Goal: Task Accomplishment & Management: Manage account settings

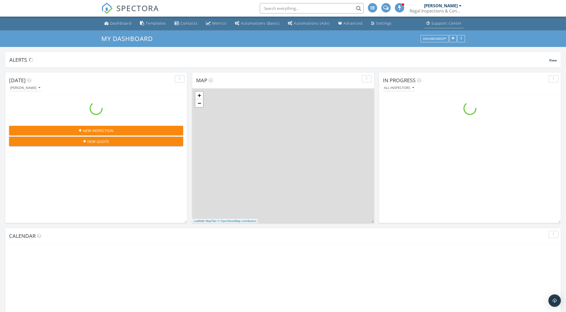
click at [446, 23] on div "Support Center" at bounding box center [446, 23] width 30 height 5
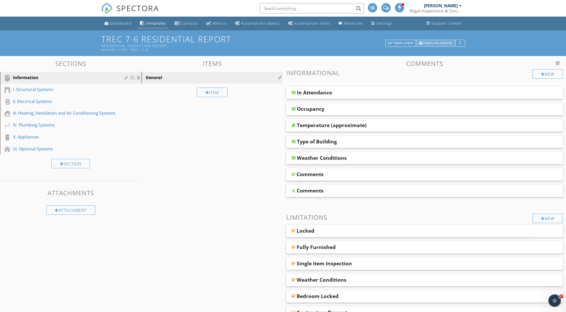
click at [436, 42] on div "Template Center" at bounding box center [434, 44] width 33 height 4
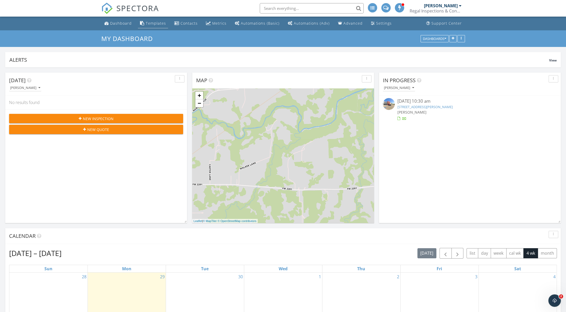
click at [152, 24] on div "Templates" at bounding box center [156, 23] width 20 height 5
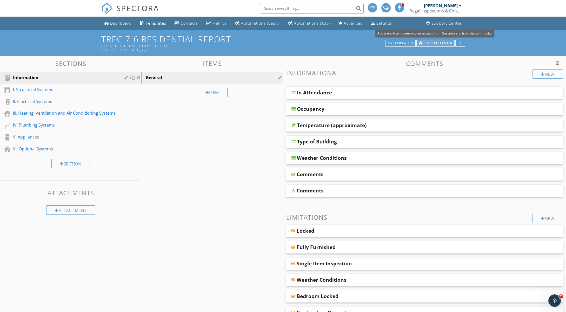
click at [440, 44] on div "Template Center" at bounding box center [434, 44] width 33 height 4
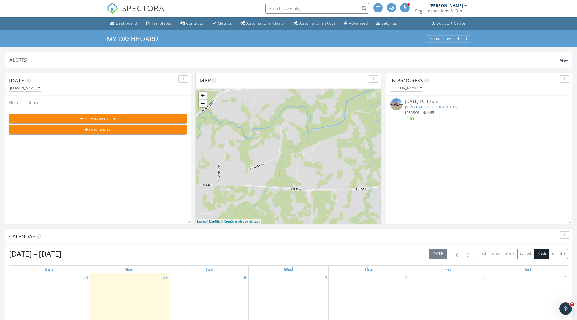
click at [164, 22] on div "Templates" at bounding box center [161, 23] width 20 height 5
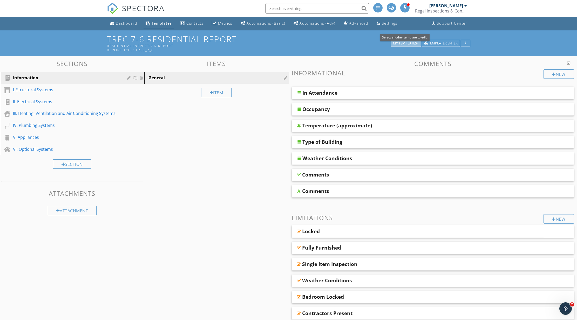
click at [414, 43] on div "My Templates" at bounding box center [406, 44] width 26 height 4
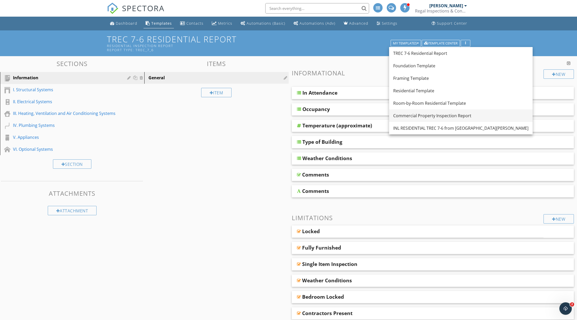
click at [435, 116] on div "Commercial Property Inspection Report" at bounding box center [460, 115] width 135 height 6
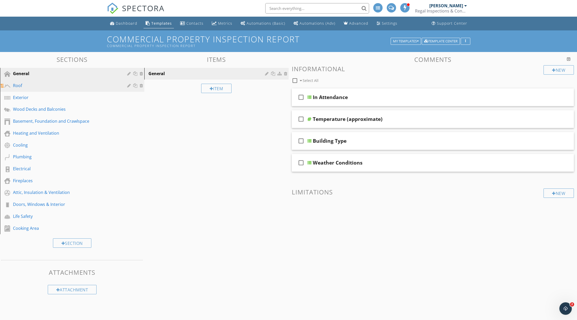
click at [31, 86] on div "Roof" at bounding box center [66, 85] width 107 height 6
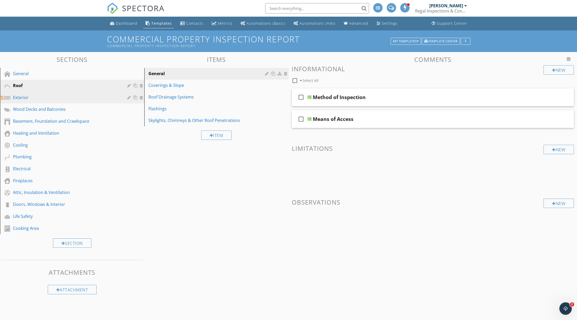
click at [35, 102] on link "Exterior" at bounding box center [73, 98] width 143 height 12
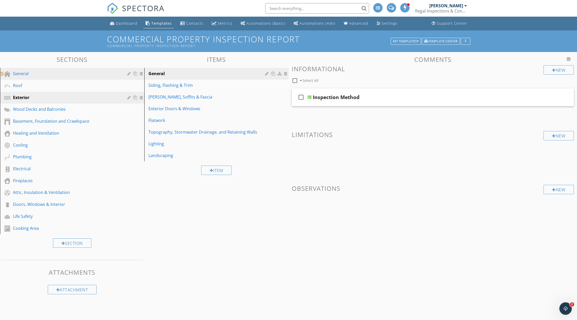
click at [40, 76] on div "General" at bounding box center [66, 73] width 107 height 6
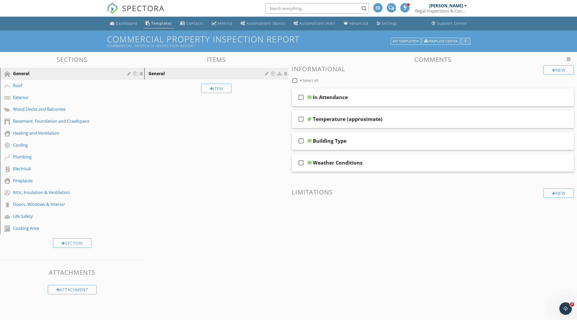
click at [464, 43] on div "button" at bounding box center [465, 41] width 5 height 4
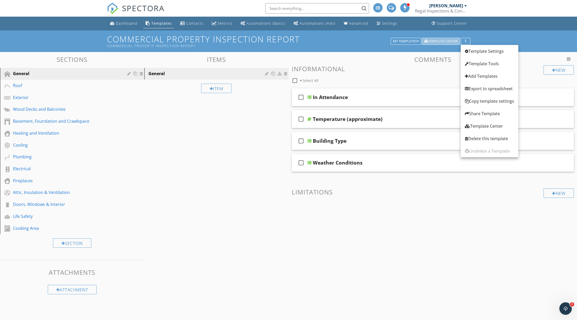
click at [445, 41] on div "Template Center" at bounding box center [440, 41] width 33 height 4
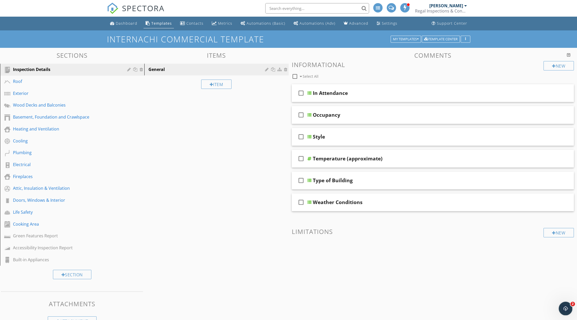
click at [566, 310] on icon "Open Intercom Messenger" at bounding box center [565, 307] width 9 height 9
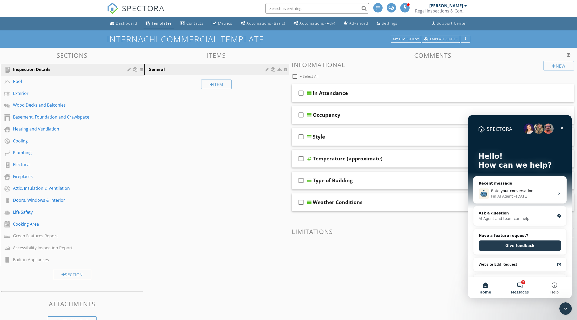
click at [524, 286] on button "2 Messages" at bounding box center [520, 287] width 35 height 21
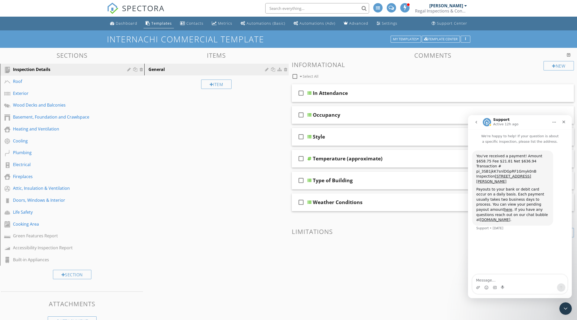
click at [479, 122] on button "go back" at bounding box center [476, 122] width 10 height 10
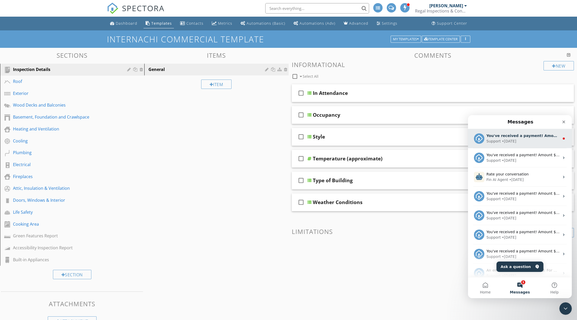
click at [509, 139] on div "• 4d ago" at bounding box center [509, 140] width 15 height 5
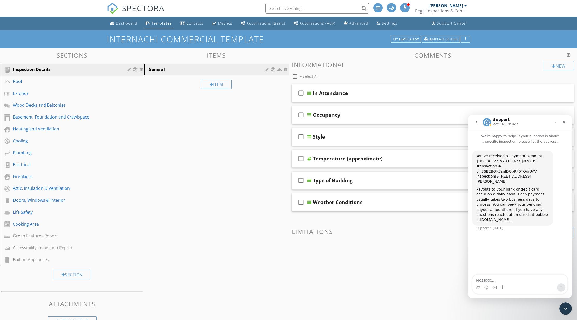
click at [476, 122] on icon "go back" at bounding box center [476, 122] width 4 height 4
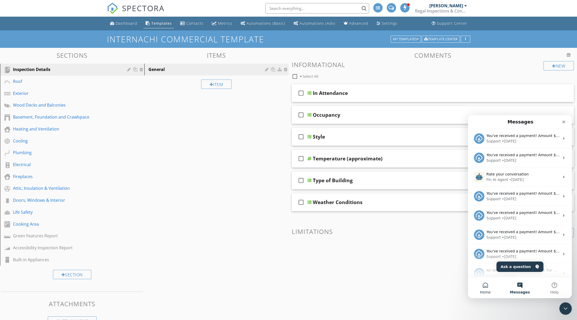
click at [486, 284] on button "Home" at bounding box center [485, 287] width 35 height 21
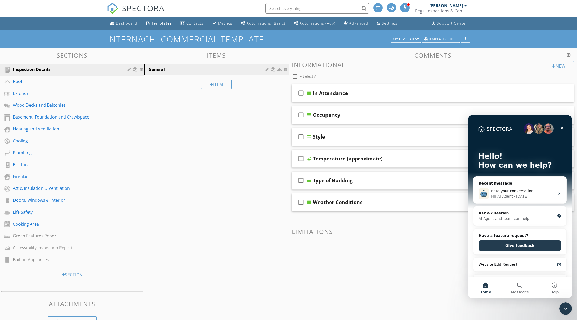
click at [261, 142] on div "Sections Inspection Details Roof Exterior Wood Decks and Balconies Basement, Fo…" at bounding box center [288, 188] width 577 height 281
click at [32, 247] on div "Accessibility Inspection Report" at bounding box center [66, 247] width 107 height 6
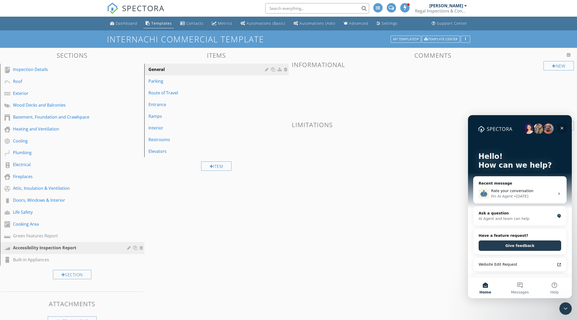
click at [563, 128] on icon "Close" at bounding box center [562, 128] width 4 height 4
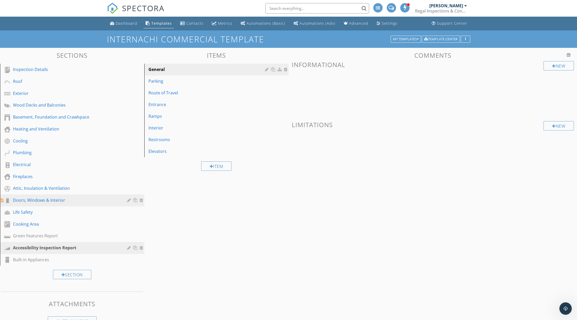
click at [32, 200] on div "Doors, Windows & Interior" at bounding box center [66, 200] width 107 height 6
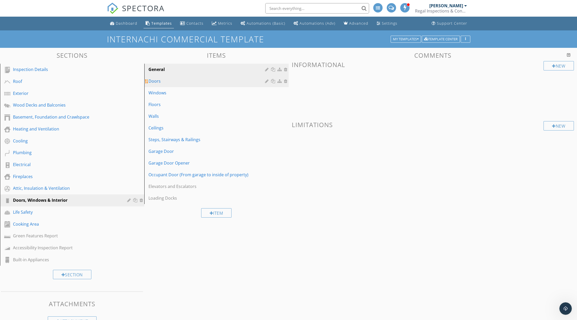
click at [162, 79] on div "Doors" at bounding box center [207, 81] width 118 height 6
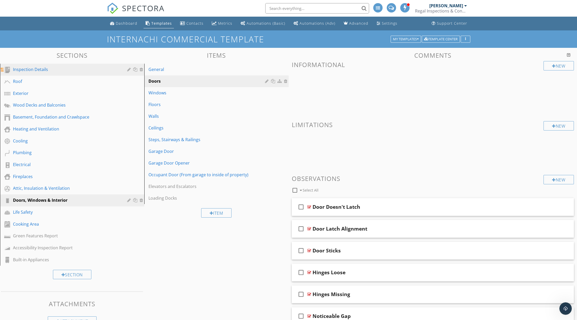
click at [49, 69] on div "Inspection Details" at bounding box center [66, 69] width 107 height 6
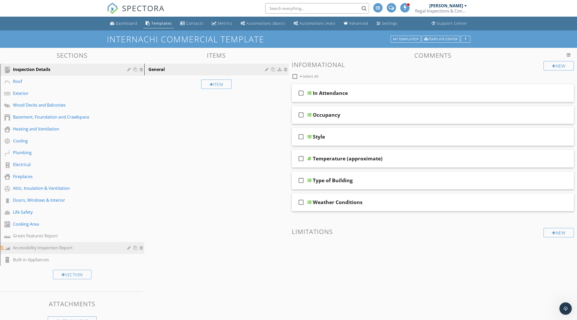
click at [31, 246] on div "Accessibility Inspection Report" at bounding box center [66, 247] width 107 height 6
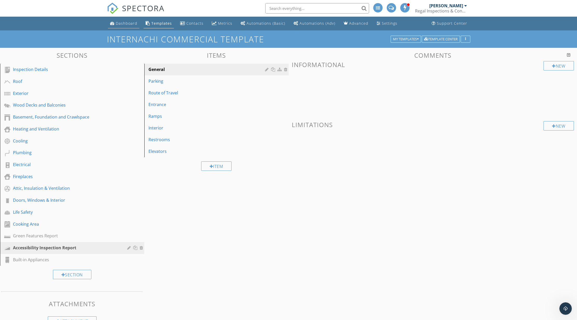
click at [123, 24] on div "Dashboard" at bounding box center [127, 23] width 22 height 5
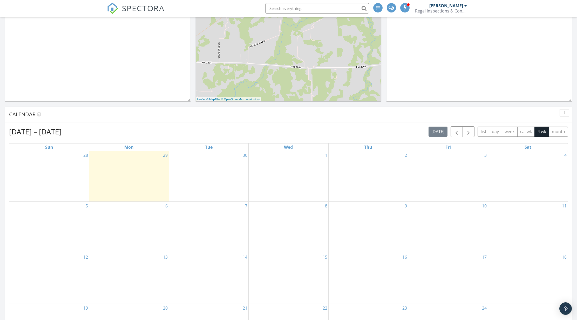
scroll to position [130, 0]
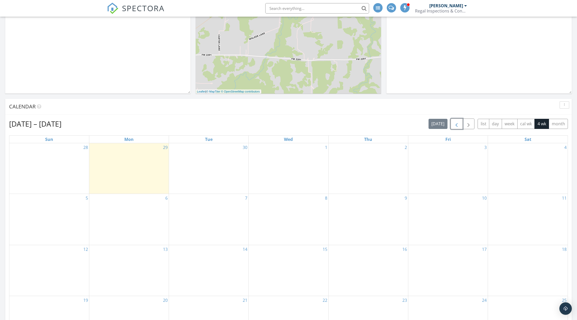
click at [458, 124] on span "button" at bounding box center [457, 124] width 6 height 6
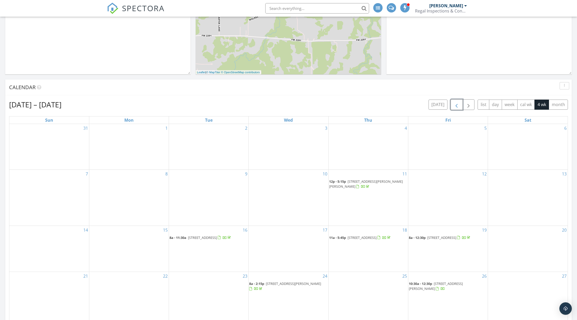
scroll to position [208, 0]
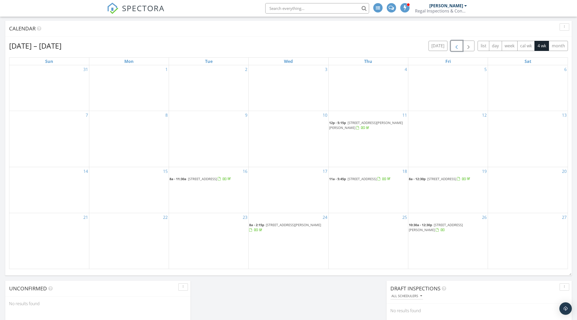
click at [455, 46] on span "button" at bounding box center [457, 46] width 6 height 6
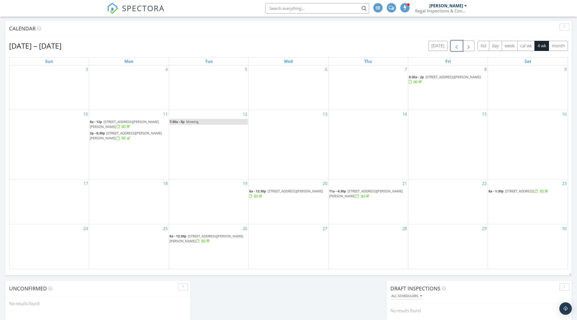
click at [444, 78] on span "1100 W Cannon St, Fort Worth 76104" at bounding box center [452, 77] width 55 height 5
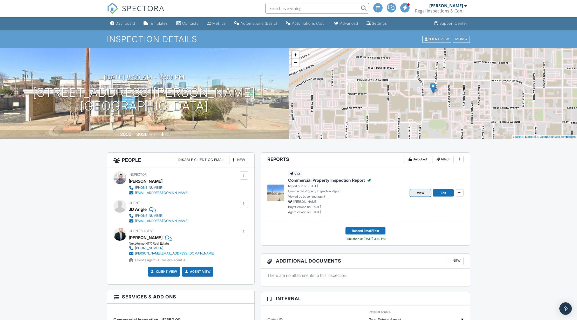
click at [417, 192] on span "View" at bounding box center [420, 192] width 7 height 5
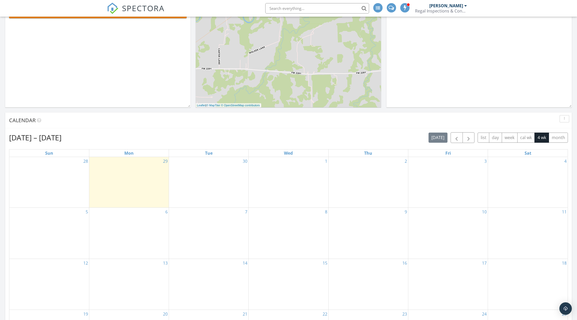
scroll to position [26, 0]
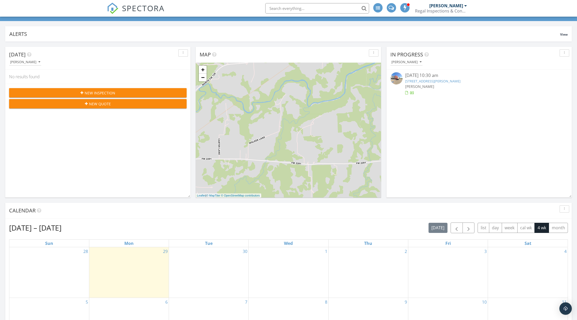
click at [429, 87] on span "[PERSON_NAME]" at bounding box center [419, 86] width 29 height 5
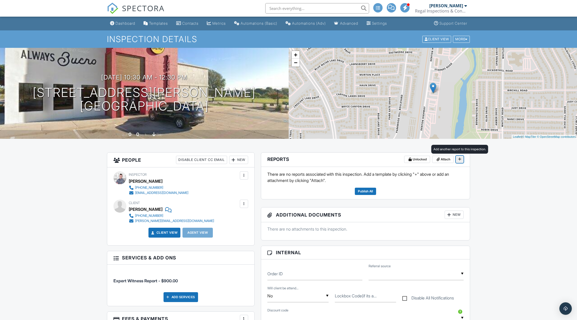
click at [462, 161] on span at bounding box center [459, 158] width 5 height 5
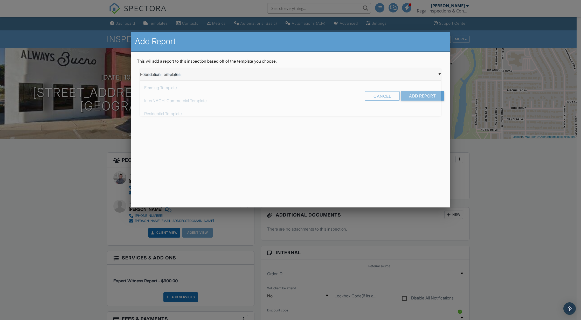
click at [239, 76] on div "▼ Foundation Template Foundation Template Framing Template InterNACHI Commercia…" at bounding box center [290, 74] width 301 height 13
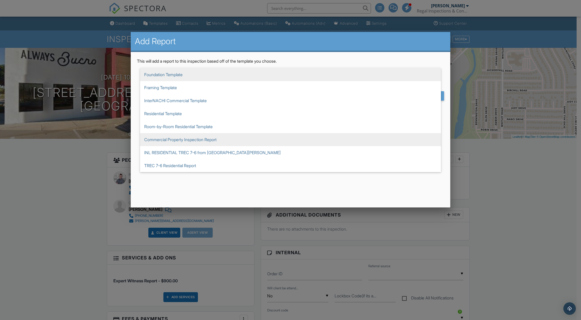
click at [206, 141] on span "Commercial Property Inspection Report" at bounding box center [290, 139] width 301 height 13
type input "Commercial Property Inspection Report"
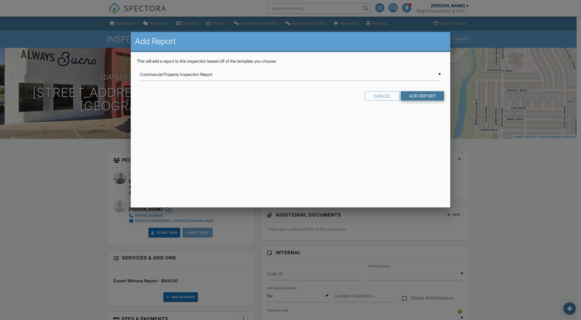
click at [431, 98] on input "Add Report" at bounding box center [422, 95] width 43 height 9
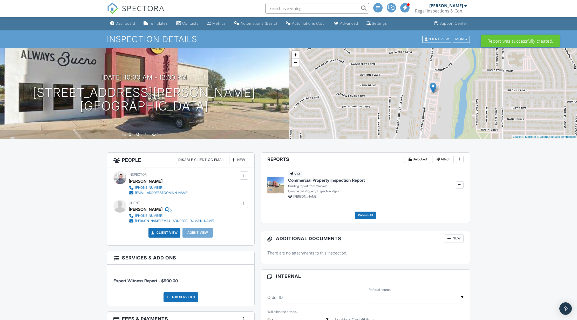
click at [157, 23] on div "Templates" at bounding box center [158, 23] width 19 height 4
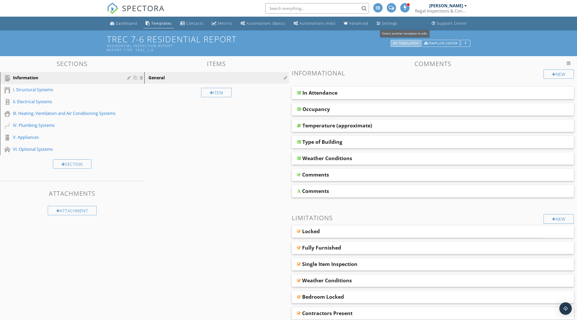
click at [416, 43] on div "My Templates" at bounding box center [406, 44] width 26 height 4
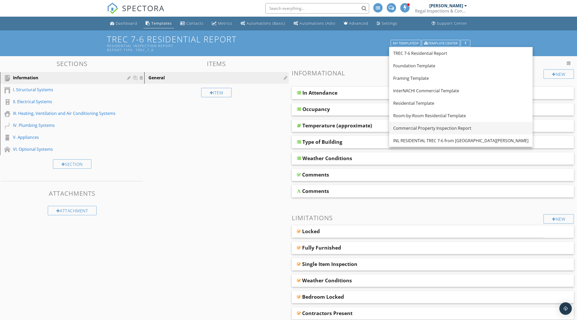
click at [421, 127] on div "Commercial Property Inspection Report" at bounding box center [460, 128] width 135 height 6
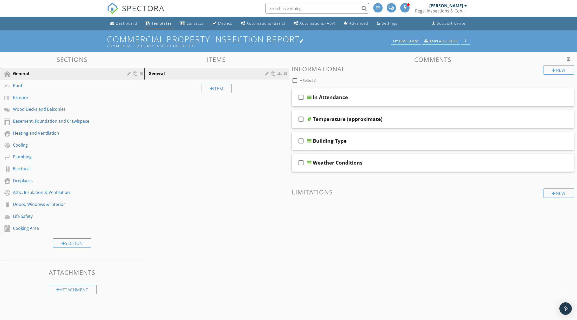
click at [302, 40] on div at bounding box center [302, 41] width 4 height 4
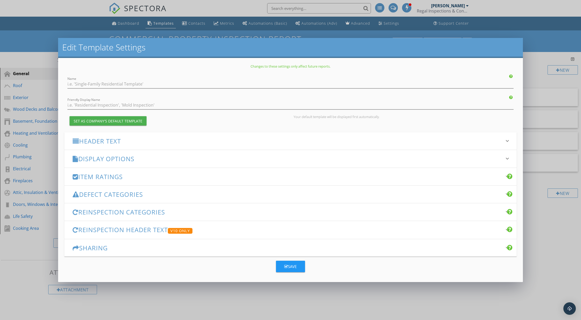
type input "Commercial Property Inspection Report"
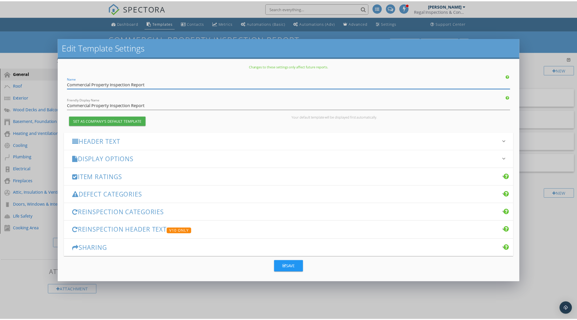
scroll to position [2, 0]
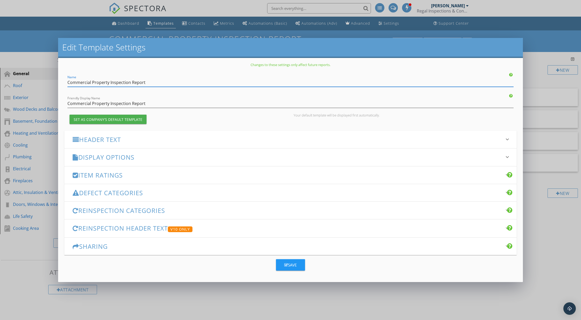
click at [457, 302] on div "Edit Template Settings Changes to these settings only affect future reports. Na…" at bounding box center [290, 160] width 581 height 320
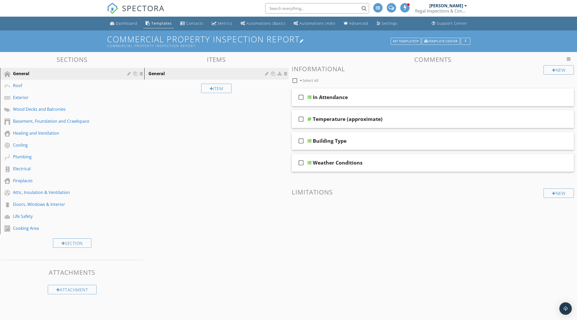
click at [302, 38] on h1 "Commercial Property Inspection Report Commercial Property Inspection Report" at bounding box center [288, 41] width 363 height 13
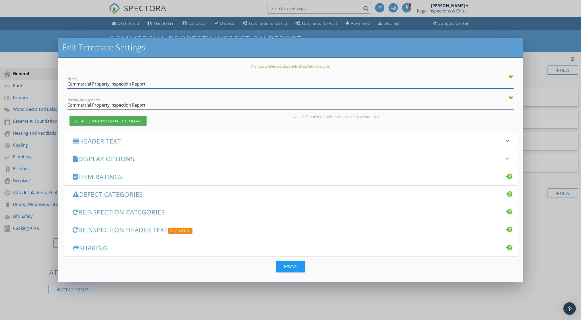
click at [146, 82] on input "Commercial Property Inspection Report" at bounding box center [290, 84] width 446 height 9
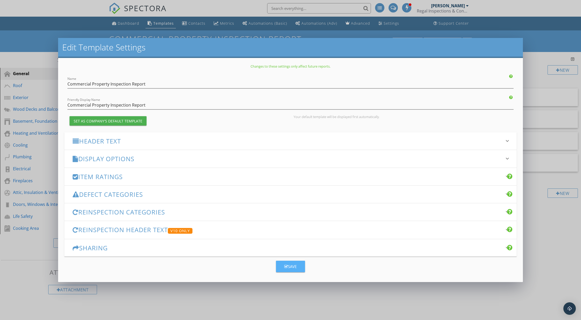
click at [291, 265] on div "Save" at bounding box center [291, 266] width 12 height 6
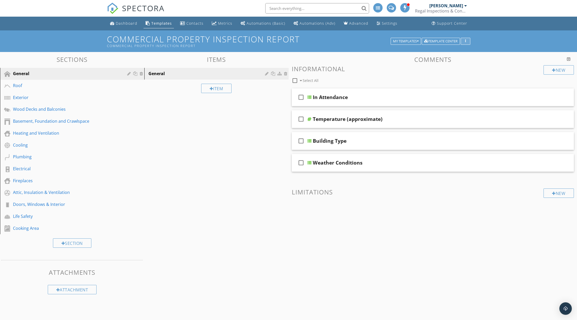
click at [465, 39] on div "button" at bounding box center [465, 41] width 5 height 4
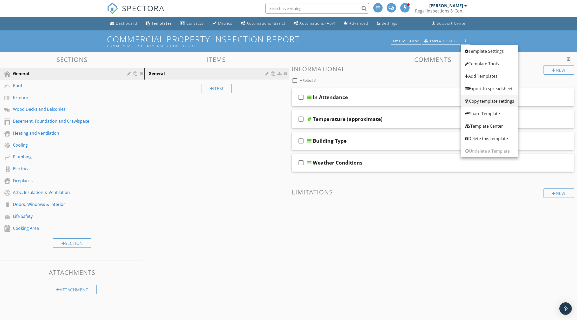
click at [483, 101] on div "Copy template settings" at bounding box center [489, 101] width 49 height 6
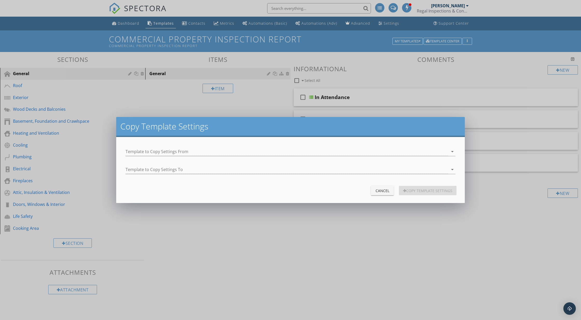
click at [378, 191] on div "Cancel" at bounding box center [382, 190] width 15 height 5
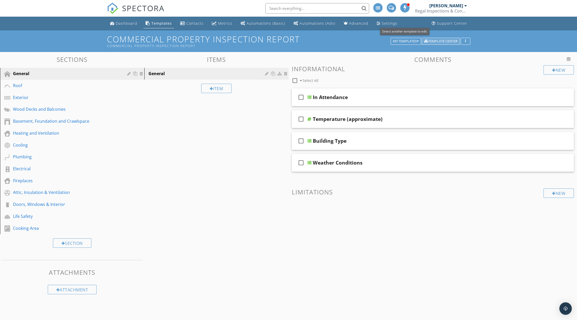
click at [434, 42] on div "Template Center" at bounding box center [440, 41] width 33 height 4
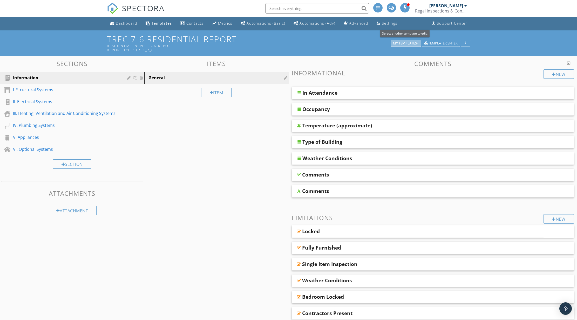
click at [407, 43] on div "My Templates" at bounding box center [406, 44] width 26 height 4
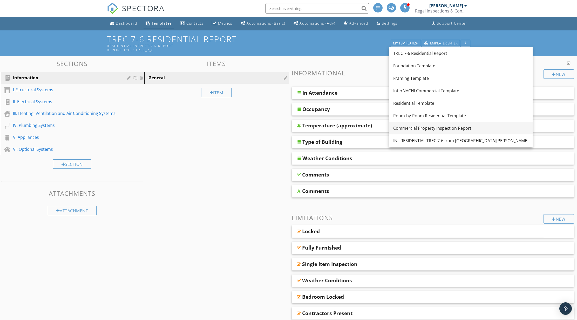
click at [412, 126] on div "Commercial Property Inspection Report" at bounding box center [460, 128] width 135 height 6
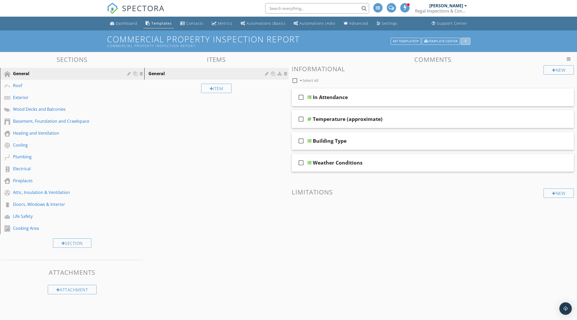
click at [466, 40] on div "button" at bounding box center [465, 41] width 5 height 4
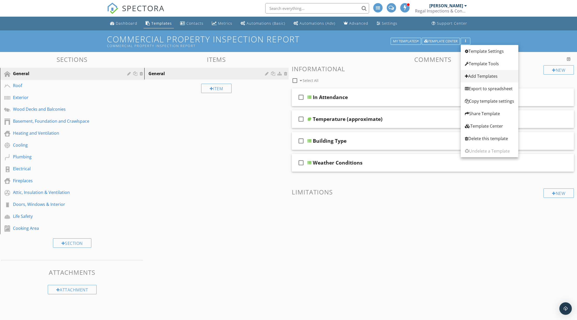
click at [481, 76] on div "Add Templates" at bounding box center [489, 76] width 49 height 6
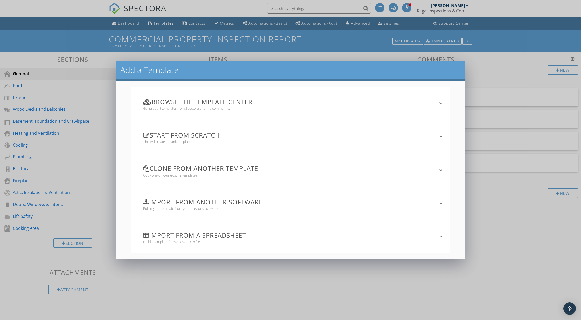
click at [206, 138] on h3 "Start from scratch" at bounding box center [287, 134] width 288 height 7
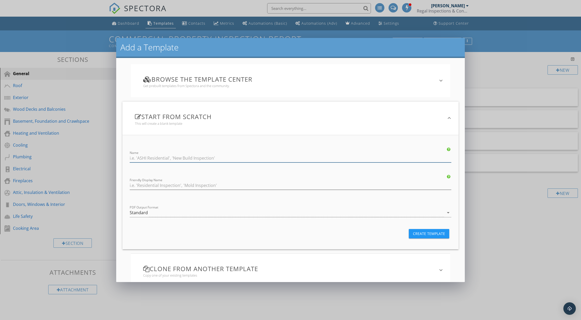
click at [197, 159] on input "Name" at bounding box center [291, 158] width 322 height 9
click at [169, 158] on input "Expert Inspection REport" at bounding box center [291, 158] width 322 height 9
type input "Expert Inspection Report"
click at [165, 185] on input "Friendly Display Name" at bounding box center [291, 185] width 322 height 9
click at [172, 184] on input "Friendly Display Name" at bounding box center [291, 185] width 322 height 9
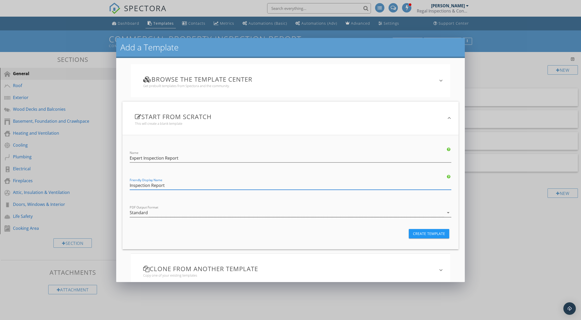
type input "Inspection Report"
click at [154, 213] on div "Standard" at bounding box center [287, 212] width 315 height 9
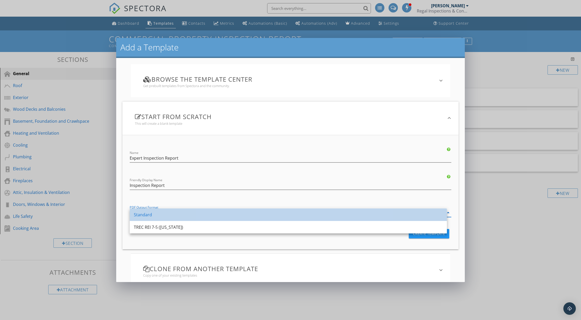
click at [169, 216] on div "Standard" at bounding box center [288, 214] width 309 height 6
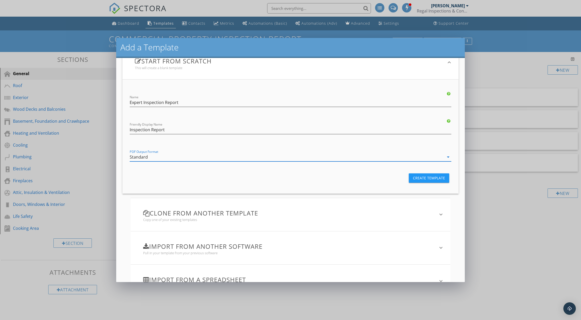
scroll to position [25, 0]
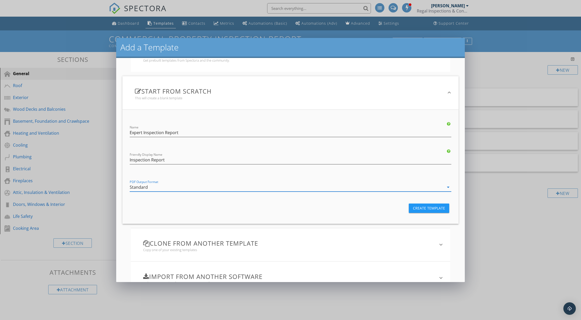
click at [314, 244] on h3 "Clone from another template" at bounding box center [287, 242] width 288 height 7
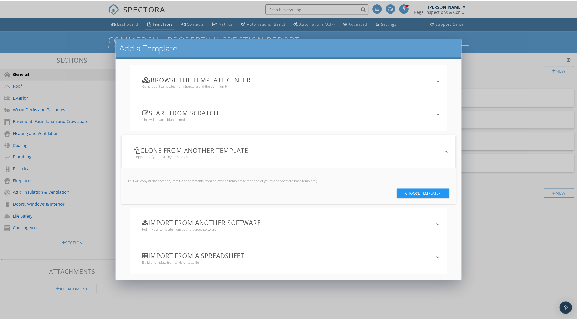
scroll to position [0, 0]
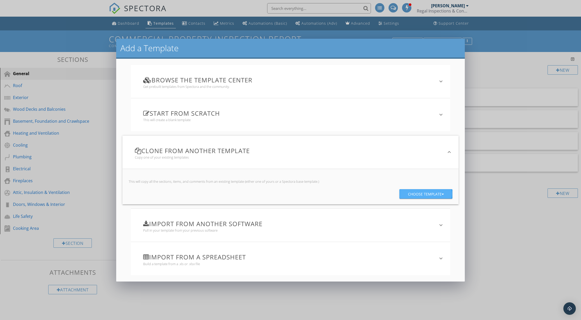
click at [436, 194] on div "Choose template" at bounding box center [426, 193] width 36 height 9
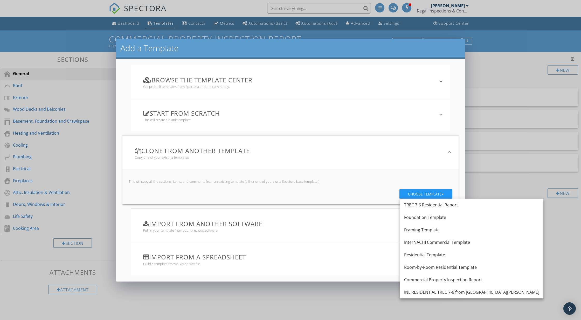
click at [234, 120] on div "This will create a blank template" at bounding box center [287, 120] width 288 height 4
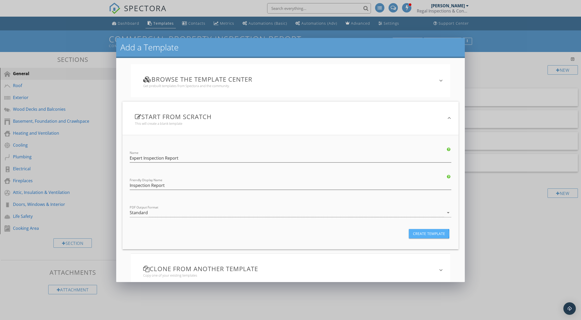
click at [423, 233] on div "Create Template" at bounding box center [429, 233] width 32 height 5
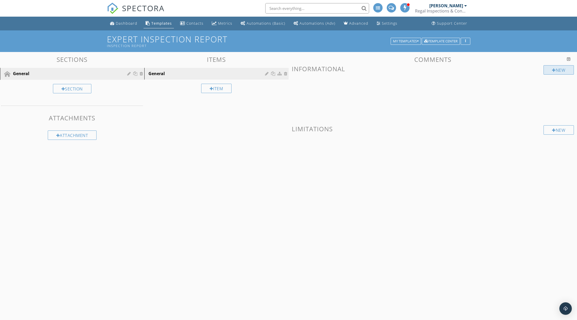
click at [553, 70] on div at bounding box center [554, 70] width 4 height 4
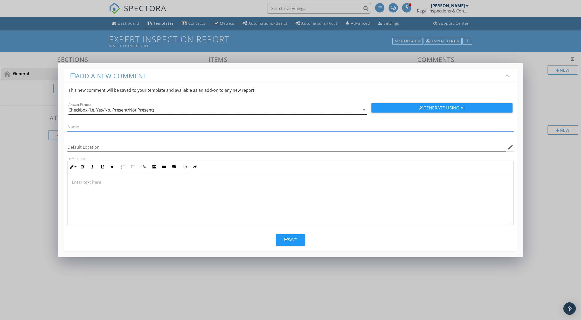
click at [343, 110] on div "Checkbox (i.e. Yes/No, Present/Not Present)" at bounding box center [215, 110] width 292 height 9
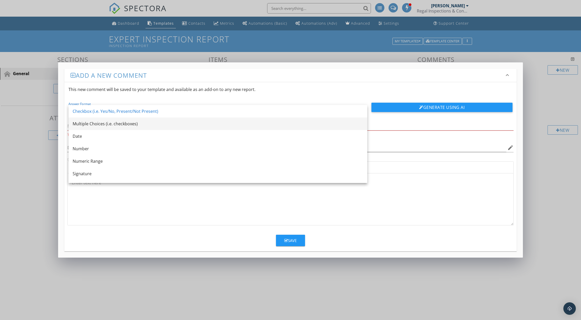
click at [156, 124] on div "Multiple Choices (i.e. checkboxes)" at bounding box center [218, 123] width 291 height 6
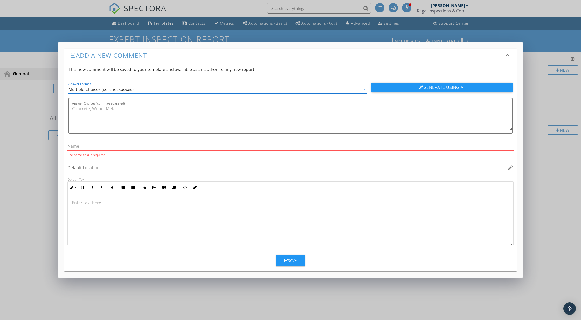
click at [96, 145] on input "text" at bounding box center [290, 146] width 446 height 9
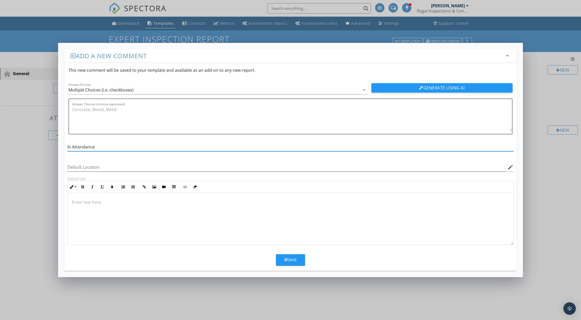
drag, startPoint x: 102, startPoint y: 147, endPoint x: 68, endPoint y: 147, distance: 34.0
click at [67, 145] on div "In Attendance" at bounding box center [290, 147] width 453 height 18
drag, startPoint x: 92, startPoint y: 147, endPoint x: 66, endPoint y: 145, distance: 25.5
click at [66, 145] on div "Time of Day" at bounding box center [290, 147] width 453 height 18
click at [92, 148] on input "Time of Day" at bounding box center [290, 147] width 446 height 9
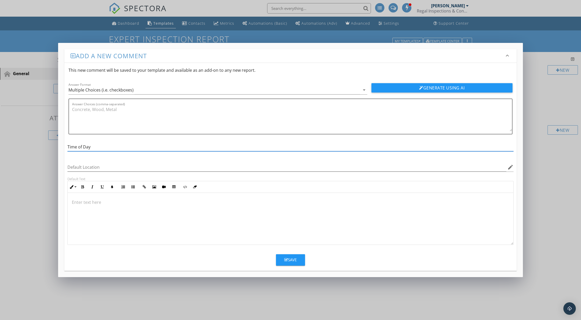
drag, startPoint x: 93, startPoint y: 147, endPoint x: 66, endPoint y: 146, distance: 27.5
click at [66, 146] on div "Time of Day" at bounding box center [290, 147] width 453 height 18
type input "Building Type"
click at [95, 109] on textarea "Answer Choices (comma-separated)" at bounding box center [292, 118] width 440 height 26
type textarea "Restaurant, Medical, Office, Warehouse, Fast-Food Restaurant"
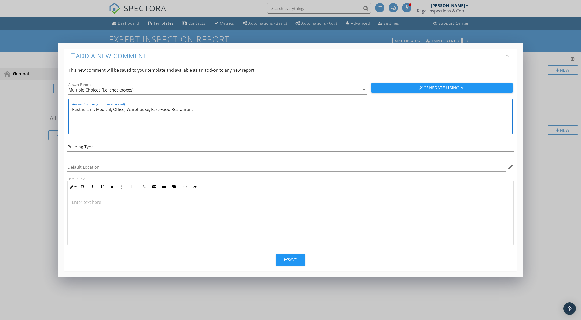
click at [289, 259] on div "Save" at bounding box center [291, 259] width 12 height 6
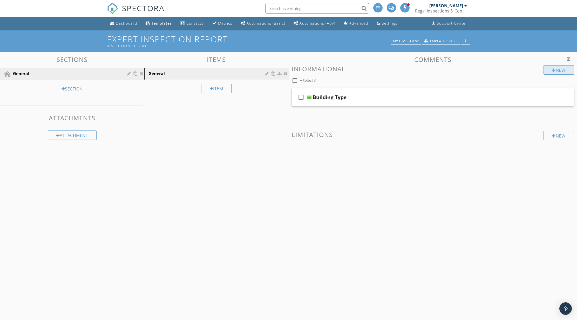
click at [556, 70] on div "New" at bounding box center [559, 69] width 30 height 9
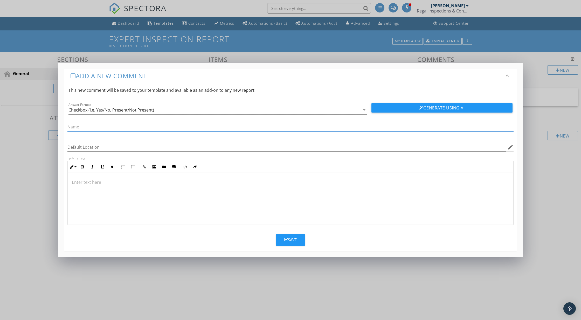
click at [76, 126] on input "text" at bounding box center [290, 127] width 446 height 9
click at [165, 110] on div "Checkbox (i.e. Yes/No, Present/Not Present)" at bounding box center [215, 110] width 292 height 9
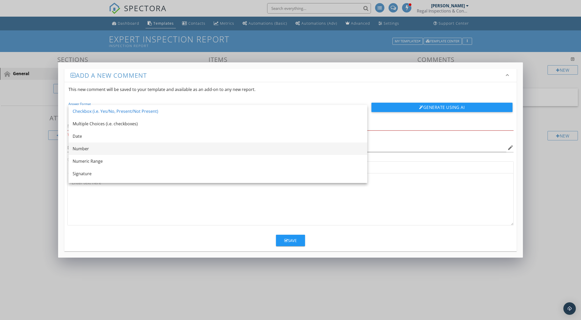
click at [134, 145] on div "Number" at bounding box center [218, 148] width 291 height 12
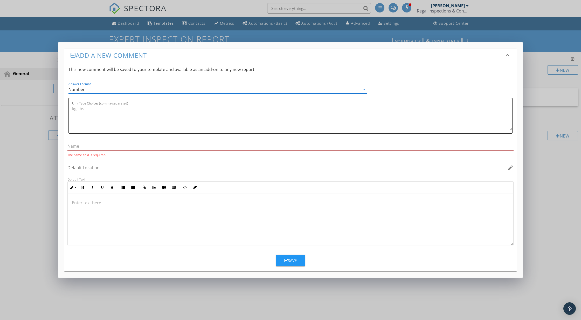
click at [98, 111] on textarea "Unit Type Choices (comma-separated)" at bounding box center [292, 117] width 440 height 26
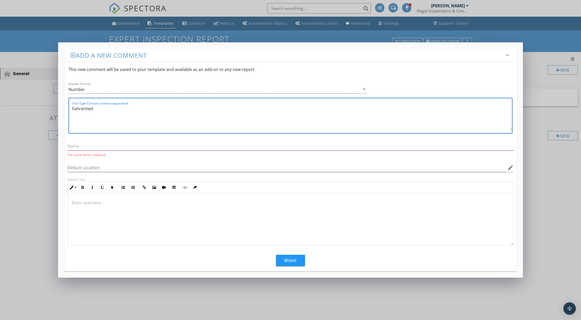
type textarea "Fahrenheit"
click at [103, 146] on input "text" at bounding box center [290, 146] width 446 height 9
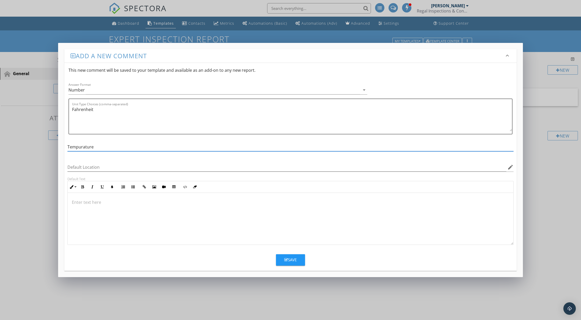
click at [80, 147] on input "Tempurature" at bounding box center [290, 147] width 446 height 9
click at [98, 148] on input "Temperature" at bounding box center [290, 147] width 446 height 9
type input "Temperature"
click at [294, 259] on div "Save" at bounding box center [291, 259] width 12 height 6
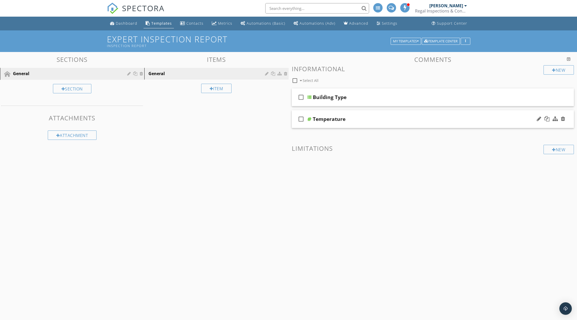
click at [536, 118] on div at bounding box center [551, 119] width 30 height 12
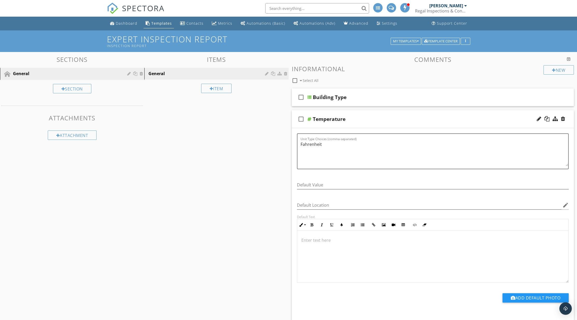
click at [344, 119] on div "Temperature" at bounding box center [329, 119] width 33 height 6
click at [344, 119] on input "Temperature" at bounding box center [415, 119] width 204 height 9
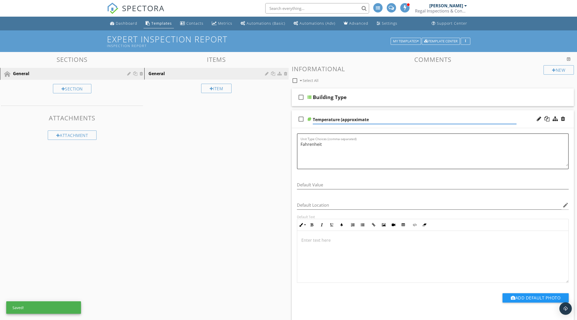
type input "Temperature (approximate)"
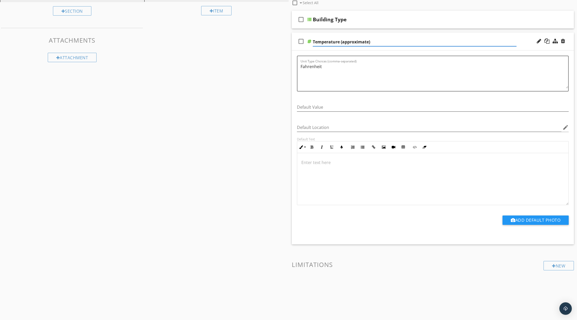
click at [272, 152] on div "Sections General Section Attachments Attachment Items General Item Comments New…" at bounding box center [288, 144] width 577 height 340
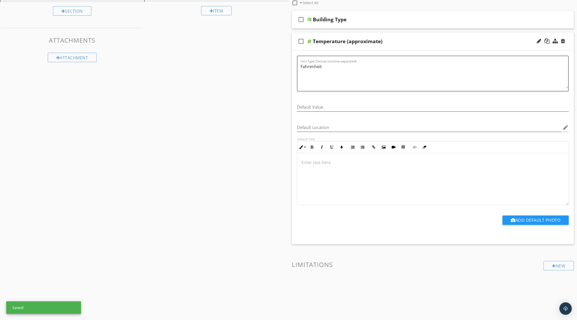
click at [448, 42] on div "Temperature (approximate)" at bounding box center [415, 41] width 204 height 6
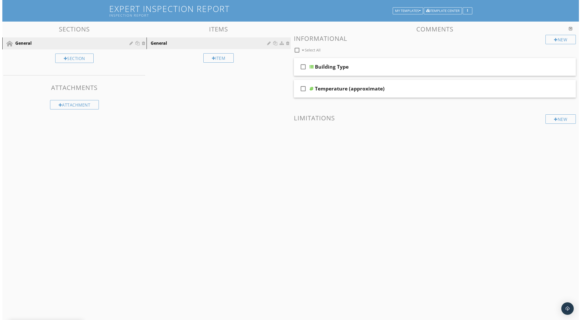
scroll to position [30, 0]
click at [555, 41] on div "New" at bounding box center [559, 39] width 30 height 9
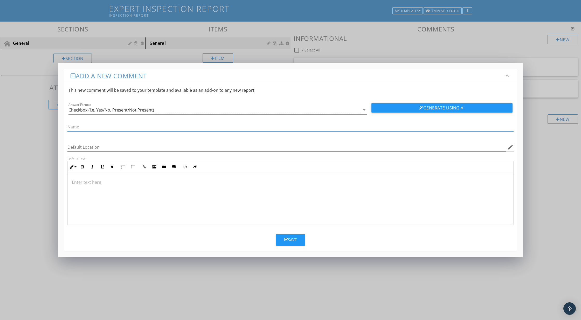
click at [94, 128] on input "text" at bounding box center [290, 127] width 446 height 9
type input "Weather Conditions"
click at [177, 110] on div "Checkbox (i.e. Yes/No, Present/Not Present)" at bounding box center [215, 110] width 292 height 9
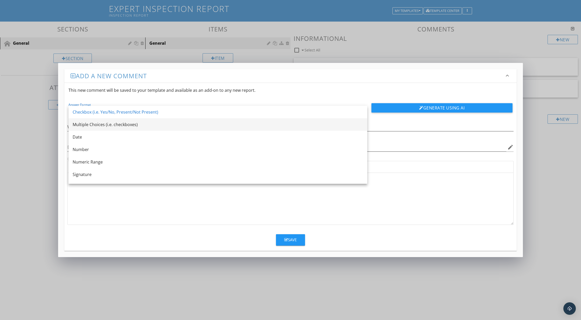
click at [165, 124] on div "Multiple Choices (i.e. checkboxes)" at bounding box center [218, 124] width 291 height 6
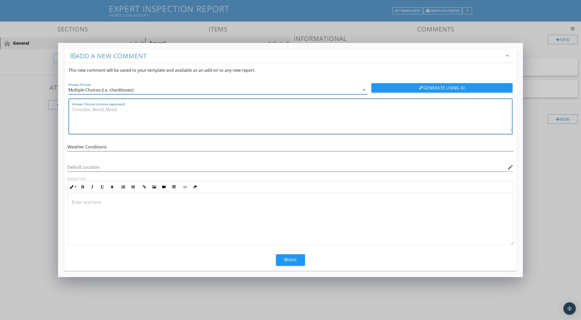
click at [134, 116] on textarea "Answer Choices (comma-separated)" at bounding box center [292, 118] width 440 height 26
type textarea "Clear, Light Rain, Heavy Rain, Cloudy, Party Cloudy"
click at [288, 260] on div "Save" at bounding box center [291, 259] width 12 height 6
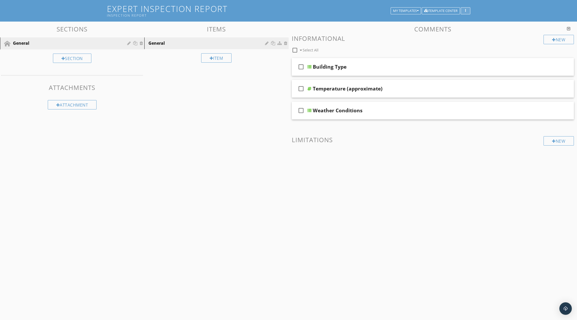
click at [469, 12] on button "button" at bounding box center [466, 10] width 10 height 7
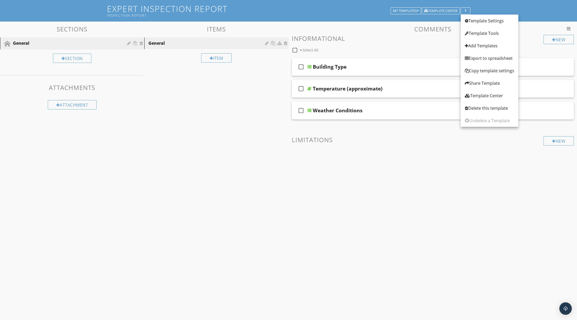
click at [435, 32] on h3 "Comments" at bounding box center [433, 28] width 282 height 7
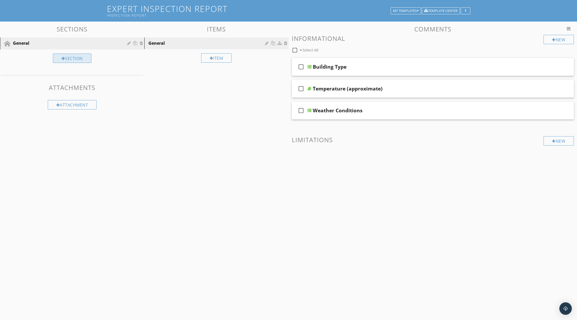
click at [67, 58] on div "Section" at bounding box center [72, 57] width 38 height 9
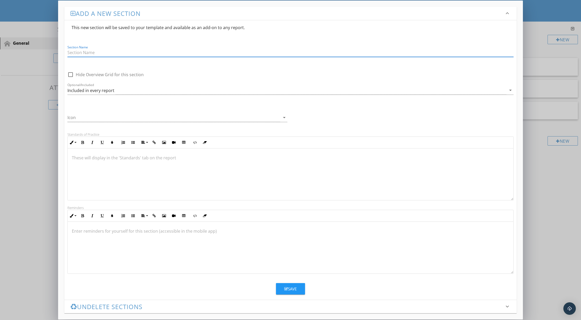
click at [98, 50] on input "Section Name" at bounding box center [290, 52] width 446 height 9
type input "Inspectors CV"
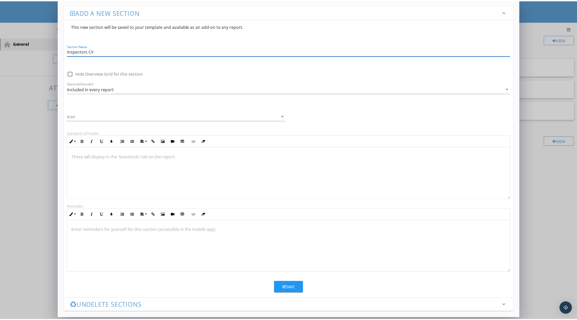
scroll to position [2, 0]
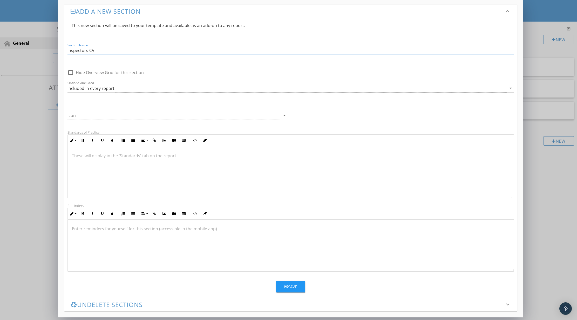
click at [18, 242] on div "Add a new section keyboard_arrow_down This new section will be saved to your te…" at bounding box center [288, 159] width 577 height 322
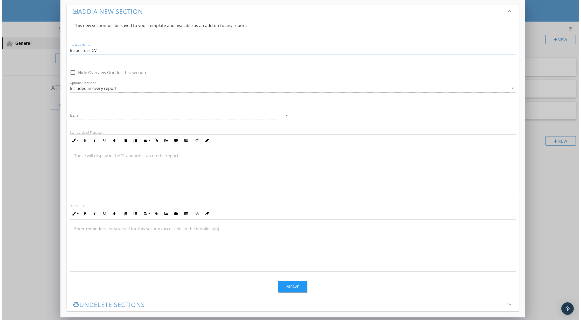
scroll to position [0, 0]
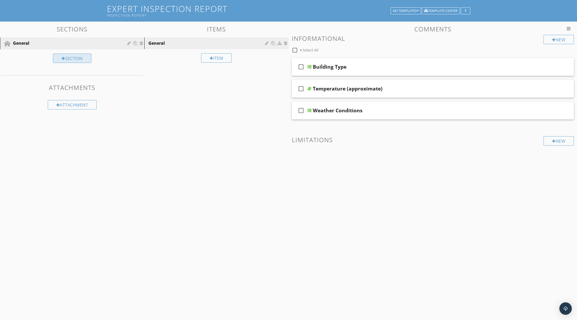
click at [71, 58] on div "Section" at bounding box center [72, 57] width 38 height 9
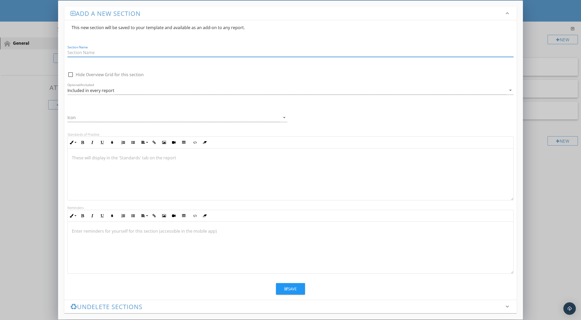
click at [94, 53] on input "Section Name" at bounding box center [290, 52] width 446 height 9
type input "Inspectors CV"
click at [130, 117] on div at bounding box center [173, 117] width 213 height 9
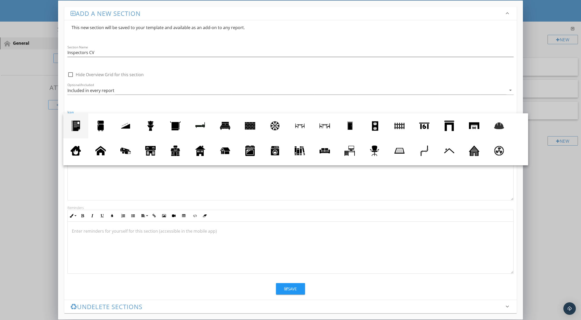
click at [82, 127] on link at bounding box center [75, 125] width 25 height 25
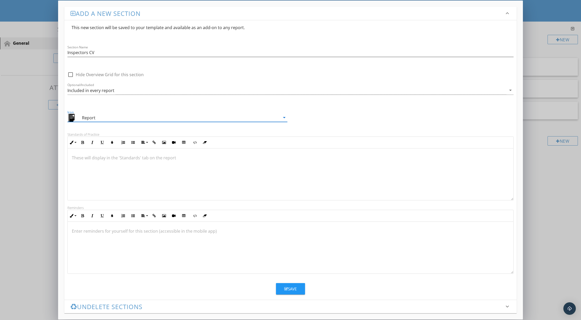
click at [249, 118] on div "Report" at bounding box center [173, 117] width 213 height 9
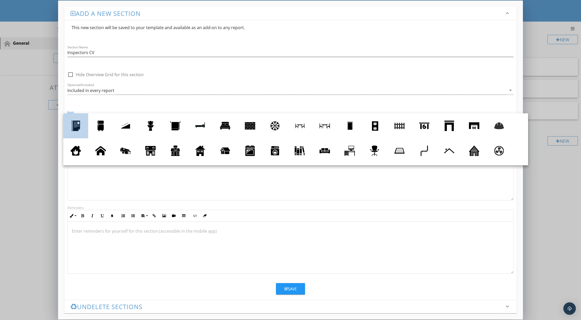
click at [80, 127] on div at bounding box center [76, 125] width 10 height 10
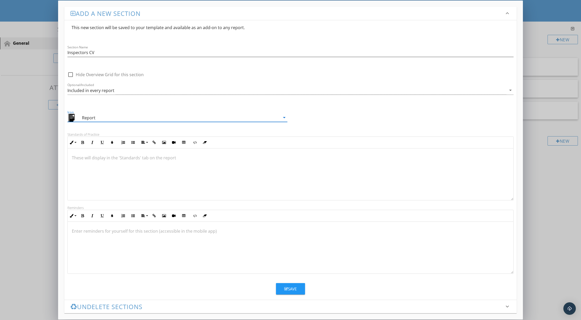
click at [292, 289] on div "Save" at bounding box center [291, 289] width 12 height 6
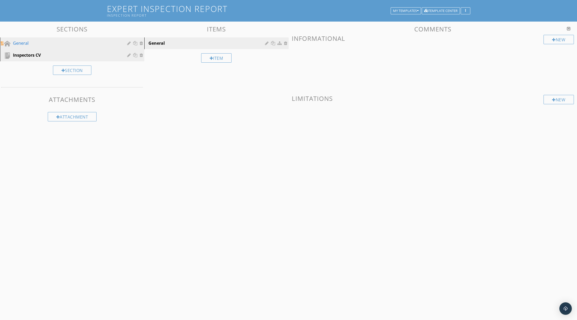
click at [38, 42] on div "General" at bounding box center [66, 43] width 107 height 6
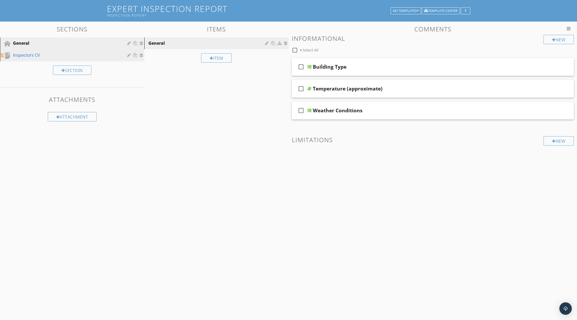
click at [39, 55] on div "Inspectors CV" at bounding box center [66, 55] width 107 height 6
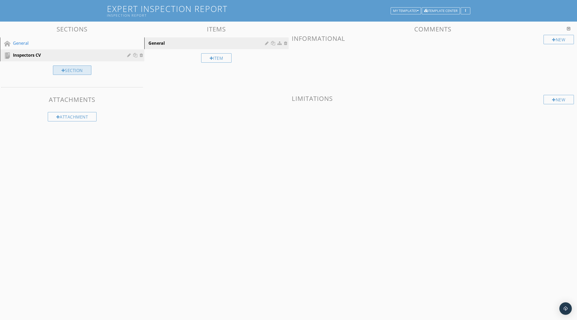
click at [69, 71] on div "Section" at bounding box center [72, 69] width 38 height 9
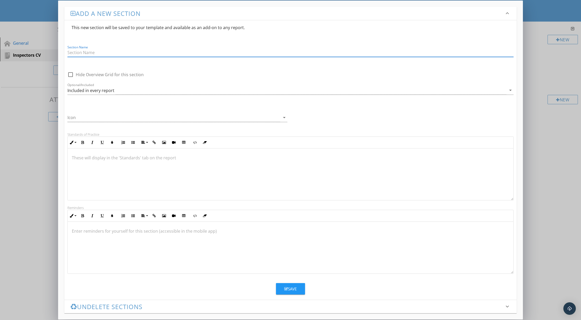
click at [93, 51] on input "Section Name" at bounding box center [290, 52] width 446 height 9
type input "Inspected Item"
click at [270, 119] on div at bounding box center [173, 117] width 213 height 9
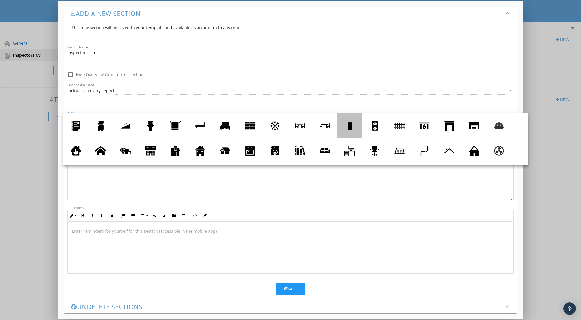
click at [351, 128] on div at bounding box center [350, 125] width 10 height 10
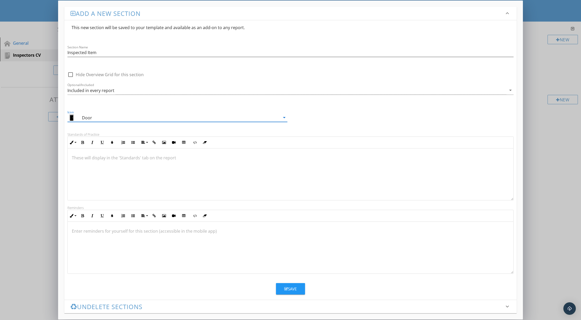
click at [292, 287] on div "Save" at bounding box center [291, 289] width 12 height 6
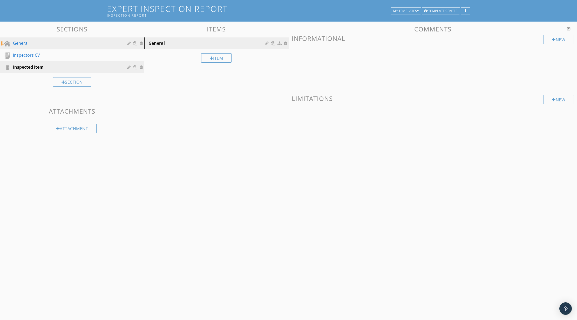
click at [43, 42] on div "General" at bounding box center [66, 43] width 107 height 6
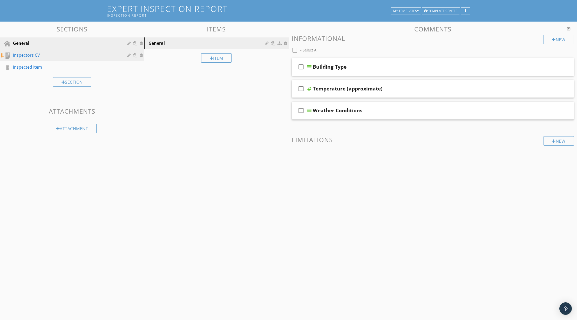
click at [37, 54] on div "Inspectors CV" at bounding box center [66, 55] width 107 height 6
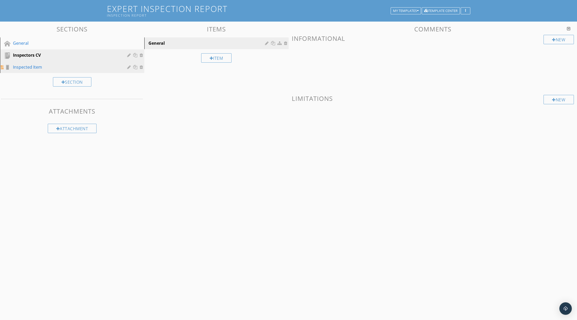
click at [42, 67] on div "Inspected Item" at bounding box center [66, 67] width 107 height 6
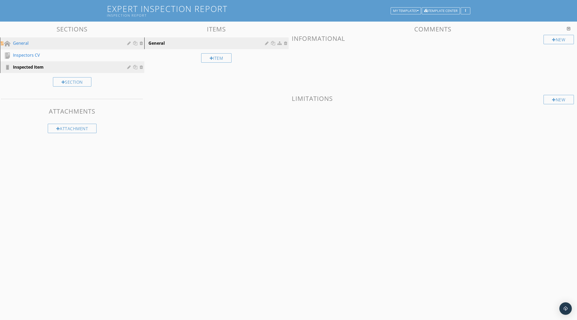
click at [37, 43] on div "General" at bounding box center [66, 43] width 107 height 6
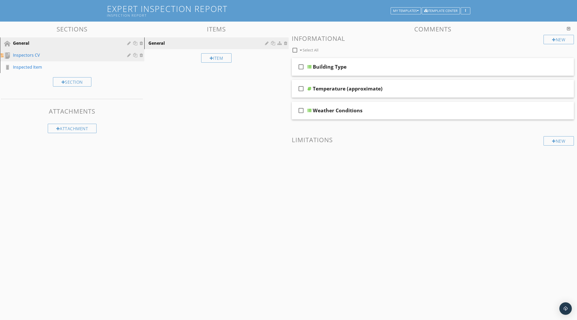
click at [39, 54] on div "Inspectors CV" at bounding box center [66, 55] width 107 height 6
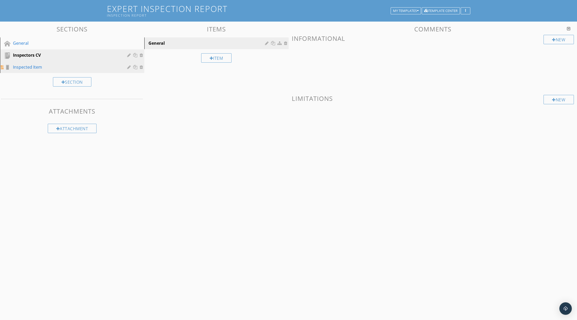
click at [39, 66] on div "Inspected Item" at bounding box center [66, 67] width 107 height 6
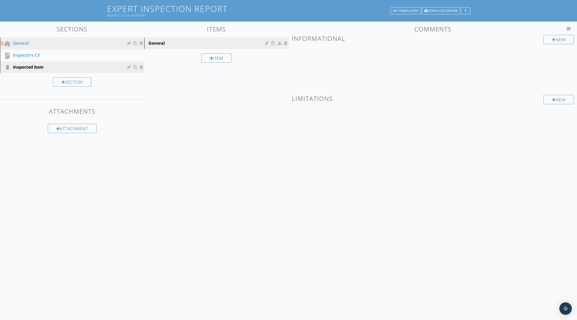
click at [39, 44] on div "General" at bounding box center [66, 43] width 107 height 6
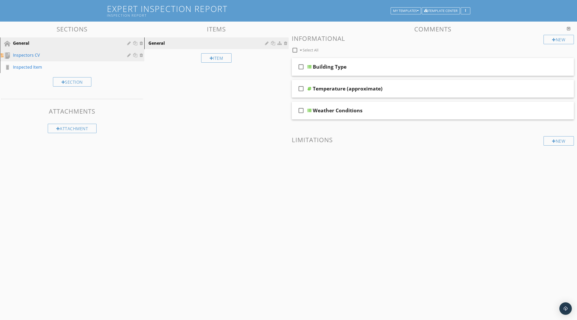
click at [38, 58] on div "Inspectors CV" at bounding box center [66, 55] width 107 height 6
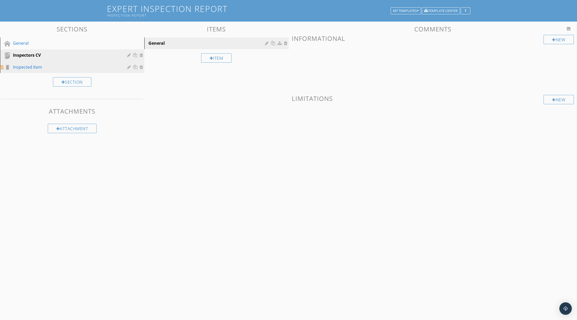
click at [39, 66] on div "Inspected Item" at bounding box center [66, 67] width 107 height 6
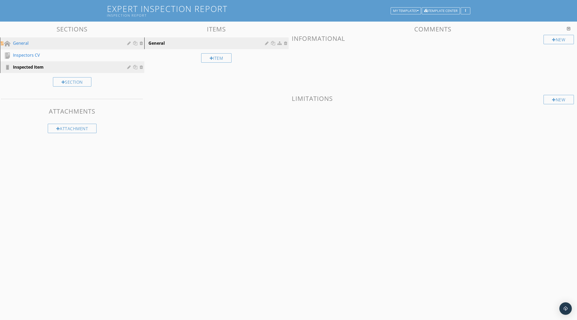
click at [37, 42] on div "General" at bounding box center [66, 43] width 107 height 6
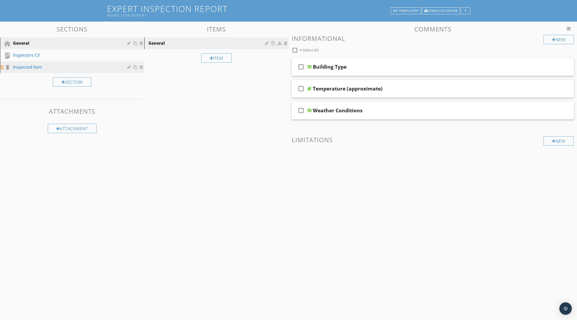
drag, startPoint x: 38, startPoint y: 55, endPoint x: 38, endPoint y: 63, distance: 8.8
click at [38, 55] on div "Inspectors CV" at bounding box center [66, 55] width 107 height 6
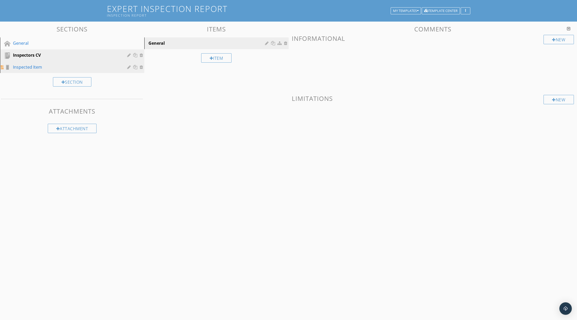
click at [38, 66] on div "Inspected Item" at bounding box center [66, 67] width 107 height 6
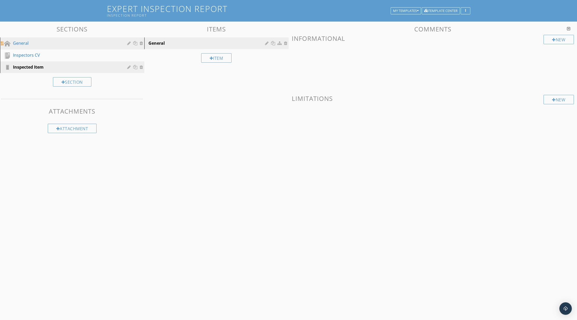
click at [36, 45] on div "General" at bounding box center [66, 43] width 107 height 6
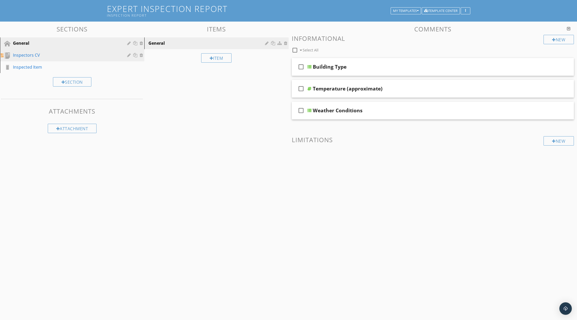
click at [37, 56] on div "Inspectors CV" at bounding box center [66, 55] width 107 height 6
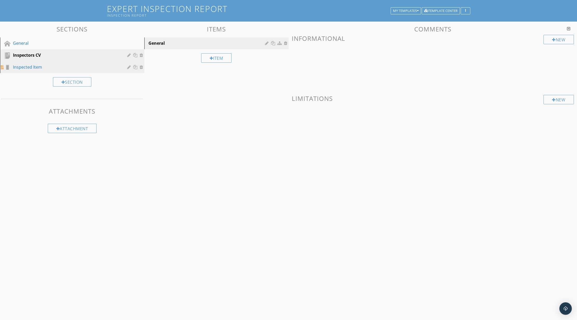
click at [38, 66] on div "Inspected Item" at bounding box center [66, 67] width 107 height 6
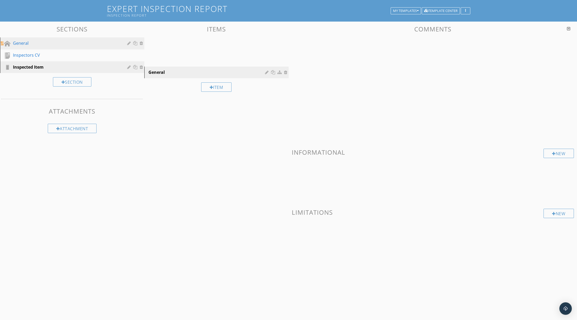
click at [37, 44] on div "General" at bounding box center [66, 43] width 107 height 6
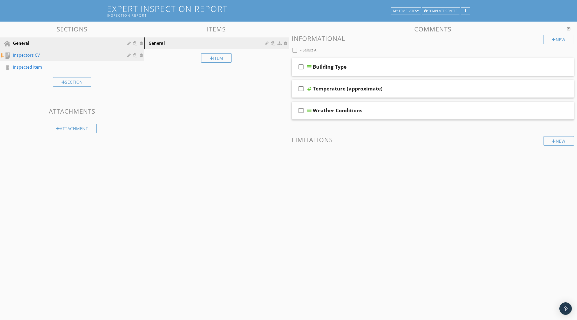
click at [36, 56] on div "Inspectors CV" at bounding box center [66, 55] width 107 height 6
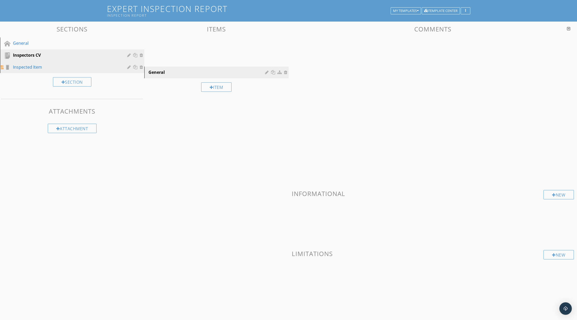
click at [37, 65] on div "Inspected Item" at bounding box center [66, 67] width 107 height 6
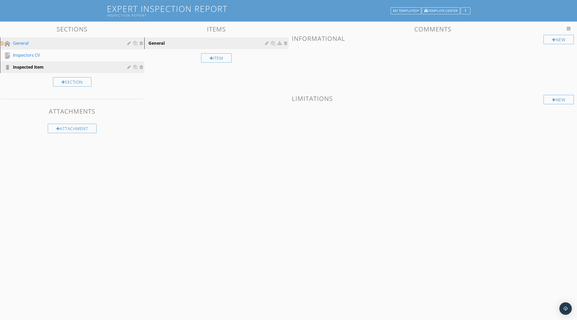
click at [35, 45] on div "General" at bounding box center [66, 43] width 107 height 6
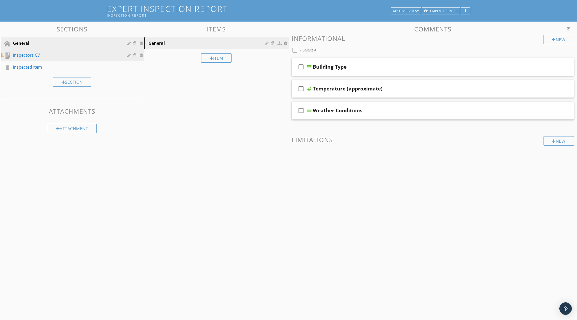
click at [36, 56] on div "Inspectors CV" at bounding box center [66, 55] width 107 height 6
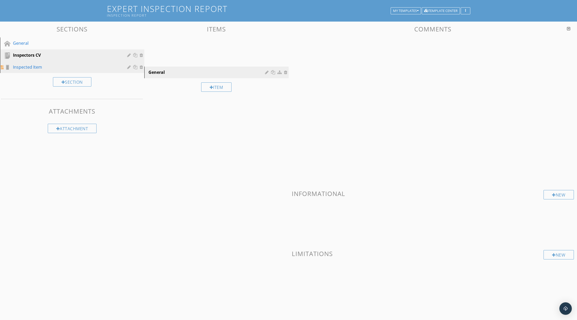
click at [37, 65] on div "Inspected Item" at bounding box center [66, 67] width 107 height 6
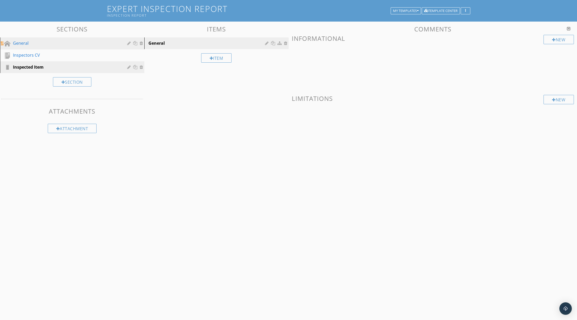
click at [36, 43] on div "General" at bounding box center [66, 43] width 107 height 6
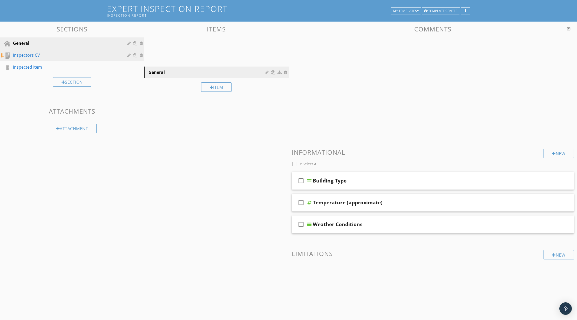
click at [37, 55] on div "Inspectors CV" at bounding box center [66, 55] width 107 height 6
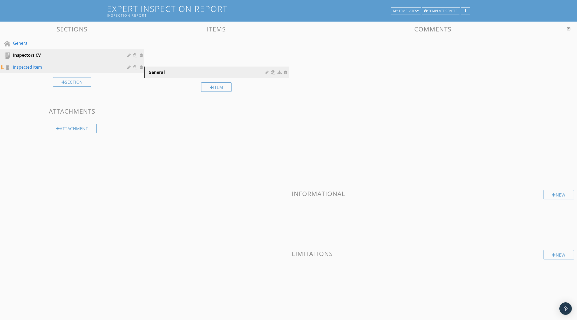
click at [37, 66] on div "Inspected Item" at bounding box center [66, 67] width 107 height 6
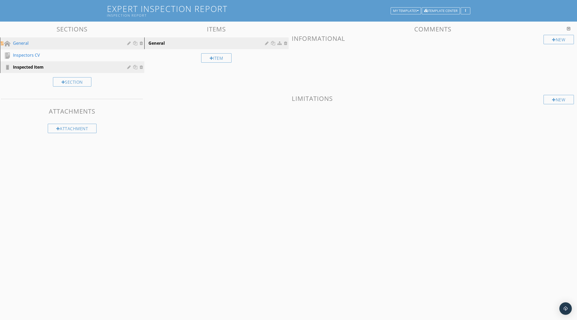
click at [33, 42] on div "General" at bounding box center [66, 43] width 107 height 6
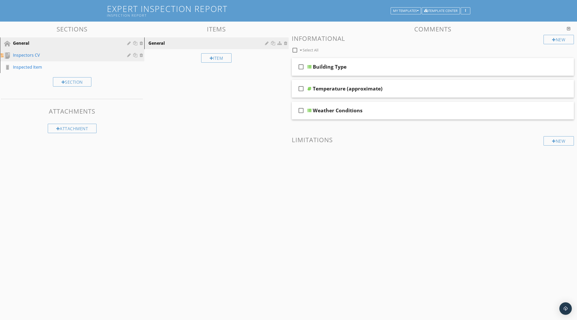
click at [34, 54] on div "Inspectors CV" at bounding box center [66, 55] width 107 height 6
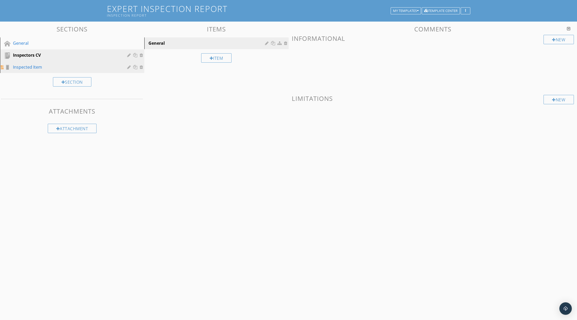
click at [35, 66] on div "Inspected Item" at bounding box center [66, 67] width 107 height 6
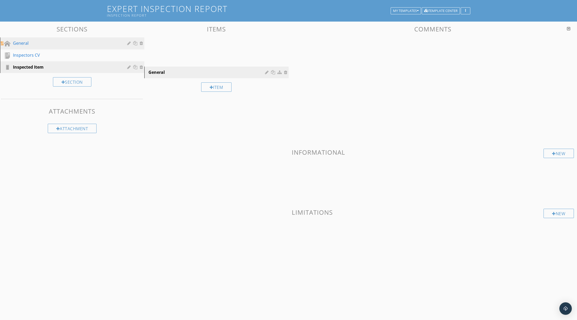
click at [32, 44] on div "General" at bounding box center [66, 43] width 107 height 6
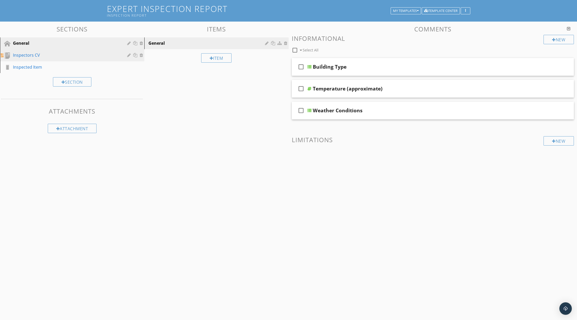
click at [32, 56] on div "Inspectors CV" at bounding box center [66, 55] width 107 height 6
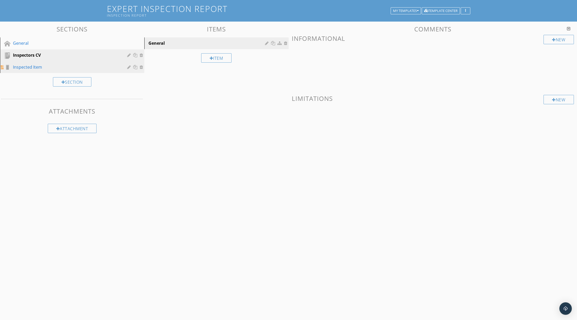
click at [34, 67] on div "Inspected Item" at bounding box center [66, 67] width 107 height 6
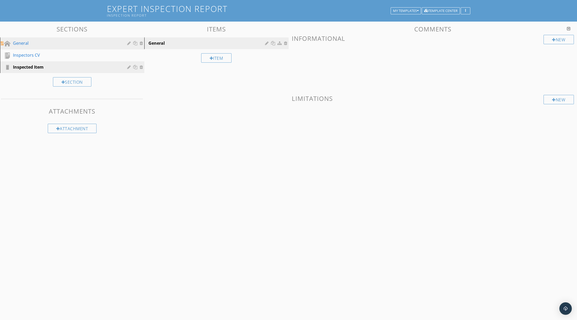
click at [32, 45] on div "General" at bounding box center [66, 43] width 107 height 6
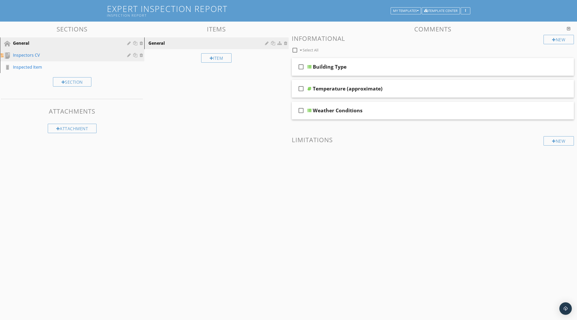
click at [33, 55] on div "Inspectors CV" at bounding box center [66, 55] width 107 height 6
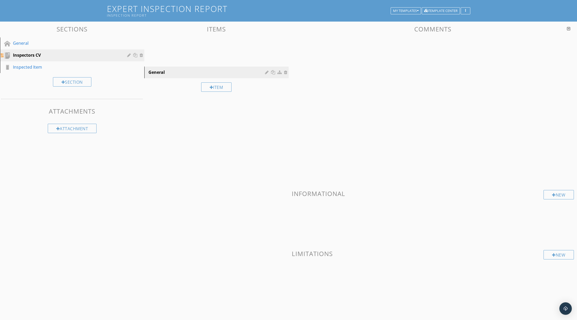
click at [36, 65] on div "Inspected Item" at bounding box center [66, 67] width 107 height 6
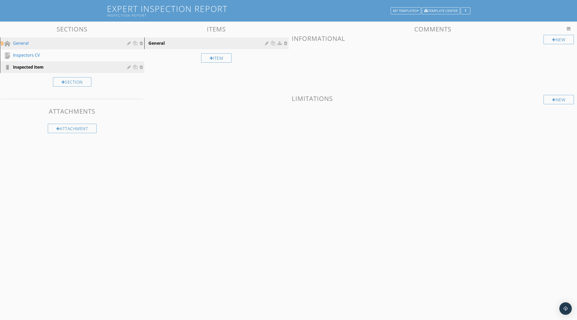
click at [34, 43] on div "General" at bounding box center [66, 43] width 107 height 6
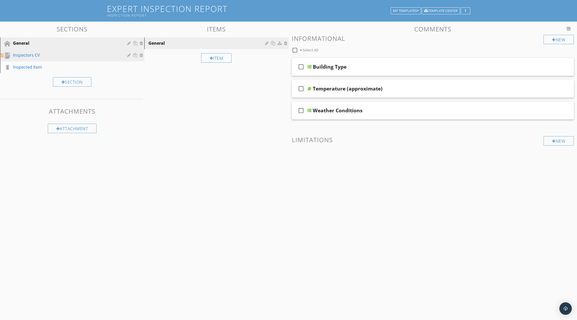
click at [35, 56] on div "Inspectors CV" at bounding box center [66, 55] width 107 height 6
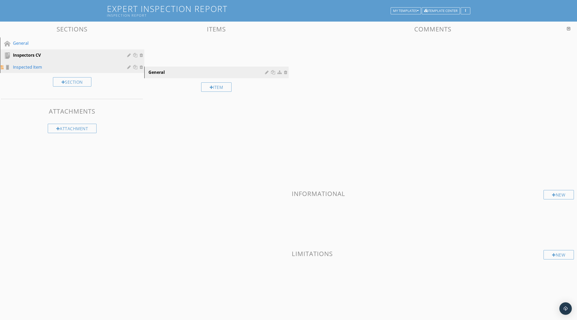
click at [37, 66] on div "Inspected Item" at bounding box center [66, 67] width 107 height 6
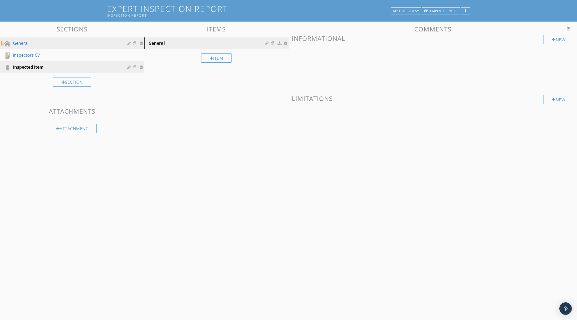
click at [33, 42] on div "General" at bounding box center [66, 43] width 107 height 6
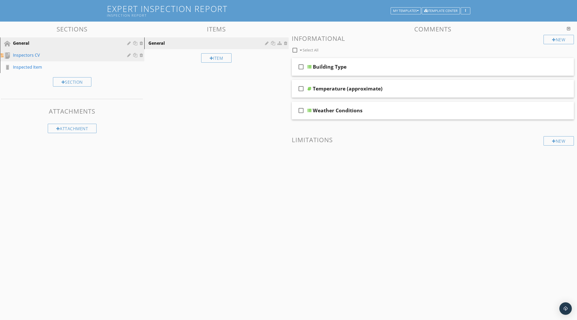
click at [34, 55] on div "Inspectors CV" at bounding box center [66, 55] width 107 height 6
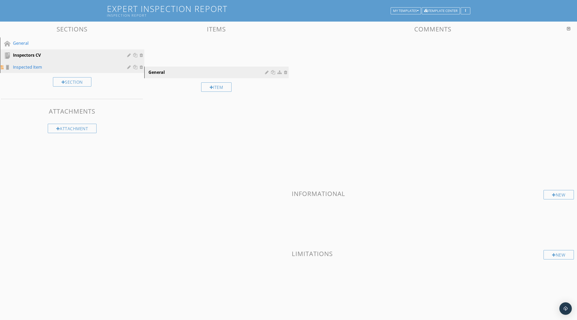
click at [35, 65] on div "Inspected Item" at bounding box center [66, 67] width 107 height 6
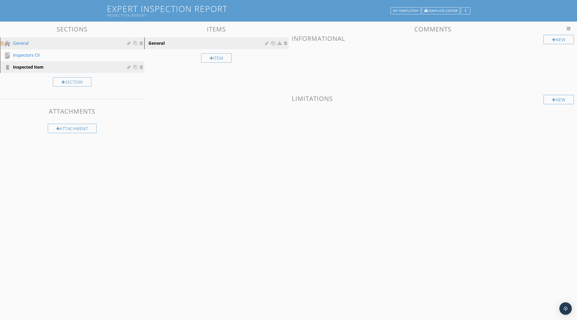
click at [32, 43] on div "General" at bounding box center [66, 43] width 107 height 6
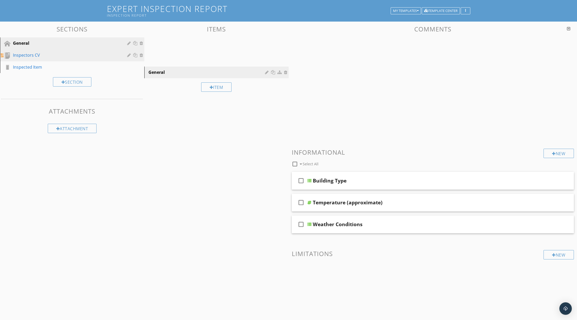
click at [34, 55] on div "Inspectors CV" at bounding box center [66, 55] width 107 height 6
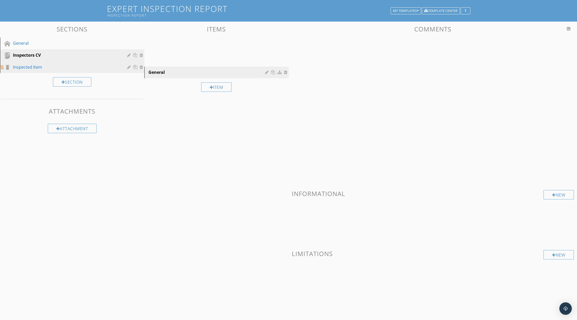
click at [35, 64] on div "Inspected Item" at bounding box center [66, 67] width 107 height 6
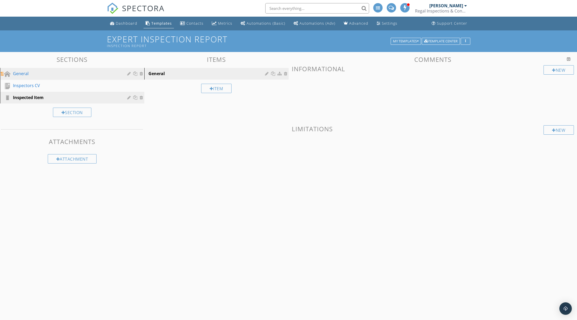
click at [48, 73] on div "General" at bounding box center [66, 73] width 107 height 6
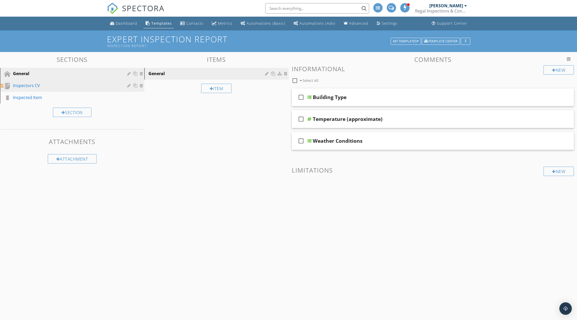
click at [51, 85] on div "Inspectors CV" at bounding box center [66, 85] width 107 height 6
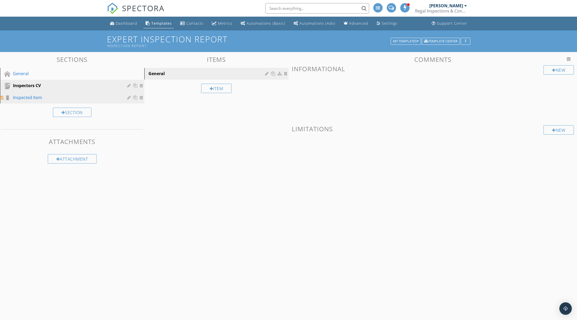
click at [49, 95] on div "Inspected Item" at bounding box center [66, 97] width 107 height 6
click at [38, 86] on div "Inspectors CV" at bounding box center [66, 85] width 107 height 6
click at [287, 74] on div at bounding box center [286, 73] width 5 height 4
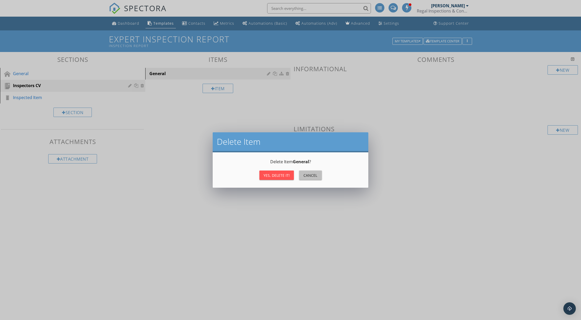
click at [307, 175] on div "Cancel" at bounding box center [310, 174] width 15 height 5
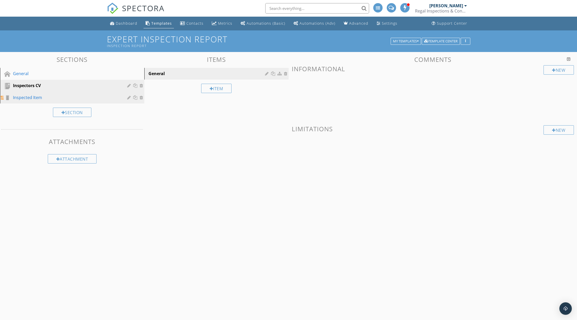
click at [37, 98] on div "Inspected Item" at bounding box center [66, 97] width 107 height 6
click at [215, 89] on div "Item" at bounding box center [216, 88] width 31 height 9
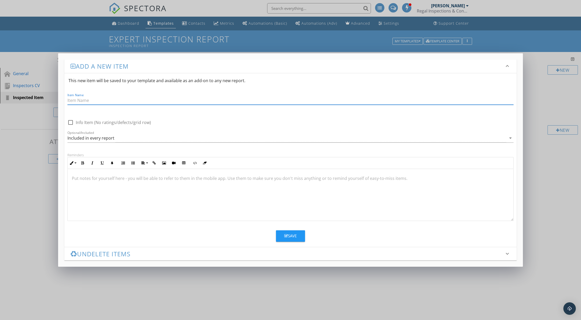
click at [109, 98] on input "Item Name" at bounding box center [290, 100] width 446 height 9
click at [96, 100] on input "Threshold" at bounding box center [290, 100] width 446 height 9
click at [91, 100] on input "Threshold" at bounding box center [290, 100] width 446 height 9
type input "Threshold of Door"
click at [291, 237] on div "Save" at bounding box center [291, 236] width 12 height 6
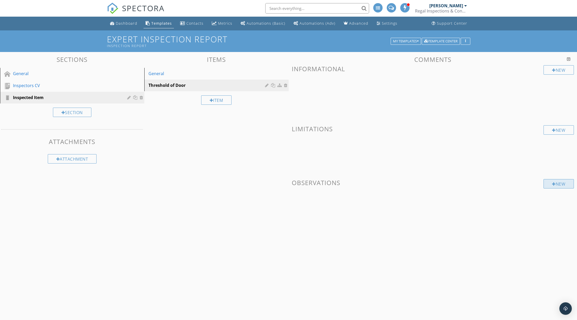
click at [557, 185] on div "New" at bounding box center [559, 183] width 30 height 9
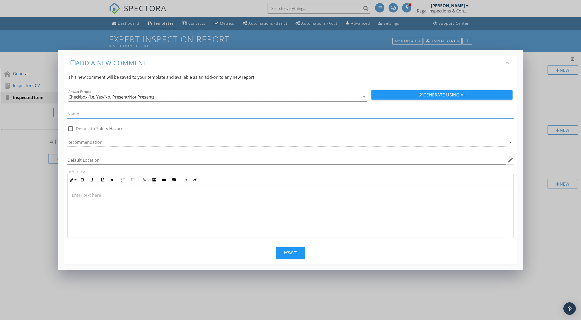
click at [28, 190] on div "Add a new comment keyboard_arrow_down This new comment will be saved to your te…" at bounding box center [290, 160] width 581 height 320
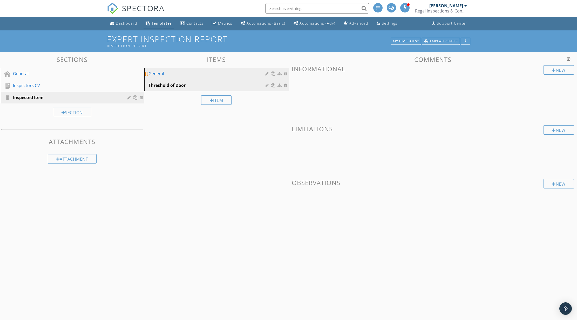
click at [286, 74] on div at bounding box center [286, 73] width 5 height 4
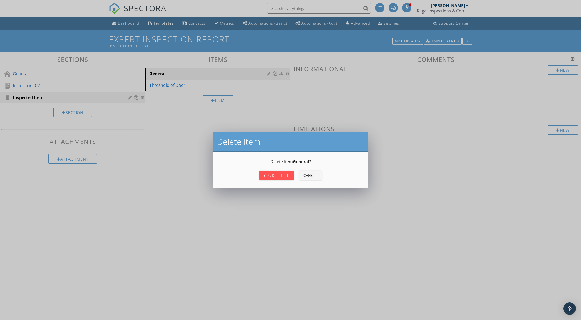
click at [280, 174] on div "Yes, Delete it!" at bounding box center [277, 174] width 26 height 5
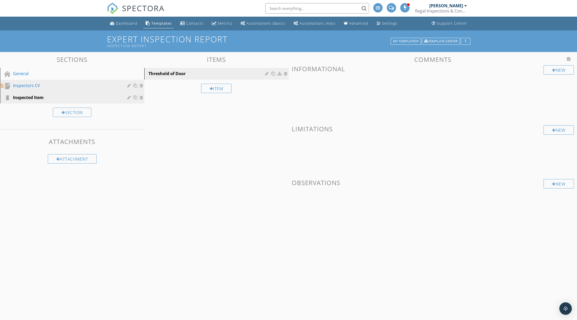
click at [46, 87] on div "Inspectors CV" at bounding box center [66, 85] width 107 height 6
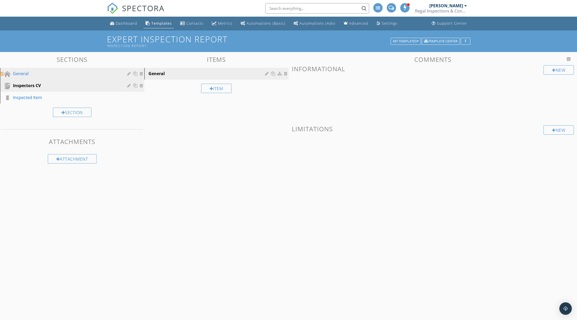
click at [43, 75] on div "General" at bounding box center [66, 73] width 107 height 6
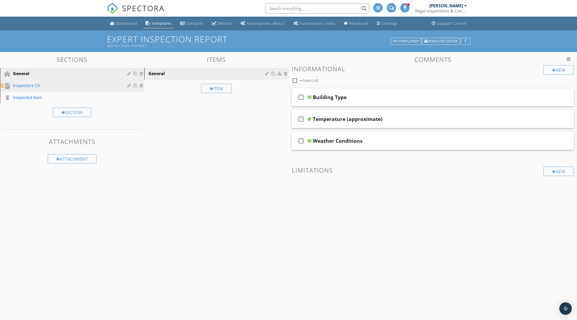
click at [35, 85] on div "Inspectors CV" at bounding box center [66, 85] width 107 height 6
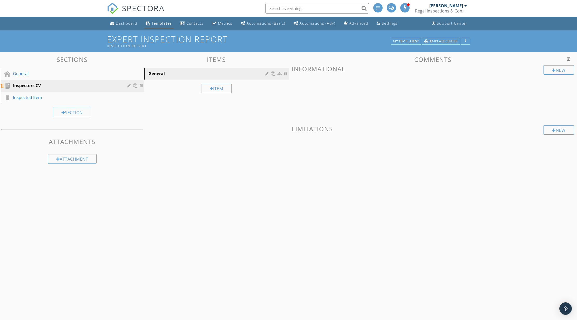
click at [142, 86] on div at bounding box center [142, 85] width 5 height 4
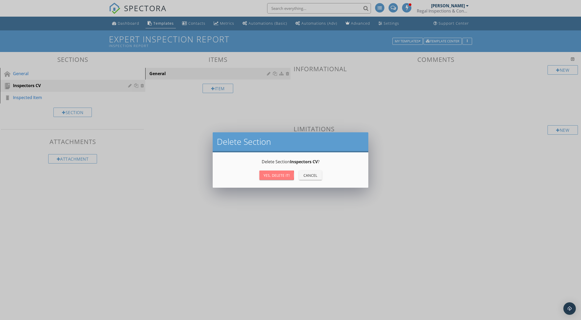
click at [271, 175] on div "Yes, Delete it!" at bounding box center [277, 174] width 26 height 5
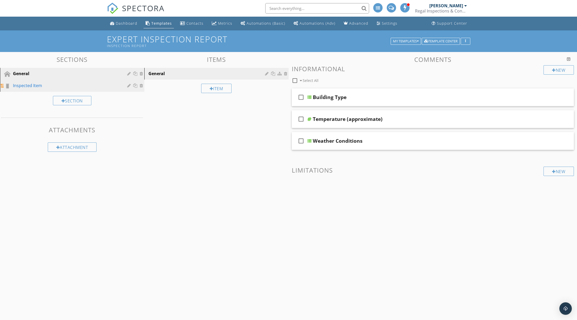
click at [40, 87] on div "Inspected Item" at bounding box center [66, 85] width 107 height 6
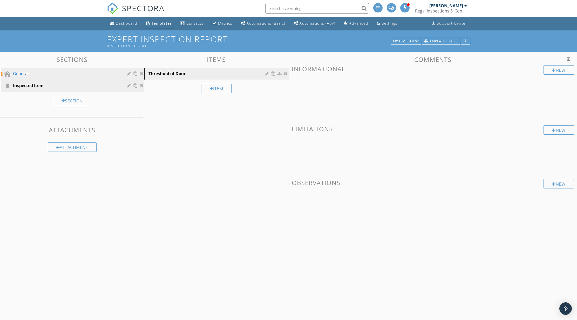
click at [55, 76] on div "General" at bounding box center [66, 73] width 107 height 6
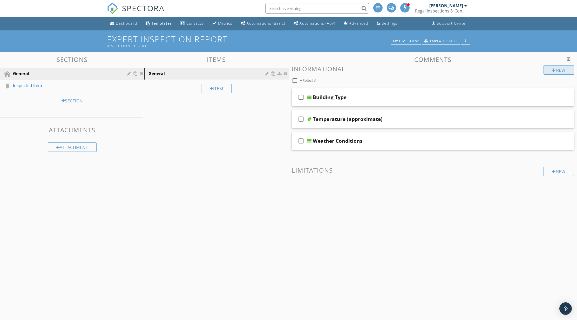
click at [561, 70] on div "New" at bounding box center [559, 69] width 30 height 9
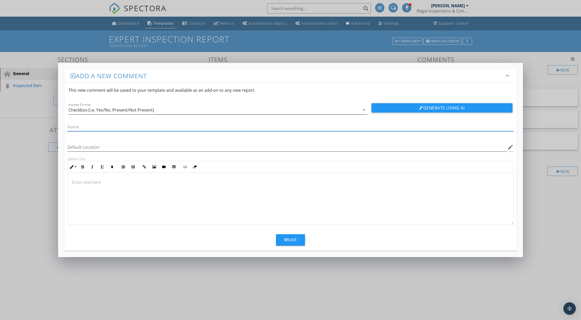
click at [315, 112] on div "Checkbox (i.e. Yes/No, Present/Not Present)" at bounding box center [215, 110] width 292 height 9
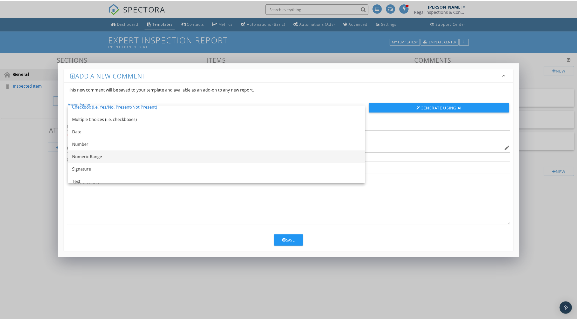
scroll to position [9, 0]
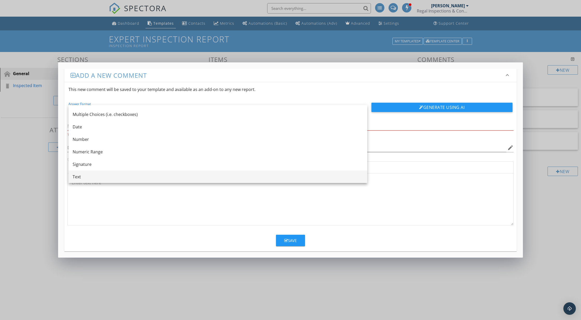
click at [129, 175] on div "Text" at bounding box center [218, 176] width 291 height 6
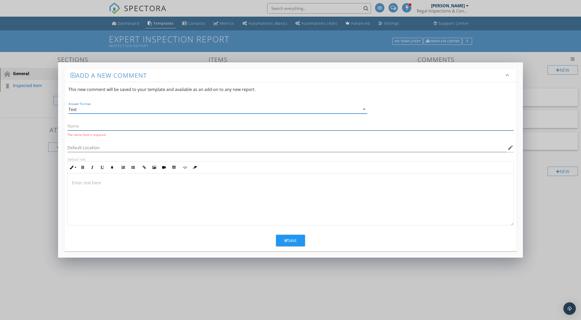
click at [88, 125] on input "text" at bounding box center [290, 126] width 446 height 9
type input "Request for Inspection"
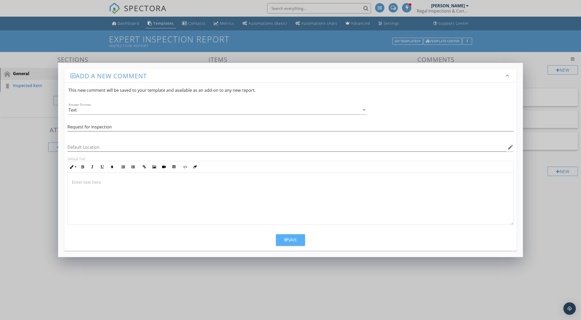
click at [289, 238] on div "Save" at bounding box center [291, 239] width 12 height 6
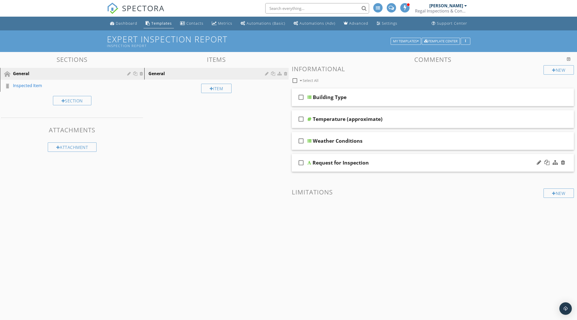
click at [370, 164] on div "Request for Inspection" at bounding box center [415, 162] width 204 height 6
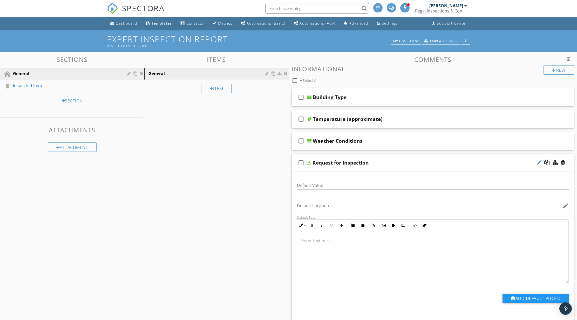
click at [538, 163] on div at bounding box center [539, 162] width 4 height 5
click at [308, 163] on div at bounding box center [309, 162] width 4 height 4
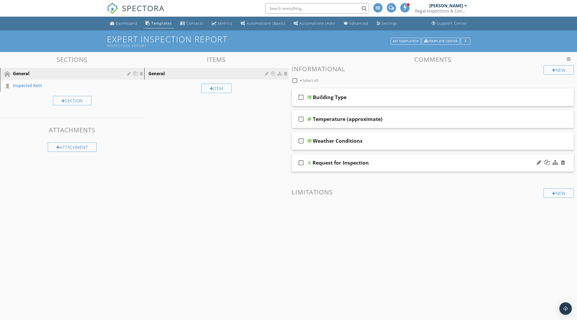
click at [308, 163] on div at bounding box center [309, 162] width 4 height 4
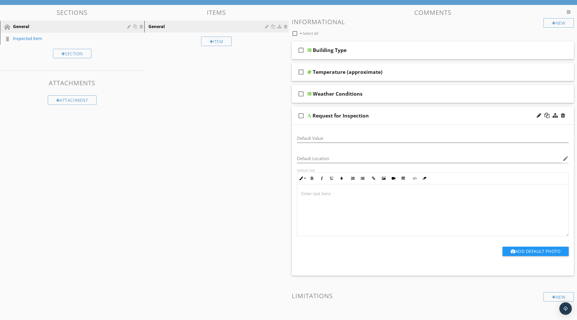
scroll to position [52, 0]
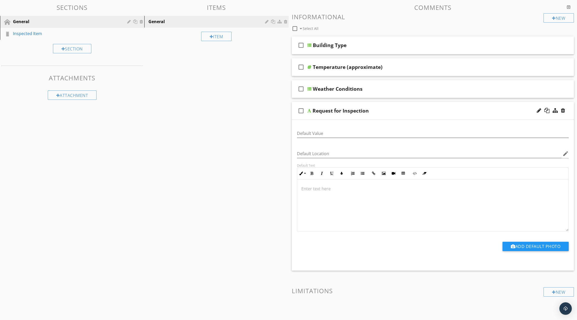
click at [430, 112] on div "Request for Inspection" at bounding box center [415, 110] width 204 height 6
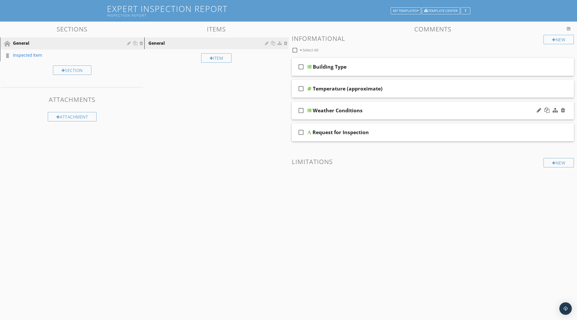
scroll to position [30, 0]
click at [419, 133] on div "Request for Inspection" at bounding box center [415, 132] width 204 height 6
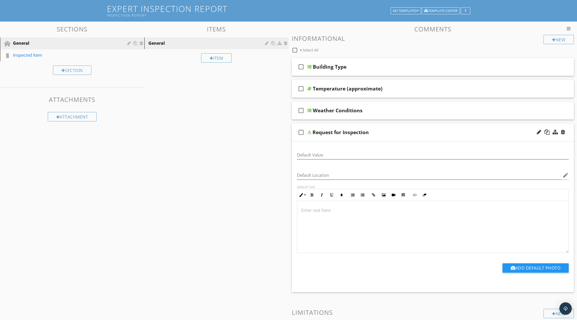
scroll to position [47, 0]
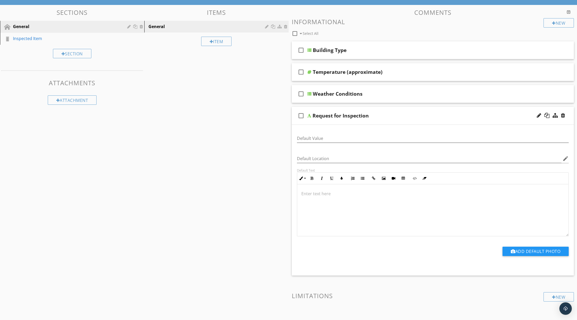
click at [437, 115] on div "Request for Inspection" at bounding box center [415, 115] width 204 height 6
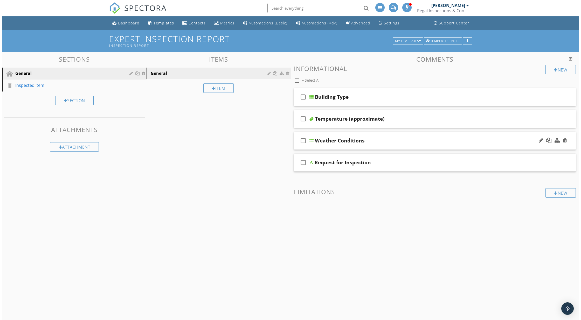
scroll to position [0, 0]
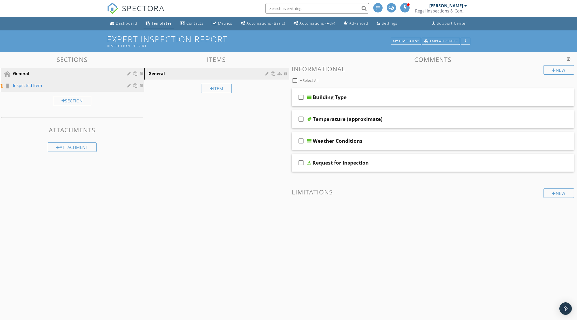
click at [41, 87] on div "Inspected Item" at bounding box center [66, 85] width 107 height 6
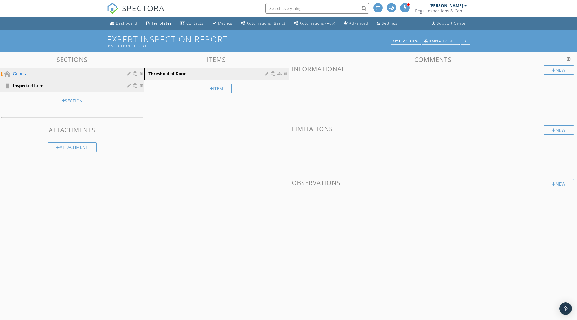
click at [29, 75] on div "General" at bounding box center [66, 73] width 107 height 6
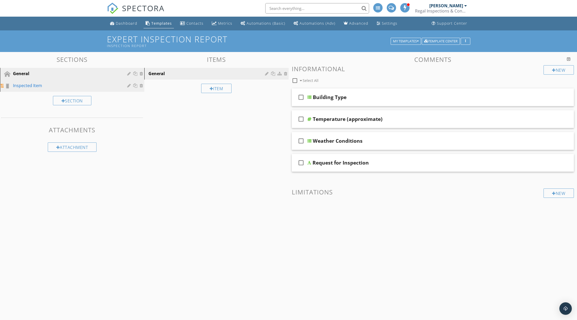
click at [39, 86] on div "Inspected Item" at bounding box center [66, 85] width 107 height 6
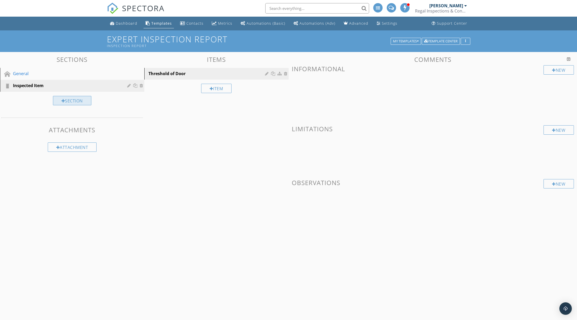
click at [60, 99] on div "Section" at bounding box center [72, 100] width 38 height 9
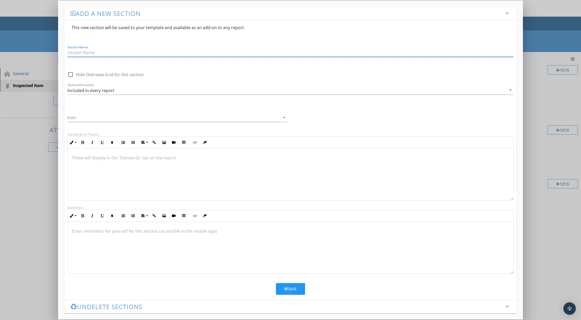
click at [101, 54] on input "Section Name" at bounding box center [290, 52] width 446 height 9
click at [95, 51] on input "Section Name" at bounding box center [290, 52] width 446 height 9
click at [99, 52] on input "Section Name" at bounding box center [290, 52] width 446 height 9
type input "Observations"
click at [94, 119] on div at bounding box center [173, 117] width 213 height 9
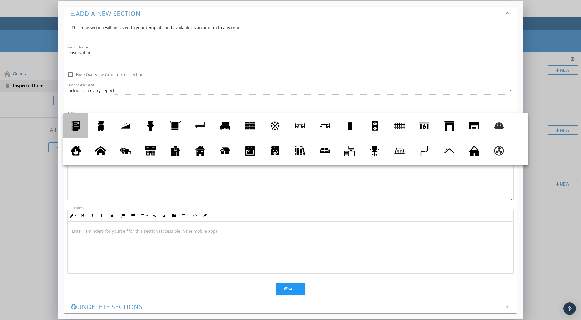
click at [77, 128] on div at bounding box center [76, 125] width 10 height 10
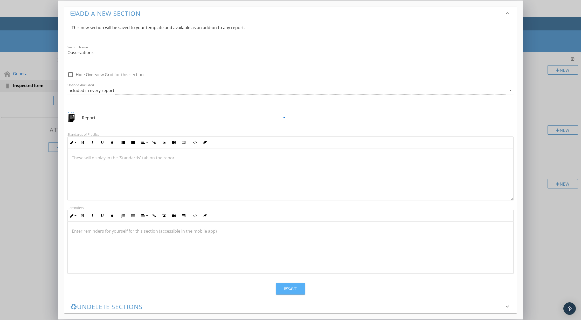
click at [290, 287] on div "Save" at bounding box center [291, 289] width 12 height 6
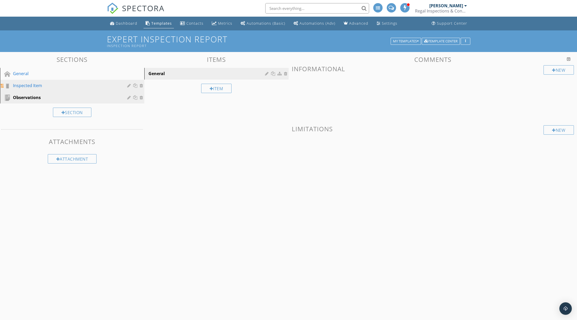
click at [29, 85] on div "Inspected Item" at bounding box center [66, 85] width 107 height 6
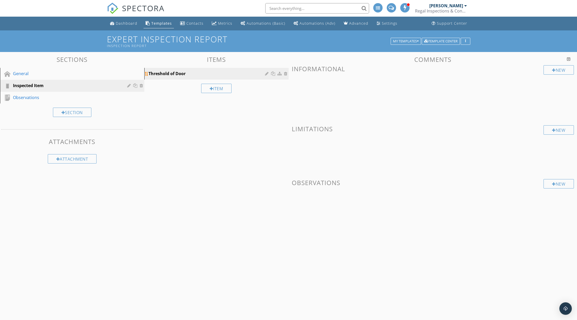
click at [199, 76] on div "Threshold of Door" at bounding box center [207, 73] width 118 height 6
click at [265, 74] on div at bounding box center [267, 73] width 5 height 4
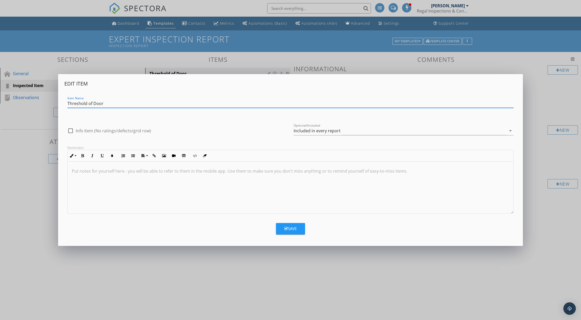
drag, startPoint x: 106, startPoint y: 103, endPoint x: 64, endPoint y: 100, distance: 42.4
click at [64, 100] on div "Edit Item Item Name Threshold of Door check_box_outline_blank Info Item (No rat…" at bounding box center [290, 159] width 465 height 171
type input "Request for Inspection"
click at [297, 229] on button "Save" at bounding box center [290, 228] width 29 height 11
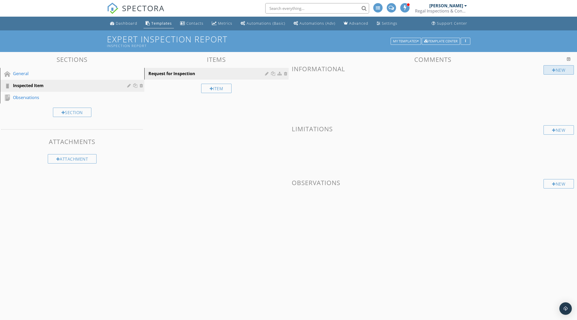
click at [559, 68] on div "New" at bounding box center [559, 69] width 30 height 9
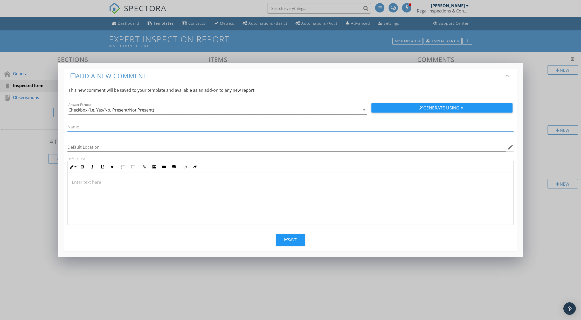
click at [138, 126] on input "text" at bounding box center [290, 127] width 446 height 9
click at [210, 110] on div "Checkbox (i.e. Yes/No, Present/Not Present)" at bounding box center [215, 110] width 292 height 9
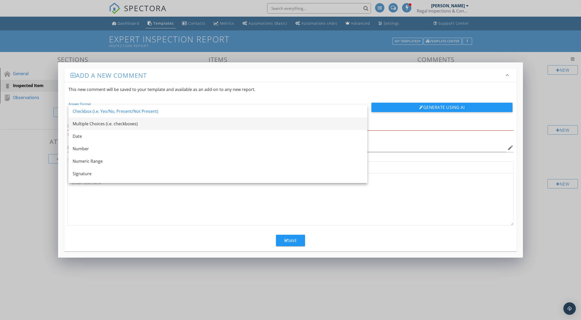
scroll to position [9, 0]
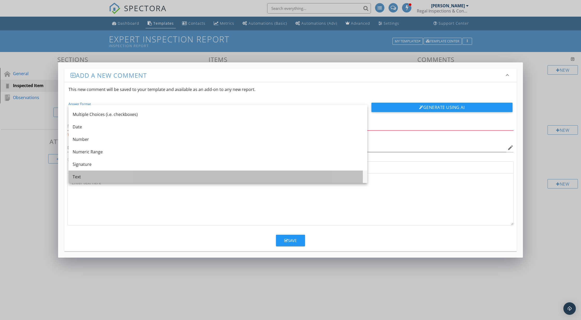
click at [123, 174] on div "Text" at bounding box center [218, 176] width 291 height 6
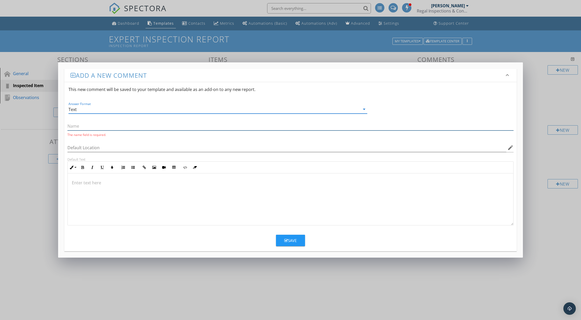
click at [98, 128] on input "text" at bounding box center [290, 126] width 446 height 9
type input "Threshold of Door"
click at [295, 240] on div "Save" at bounding box center [291, 239] width 12 height 6
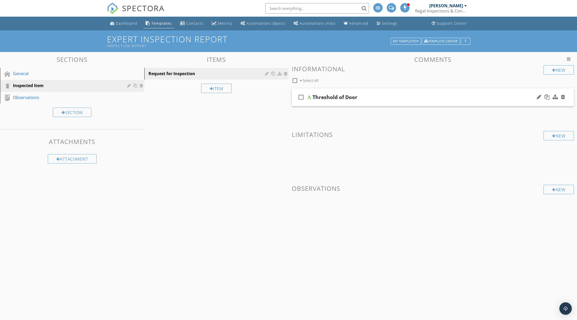
click at [405, 98] on div "Threshold of Door" at bounding box center [415, 97] width 204 height 6
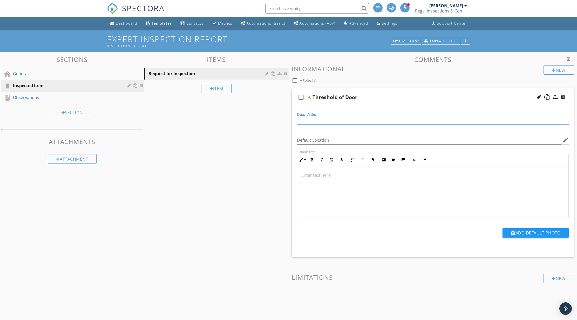
click at [333, 120] on input "Default Value" at bounding box center [433, 120] width 272 height 9
click at [341, 175] on p at bounding box center [432, 175] width 263 height 6
click at [339, 175] on p at bounding box center [432, 175] width 263 height 6
click at [322, 175] on p at bounding box center [432, 175] width 263 height 6
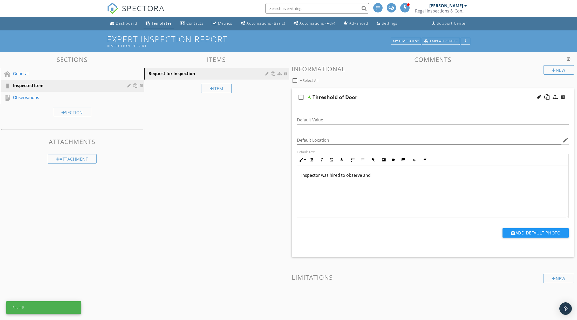
click at [351, 177] on p "Inspector was hired to observe and" at bounding box center [432, 175] width 263 height 6
click at [376, 176] on p "Inspector was hired to observe and" at bounding box center [432, 175] width 263 height 6
click at [463, 174] on p "Inspector was hired to observe, inspect and report on any safety hazards and/or…" at bounding box center [432, 175] width 263 height 6
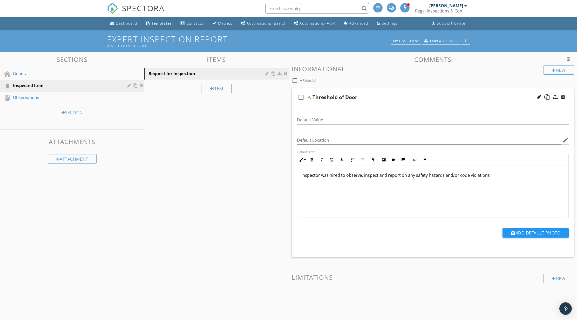
click at [489, 176] on p "Inspector was hired to observe, inspect and report on any safety hazards and/or…" at bounding box center [432, 175] width 263 height 6
click at [537, 176] on p "Inspector was hired to observe, inspect and report on any safety hazards and/or…" at bounding box center [432, 175] width 263 height 6
click at [539, 176] on p "Inspector was hired to observe, inspect and report on any safety hazards and/or…" at bounding box center [432, 175] width 263 height 6
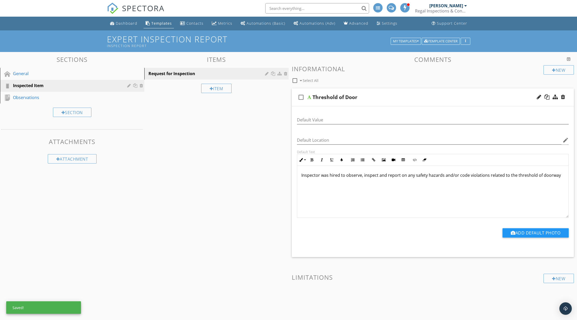
click at [539, 174] on p "Inspector was hired to observe, inspect and report on any safety hazards and/or…" at bounding box center [432, 175] width 263 height 6
click at [557, 176] on p "Inspector was hired to observe, inspect and report on any safety hazards and/or…" at bounding box center [432, 175] width 263 height 6
click at [330, 182] on p "Inspector was hired to observe, inspect and report on any safety hazards and/or…" at bounding box center [432, 178] width 263 height 12
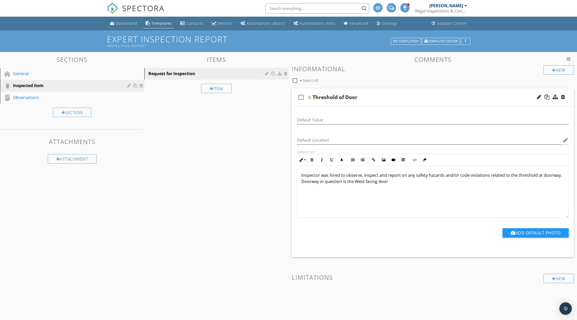
click at [392, 181] on p "Inspector was hired to observe, inspect and report on any safety hazards and/or…" at bounding box center [432, 178] width 263 height 12
click at [378, 182] on p "Inspector was hired to observe, inspect and report on any safety hazards and/or…" at bounding box center [432, 178] width 263 height 12
click at [416, 183] on p "Inspector was hired to observe, inspect and report on any safety hazards and/or…" at bounding box center [432, 178] width 263 height 12
click at [516, 181] on p "Inspector was hired to observe, inspect and report on any safety hazards and/or…" at bounding box center [432, 181] width 263 height 19
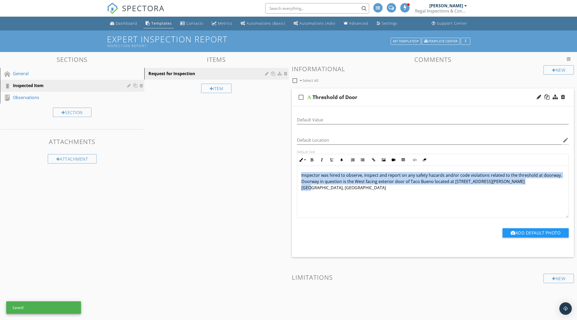
drag, startPoint x: 532, startPoint y: 181, endPoint x: 301, endPoint y: 175, distance: 230.6
click at [301, 175] on p "Inspector was hired to observe, inspect and report on any safety hazards and/or…" at bounding box center [432, 181] width 263 height 19
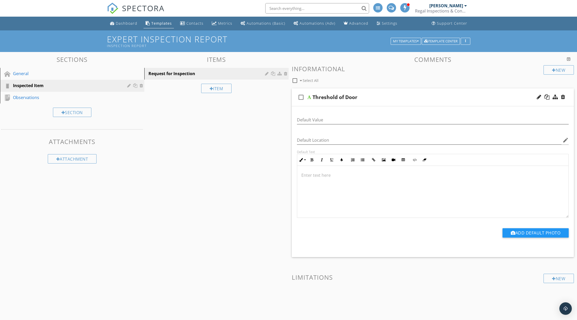
click at [384, 93] on div "check_box_outline_blank Threshold of Door" at bounding box center [433, 97] width 282 height 18
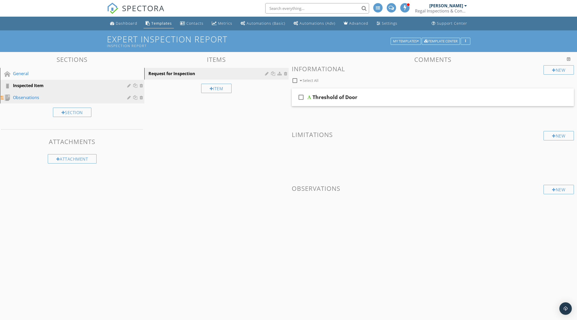
click at [42, 98] on div "Observations" at bounding box center [66, 97] width 107 height 6
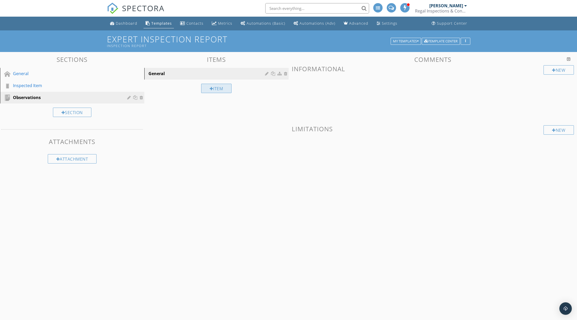
click at [217, 88] on div "Item" at bounding box center [216, 88] width 31 height 9
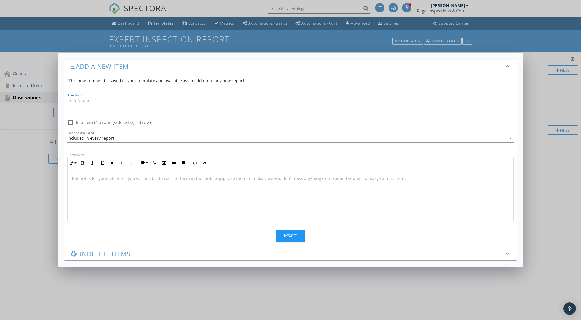
click at [109, 101] on input "Item Name" at bounding box center [290, 100] width 446 height 9
type input "T"
type input "Doorway Threshold"
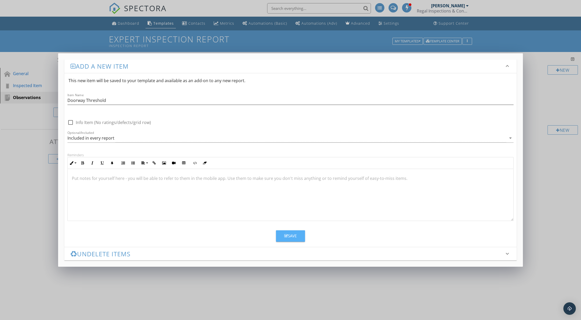
click at [295, 236] on div "Save" at bounding box center [291, 236] width 12 height 6
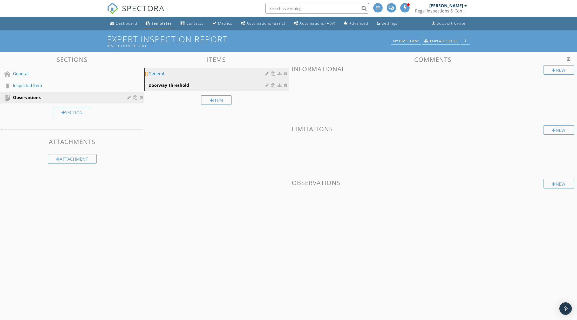
click at [286, 74] on div at bounding box center [286, 73] width 5 height 4
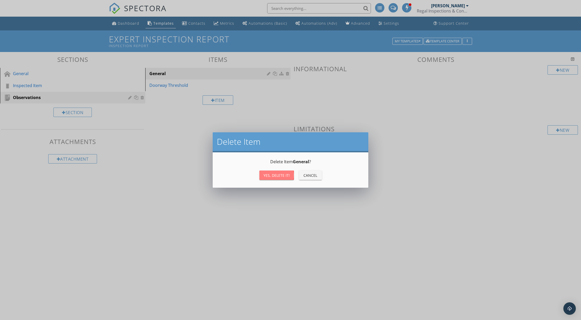
click at [281, 174] on div "Yes, Delete it!" at bounding box center [277, 174] width 26 height 5
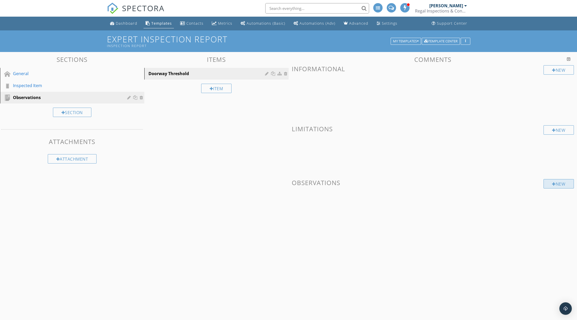
click at [553, 184] on div at bounding box center [554, 184] width 4 height 4
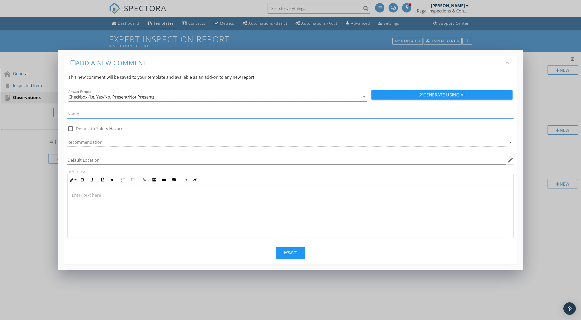
scroll to position [0, 0]
click at [319, 289] on div "Add a new comment keyboard_arrow_down This new comment will be saved to your te…" at bounding box center [288, 160] width 577 height 320
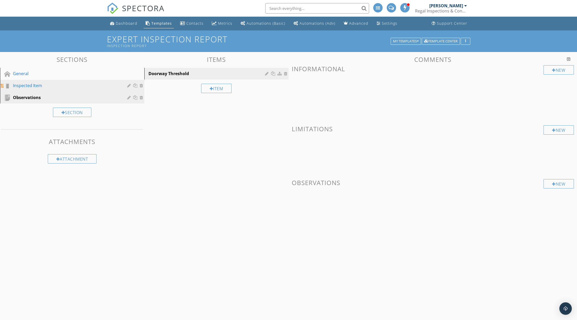
click at [31, 86] on div "Inspected Item" at bounding box center [66, 85] width 107 height 6
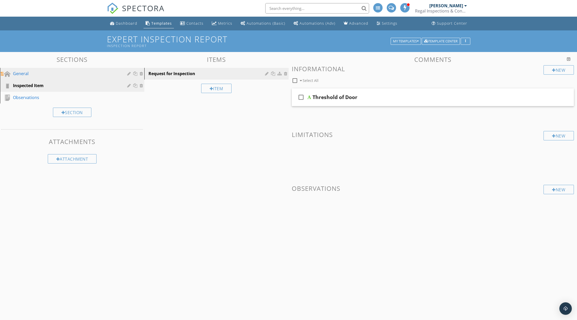
click at [31, 75] on div "General" at bounding box center [66, 73] width 107 height 6
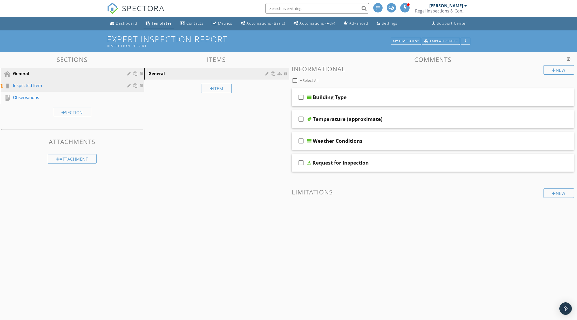
click at [33, 85] on div "Inspected Item" at bounding box center [66, 85] width 107 height 6
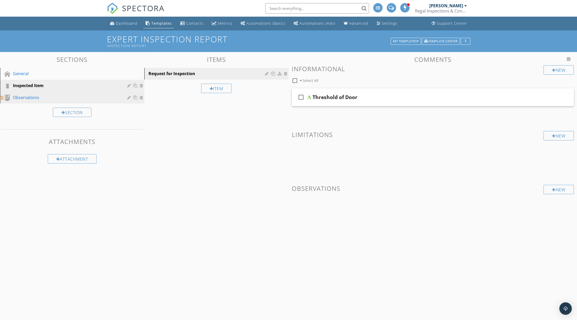
click at [31, 96] on div "Observations" at bounding box center [66, 97] width 107 height 6
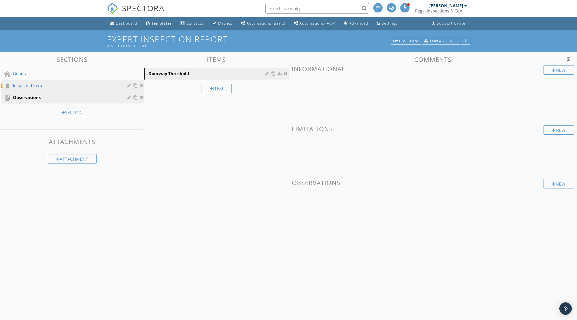
click at [38, 83] on div "Inspected Item" at bounding box center [66, 85] width 107 height 6
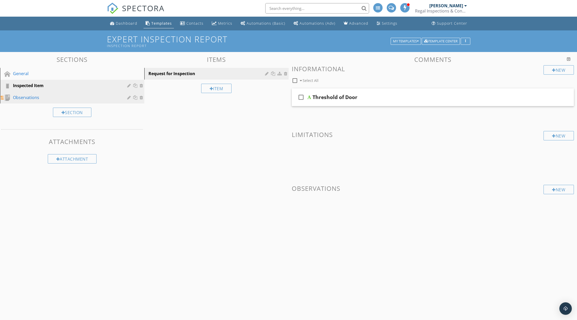
click at [36, 95] on div "Observations" at bounding box center [66, 97] width 107 height 6
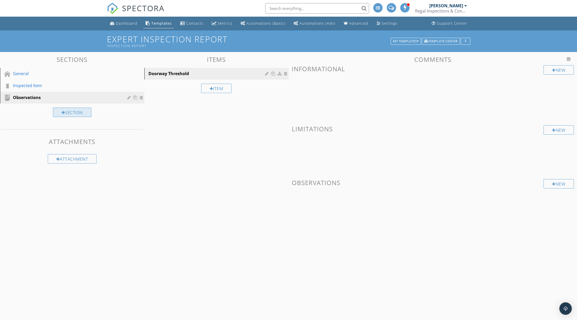
click at [65, 114] on div "Section" at bounding box center [72, 111] width 38 height 9
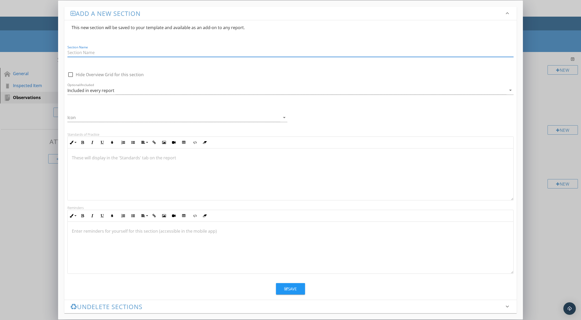
click at [97, 52] on input "Section Name" at bounding box center [290, 52] width 446 height 9
click at [100, 54] on input "Section Name" at bounding box center [290, 52] width 446 height 9
click at [96, 54] on input "Links to Refenced Material" at bounding box center [290, 52] width 446 height 9
click at [123, 53] on input "Links to Refenced Material" at bounding box center [290, 52] width 446 height 9
drag, startPoint x: 95, startPoint y: 53, endPoint x: 86, endPoint y: 52, distance: 8.3
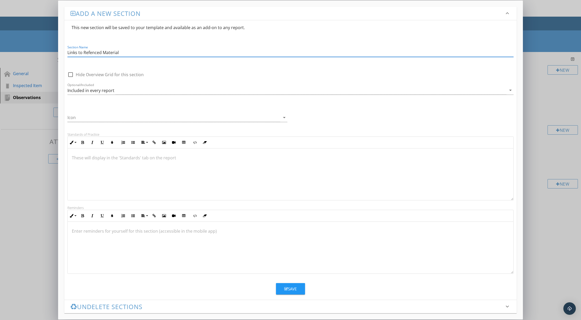
click at [86, 52] on input "Links to Refenced Material" at bounding box center [290, 52] width 446 height 9
click at [73, 52] on input "Links to Refenced Material" at bounding box center [290, 52] width 446 height 9
click at [119, 53] on input "Links to Refenced Material" at bounding box center [290, 52] width 446 height 9
click at [92, 52] on input "Links to Refenced Material" at bounding box center [290, 52] width 446 height 9
click at [126, 53] on input "Links to Referenced Material" at bounding box center [290, 52] width 446 height 9
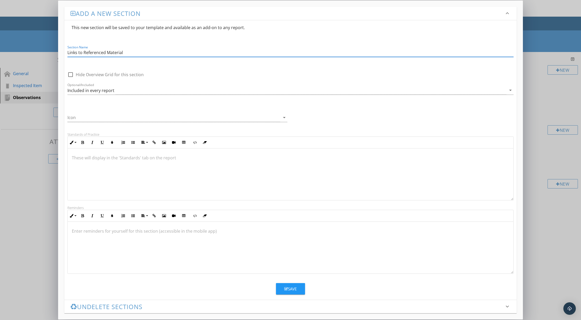
click at [126, 52] on input "Links to Referenced Material" at bounding box center [290, 52] width 446 height 9
type input "Links to Referenced Material"
click at [294, 288] on div "Save" at bounding box center [291, 289] width 12 height 6
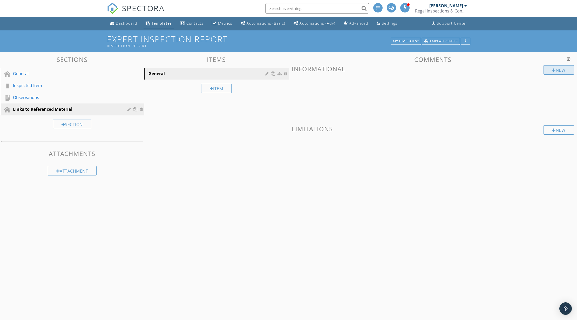
click at [564, 71] on div "New" at bounding box center [559, 69] width 30 height 9
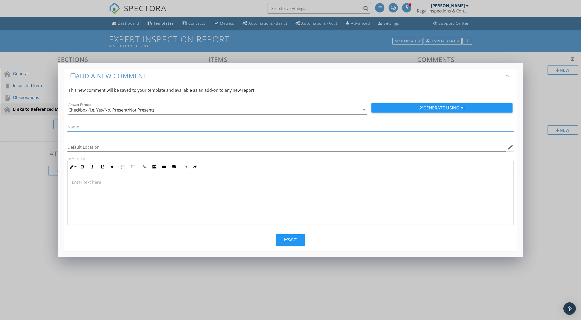
click at [93, 128] on input "text" at bounding box center [290, 127] width 446 height 9
type input "Links to Referenced Material"
click at [167, 111] on div "Checkbox (i.e. Yes/No, Present/Not Present)" at bounding box center [215, 110] width 292 height 9
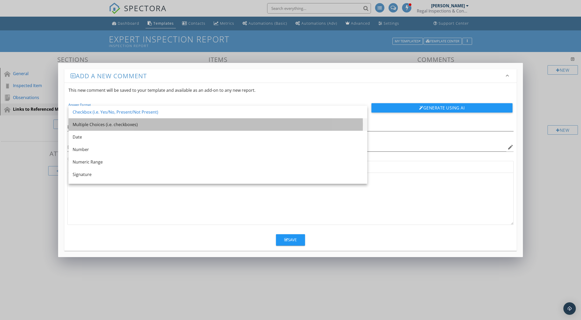
click at [166, 123] on div "Multiple Choices (i.e. checkboxes)" at bounding box center [218, 124] width 291 height 6
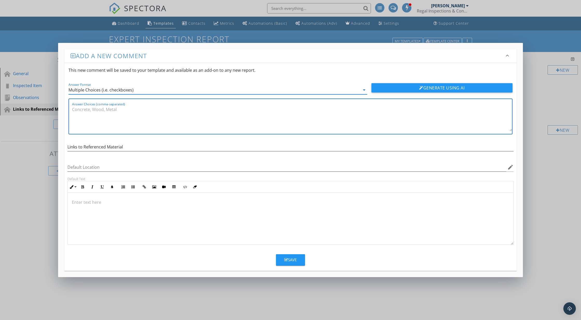
click at [116, 115] on textarea "Answer Choices (comma-separated)" at bounding box center [292, 118] width 440 height 26
click at [95, 110] on textarea "Answer Choices (comma-separated)" at bounding box center [292, 118] width 440 height 26
click at [113, 113] on textarea "Answer Choices (comma-separated)" at bounding box center [292, 118] width 440 height 26
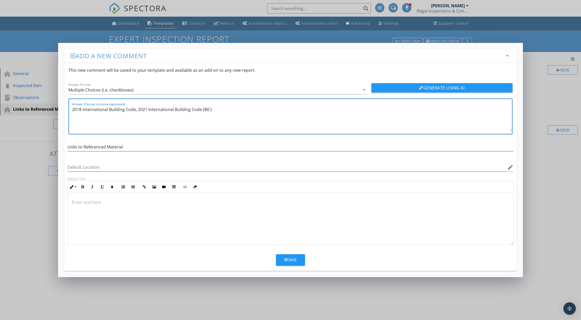
click at [135, 110] on textarea "2018 International Building Code, 2021 International Building Code (IBC)" at bounding box center [292, 118] width 440 height 26
click at [221, 110] on textarea "2018 International Building Code (IBC), 2021 International Building Code (IBC)" at bounding box center [292, 118] width 440 height 26
click at [310, 111] on textarea "2018 International Building Code (IBC), 2021 International Building Code (IBC),…" at bounding box center [292, 118] width 440 height 26
click at [316, 111] on textarea "2018 International Building Code (IBC), 2021 International Building Code (IBC),…" at bounding box center [292, 118] width 440 height 26
drag, startPoint x: 305, startPoint y: 110, endPoint x: 300, endPoint y: 109, distance: 5.6
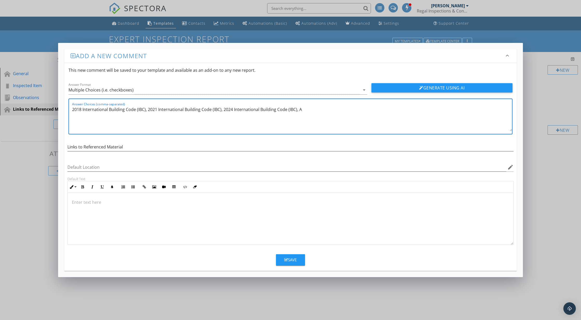
click at [300, 109] on textarea "2018 International Building Code (IBC), 2021 International Building Code (IBC),…" at bounding box center [292, 118] width 440 height 26
paste textarea "rchitectural Barriers Texas Accessibility Standards (TAS)"
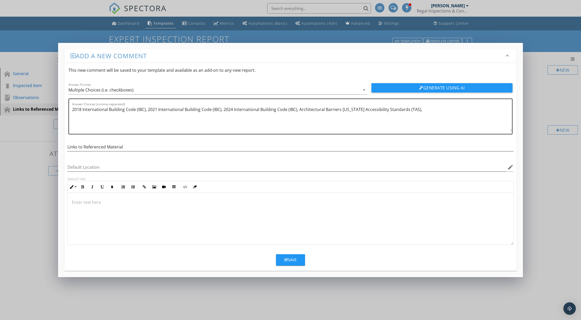
click at [419, 110] on textarea "2018 International Building Code (IBC), 2021 International Building Code (IBC),…" at bounding box center [292, 118] width 440 height 26
click at [420, 111] on textarea "2018 International Building Code (IBC), 2021 International Building Code (IBC),…" at bounding box center [292, 118] width 440 height 26
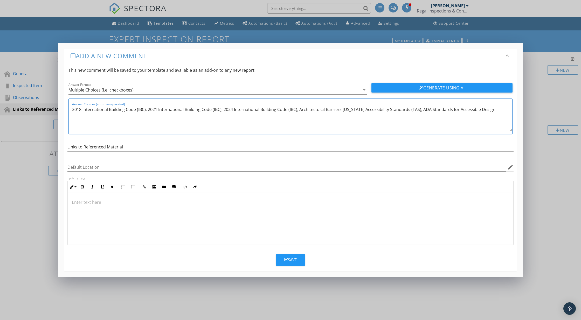
type textarea "2018 International Building Code (IBC), 2021 International Building Code (IBC),…"
click at [294, 258] on div "Save" at bounding box center [291, 259] width 12 height 6
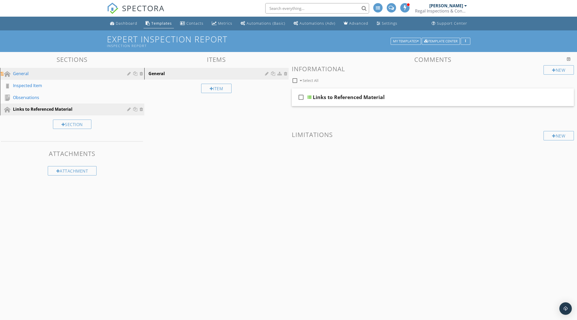
click at [45, 76] on div "General" at bounding box center [66, 73] width 107 height 6
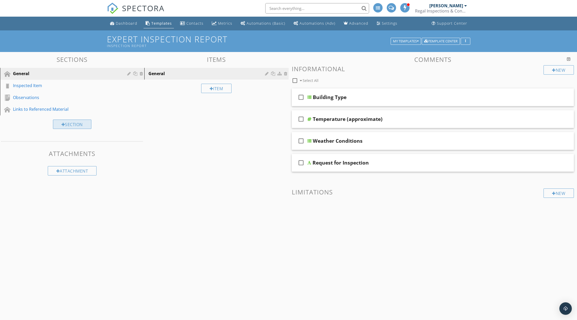
click at [69, 125] on div "Section" at bounding box center [72, 123] width 38 height 9
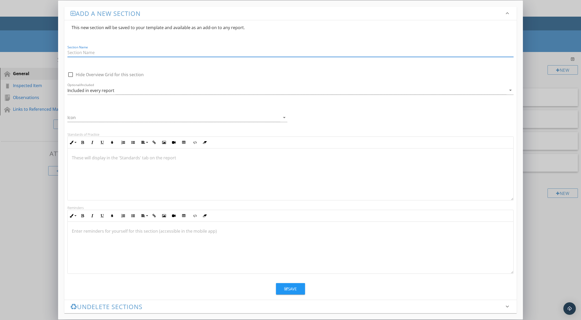
click at [101, 52] on input "Section Name" at bounding box center [290, 52] width 446 height 9
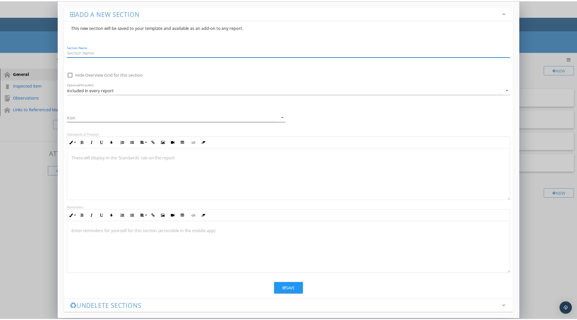
scroll to position [0, 0]
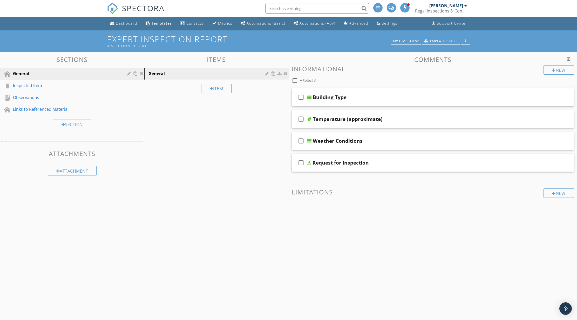
click at [21, 207] on div at bounding box center [288, 160] width 577 height 320
click at [125, 23] on div "Dashboard" at bounding box center [127, 23] width 22 height 5
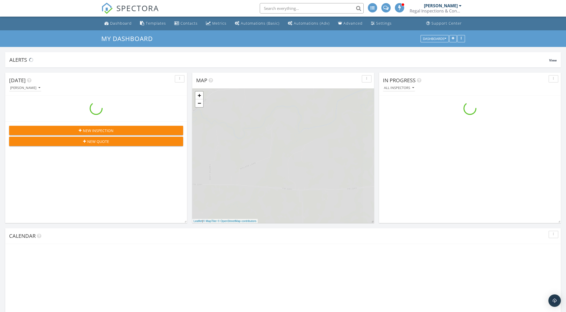
scroll to position [482, 575]
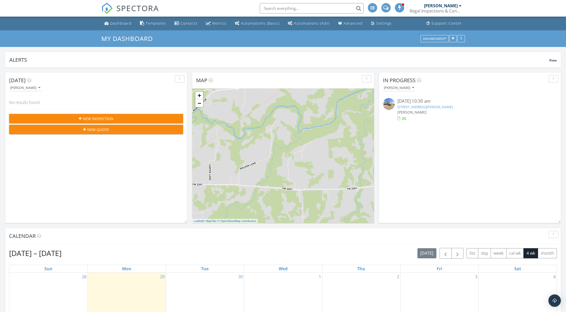
click at [411, 112] on span "[PERSON_NAME]" at bounding box center [411, 112] width 29 height 5
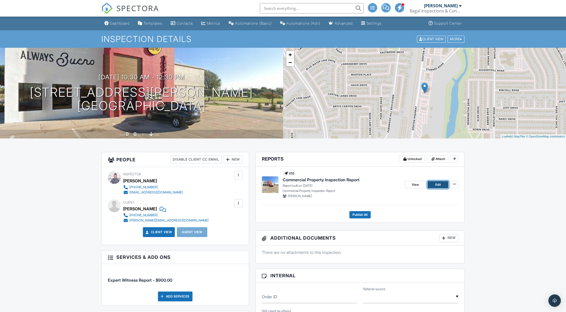
click at [437, 185] on span "Edit" at bounding box center [437, 184] width 5 height 5
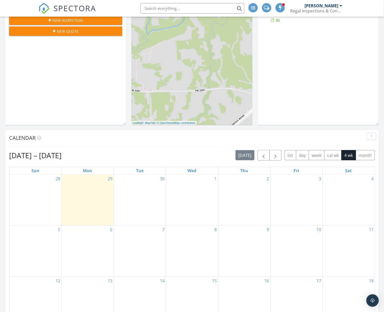
scroll to position [104, 0]
click at [268, 156] on button "button" at bounding box center [264, 155] width 12 height 11
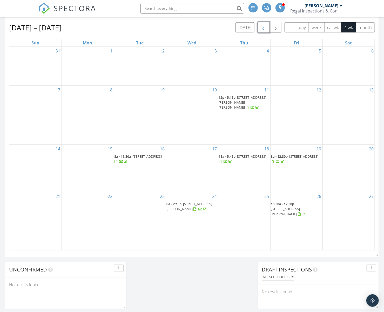
scroll to position [234, 0]
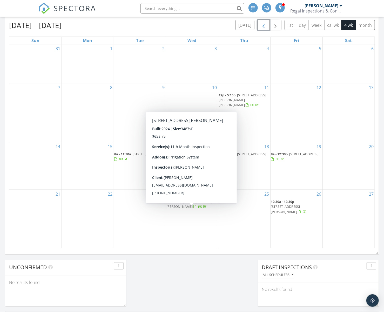
click at [193, 209] on span "8a - 2:15p [STREET_ADDRESS][PERSON_NAME]" at bounding box center [192, 204] width 51 height 10
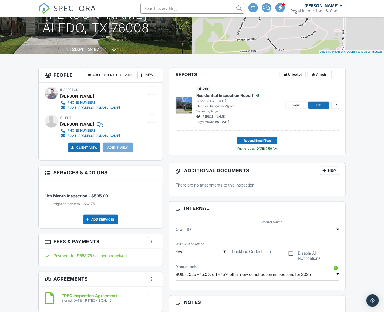
scroll to position [32, 0]
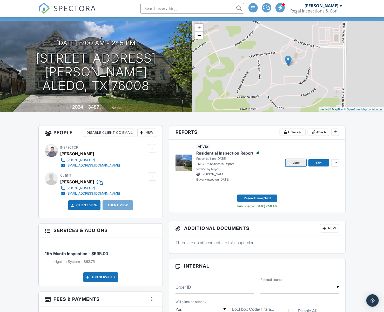
click at [290, 161] on link "View" at bounding box center [296, 162] width 21 height 7
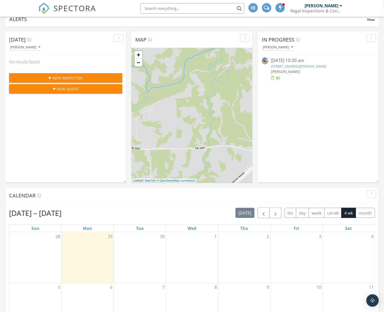
scroll to position [130, 0]
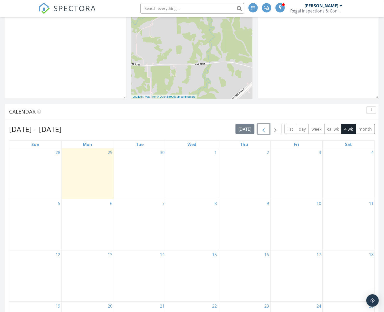
click at [264, 129] on span "button" at bounding box center [263, 129] width 6 height 6
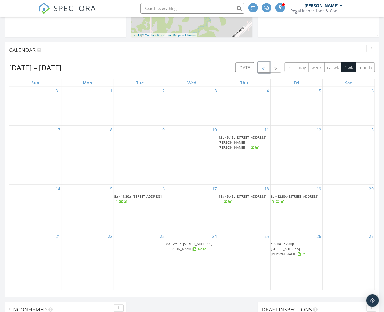
scroll to position [234, 0]
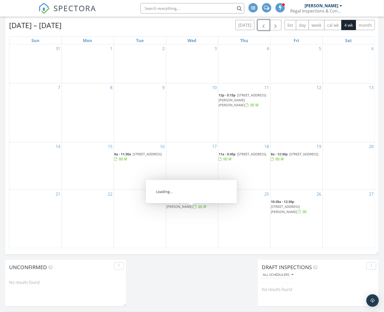
click at [196, 209] on span "8a - 2:15p 115 Harlan Ct, Aledo 76008" at bounding box center [192, 204] width 51 height 10
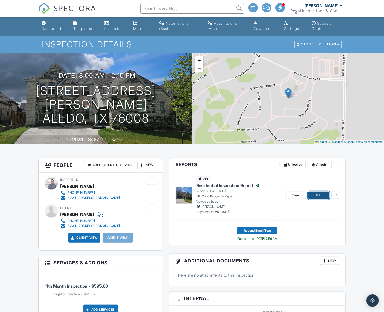
click at [318, 197] on span "Edit" at bounding box center [318, 195] width 5 height 5
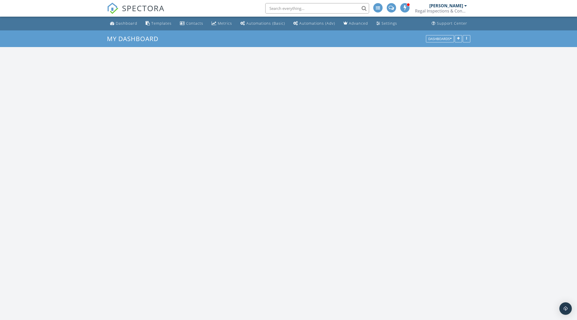
scroll to position [482, 586]
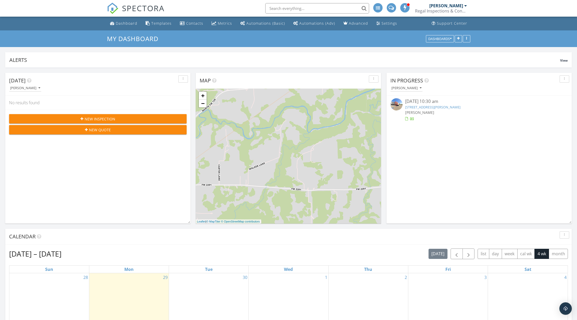
click at [422, 113] on span "[PERSON_NAME]" at bounding box center [419, 112] width 29 height 5
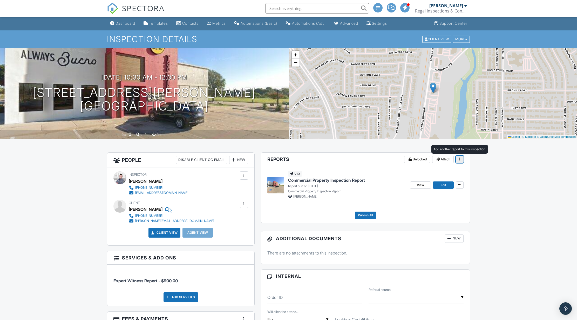
click at [461, 159] on icon at bounding box center [459, 159] width 3 height 4
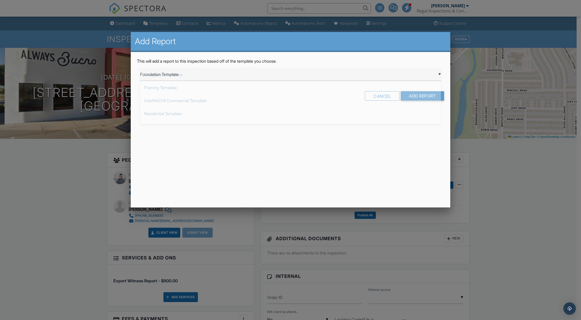
click at [295, 76] on div "▼ Foundation Template Foundation Template Framing Template InterNACHI Commercia…" at bounding box center [290, 74] width 301 height 13
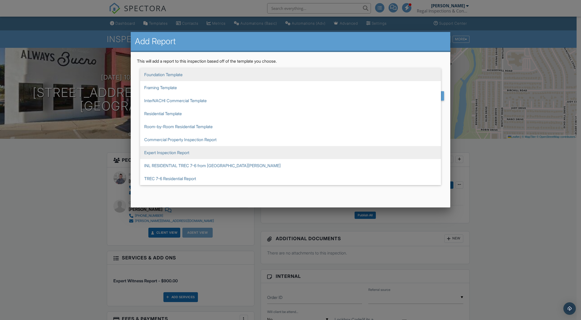
click at [183, 153] on span "Expert Inspection Report" at bounding box center [290, 152] width 301 height 13
type input "Expert Inspection Report"
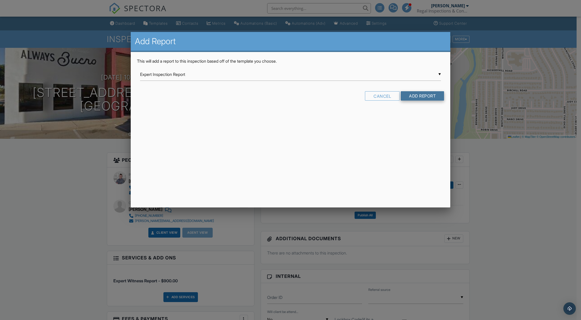
click at [422, 97] on input "Add Report" at bounding box center [422, 95] width 43 height 9
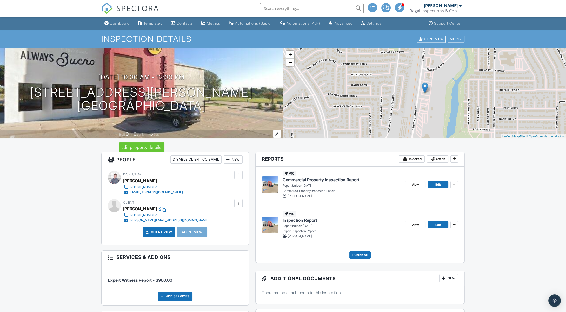
click at [135, 135] on div "0" at bounding box center [134, 133] width 3 height 5
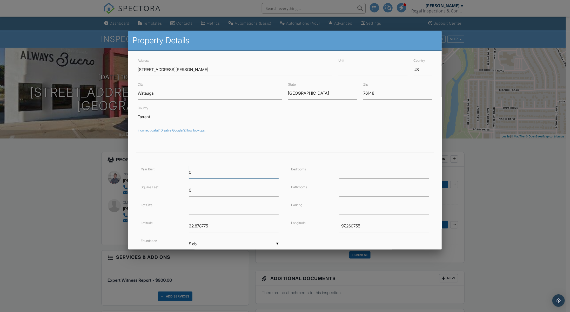
click at [198, 173] on input "0" at bounding box center [234, 172] width 90 height 13
drag, startPoint x: 198, startPoint y: 173, endPoint x: 182, endPoint y: 171, distance: 15.9
click at [182, 171] on div "Year Built 0" at bounding box center [210, 172] width 144 height 13
type input "2021"
click at [165, 165] on form "Address 7428 Denton Hwy Unit Country US City Watauga State TX Zip 76148 County …" at bounding box center [284, 168] width 301 height 222
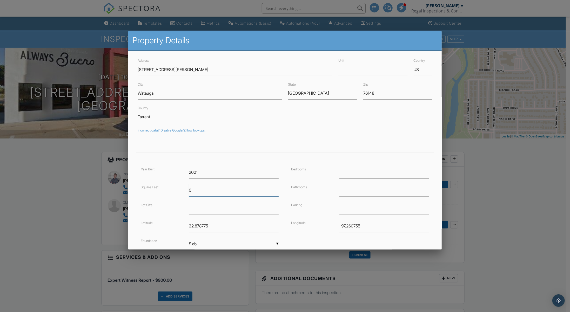
drag, startPoint x: 197, startPoint y: 188, endPoint x: 175, endPoint y: 190, distance: 22.4
click at [175, 190] on div "Square Feet 0" at bounding box center [210, 190] width 144 height 13
click at [145, 163] on form "Address 7428 Denton Hwy Unit Country US City Watauga State TX Zip 76148 County …" at bounding box center [284, 168] width 301 height 222
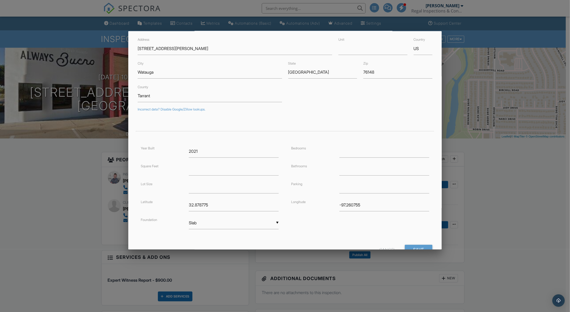
scroll to position [39, 0]
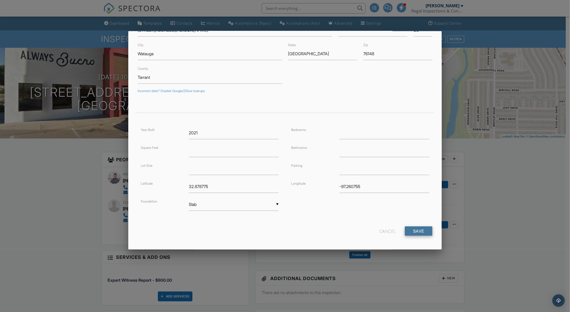
click at [421, 229] on input "Save" at bounding box center [419, 231] width 28 height 9
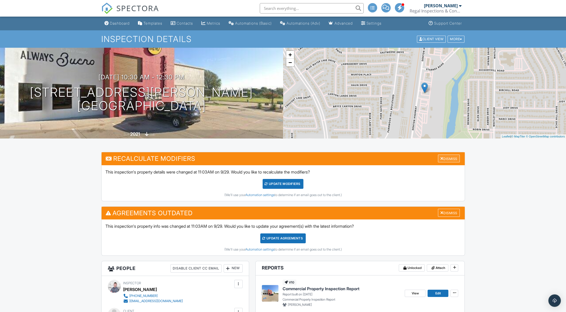
click at [449, 158] on div "Dismiss" at bounding box center [449, 159] width 22 height 8
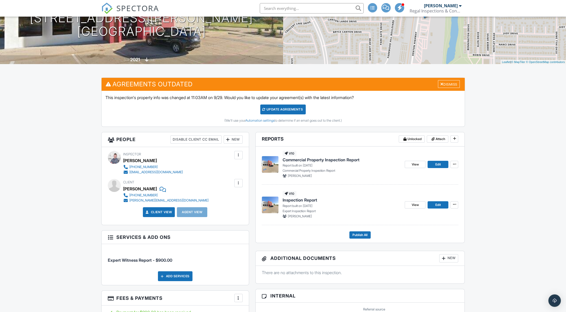
scroll to position [52, 0]
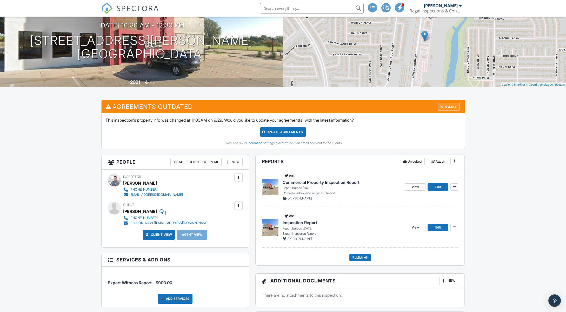
click at [446, 107] on div "Dismiss" at bounding box center [449, 107] width 22 height 8
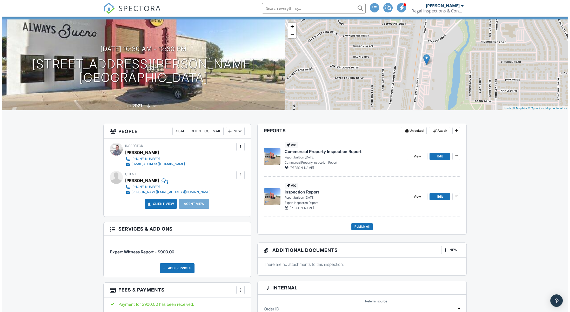
scroll to position [0, 0]
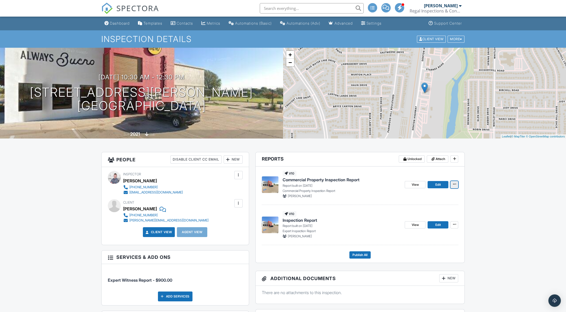
click at [453, 185] on icon at bounding box center [453, 184] width 3 height 4
click at [412, 221] on input "Delete Report" at bounding box center [428, 223] width 53 height 12
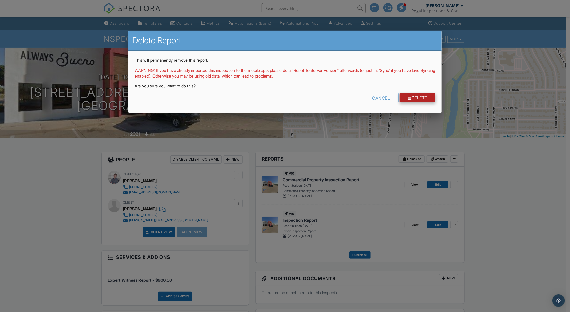
click at [414, 97] on link "Delete" at bounding box center [418, 97] width 36 height 9
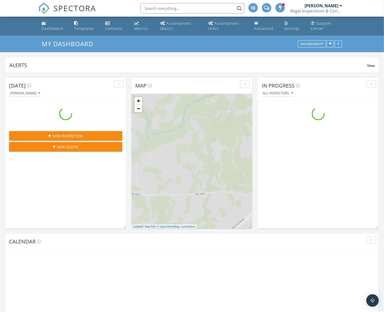
scroll to position [482, 393]
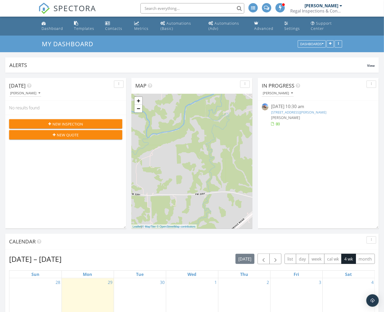
click at [67, 124] on span "New Inspection" at bounding box center [67, 123] width 31 height 5
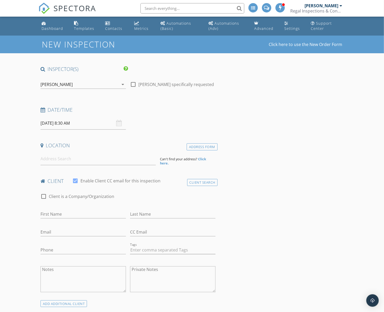
click at [76, 122] on input "09/30/2025 8:30 AM" at bounding box center [82, 123] width 85 height 13
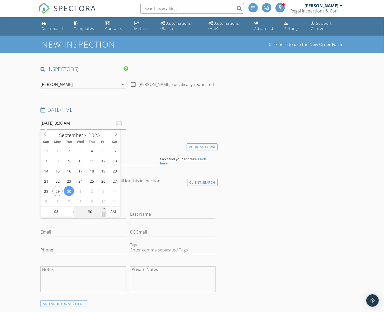
type input "25"
type input "09/30/2025 8:25 AM"
click at [104, 214] on span at bounding box center [104, 214] width 4 height 5
type input "20"
type input "09/30/2025 8:20 AM"
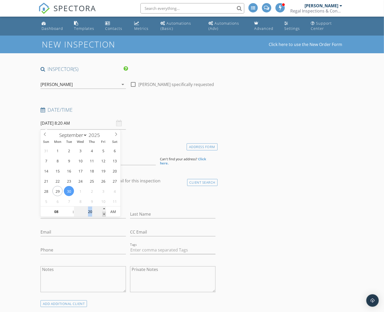
click at [104, 214] on span at bounding box center [104, 214] width 4 height 5
type input "15"
type input "09/30/2025 8:15 AM"
click at [104, 214] on span at bounding box center [104, 214] width 4 height 5
type input "10"
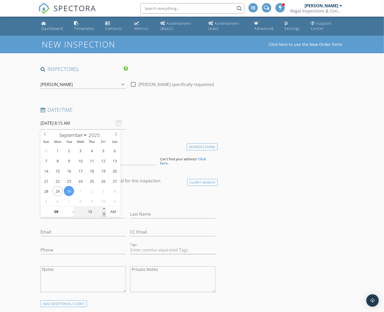
type input "09/30/2025 8:10 AM"
click at [104, 214] on span at bounding box center [104, 214] width 4 height 5
type input "05"
type input "09/30/2025 8:05 AM"
click at [104, 214] on span at bounding box center [104, 214] width 4 height 5
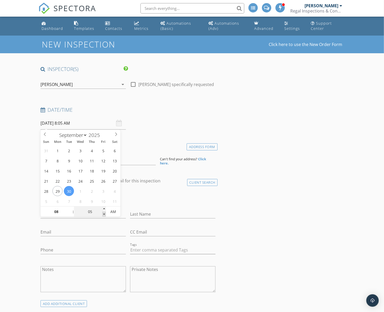
type input "00"
type input "09/30/2025 8:00 AM"
click at [104, 214] on span at bounding box center [104, 214] width 4 height 5
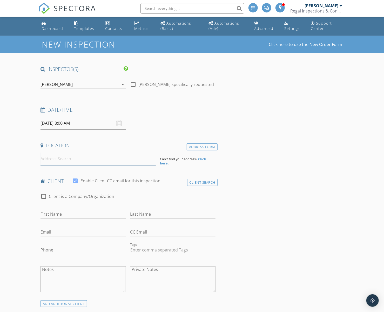
click at [68, 160] on input at bounding box center [97, 158] width 115 height 13
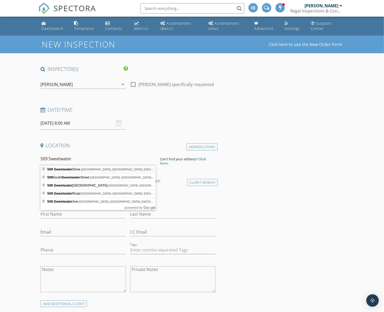
type input "509 Sweetwater Drive, Weatherford, TX, USA"
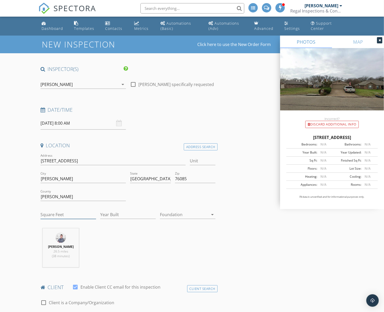
click at [57, 214] on input "Square Feet" at bounding box center [68, 214] width 56 height 9
type input "1464"
click at [118, 215] on input "Year Built" at bounding box center [128, 214] width 56 height 9
type input "2006"
click at [202, 215] on div at bounding box center [184, 214] width 48 height 8
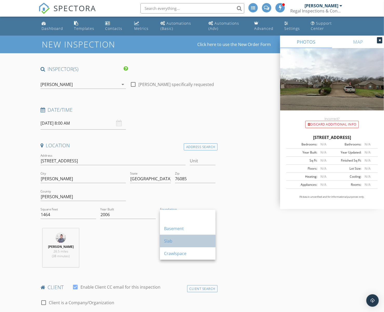
click at [183, 241] on div "Slab" at bounding box center [187, 241] width 47 height 6
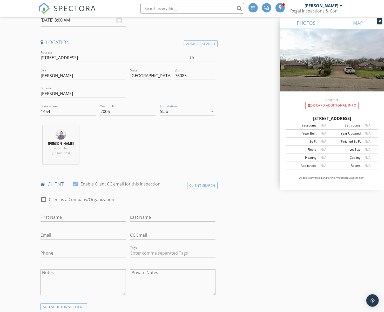
scroll to position [104, 0]
click at [89, 215] on input "First Name" at bounding box center [82, 216] width 85 height 9
click at [54, 217] on input "Matt" at bounding box center [82, 216] width 85 height 9
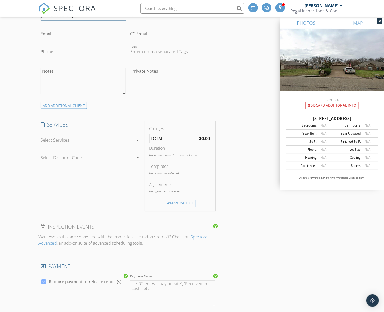
scroll to position [312, 0]
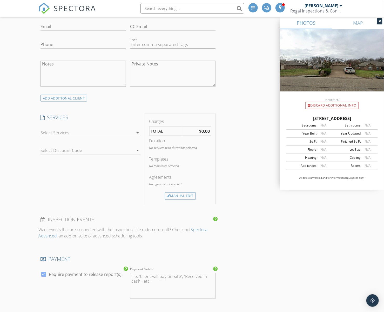
click at [125, 132] on div at bounding box center [86, 132] width 93 height 8
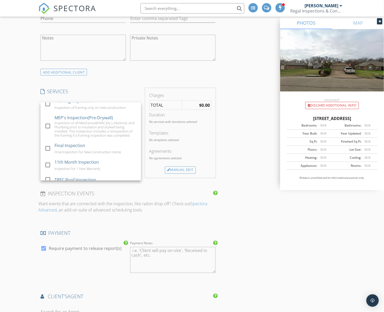
scroll to position [78, 0]
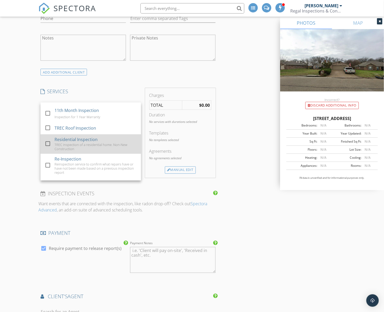
click at [48, 142] on div at bounding box center [47, 143] width 9 height 9
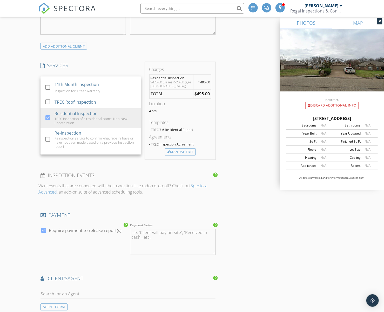
click at [24, 123] on div "New Inspection Click here to use the New Order Form INSPECTOR(S) check_box Bren…" at bounding box center [192, 167] width 384 height 991
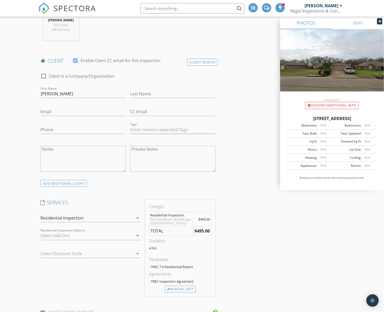
scroll to position [234, 0]
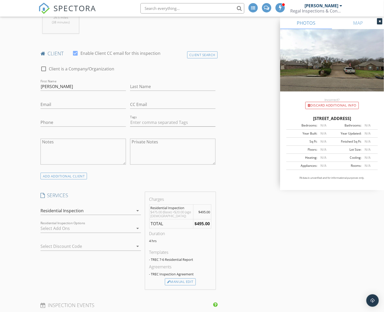
click at [131, 246] on div at bounding box center [130, 246] width 6 height 6
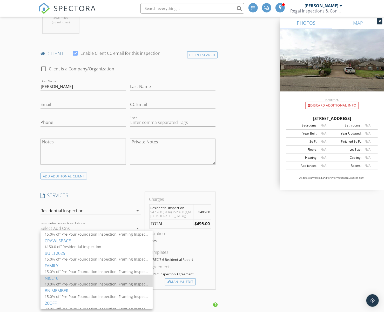
scroll to position [9, 0]
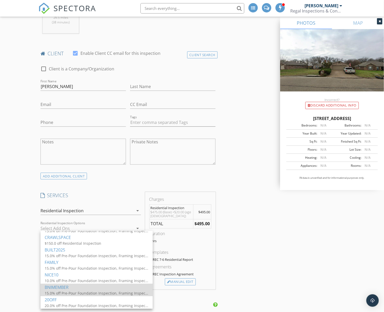
click at [63, 290] on div "15.0% off Pre-Pour Foundation Inspection, Framing Inspection, MEP's Inspection(…" at bounding box center [97, 292] width 104 height 5
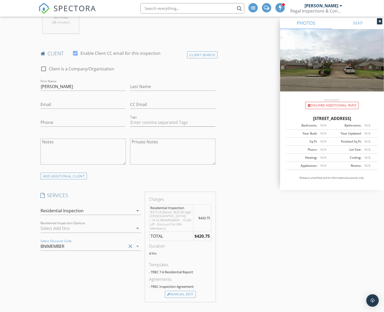
click at [245, 220] on div "INSPECTOR(S) check_box Brennan Haase PRIMARY Brennan Haase arrow_drop_down chec…" at bounding box center [191, 312] width 307 height 961
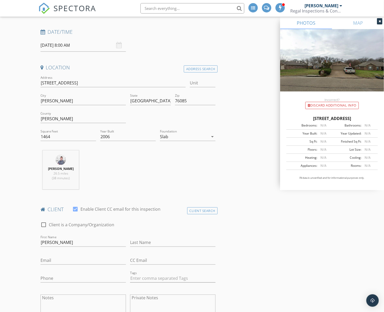
scroll to position [156, 0]
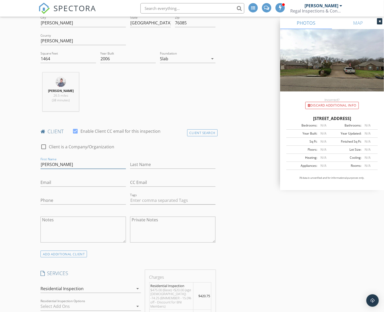
click at [69, 164] on input "Matt" at bounding box center [82, 164] width 85 height 9
type input "[PERSON_NAME]"
click at [204, 132] on div "Client Search" at bounding box center [202, 132] width 31 height 7
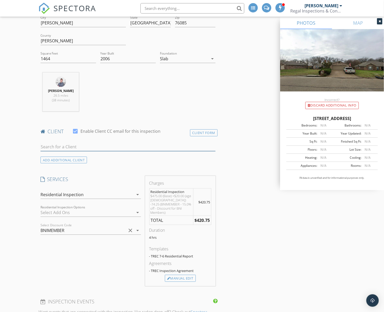
click at [106, 145] on input "text" at bounding box center [127, 147] width 175 height 9
type input "matthe"
click at [81, 159] on div "[PERSON_NAME][EMAIL_ADDRESS][DOMAIN_NAME]" at bounding box center [93, 161] width 77 height 4
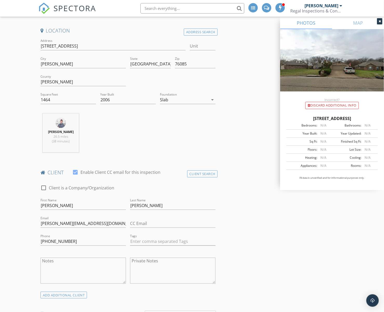
scroll to position [78, 0]
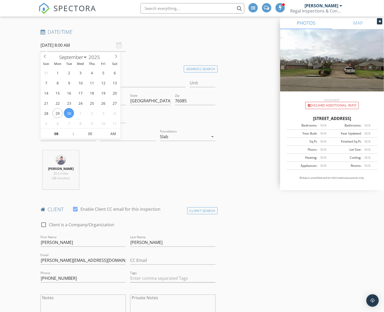
click at [79, 46] on input "09/30/2025 8:00 AM" at bounding box center [82, 45] width 85 height 13
type input "09"
type input "09/30/2025 9:00 AM"
click at [70, 130] on span at bounding box center [71, 130] width 4 height 5
type input "10"
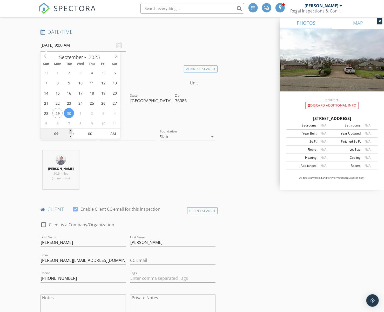
type input "09/30/2025 10:00 AM"
click at [70, 130] on span at bounding box center [71, 130] width 4 height 5
type input "09"
type input "09/30/2025 9:00 AM"
click at [70, 137] on span at bounding box center [71, 136] width 4 height 5
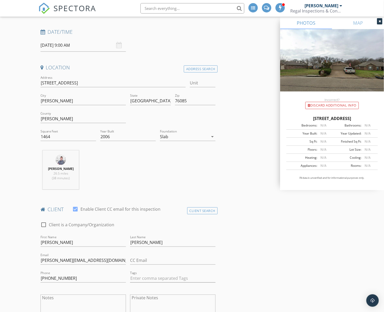
click at [78, 46] on input "09/30/2025 9:00 AM" at bounding box center [82, 45] width 85 height 13
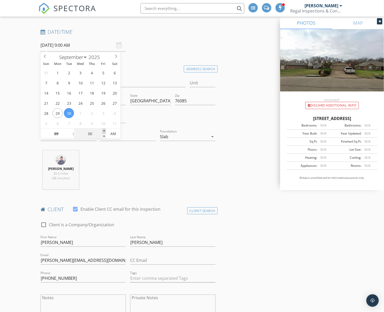
type input "05"
type input "09/30/2025 9:05 AM"
click at [103, 131] on span at bounding box center [104, 130] width 4 height 5
type input "10"
type input "09/30/2025 9:10 AM"
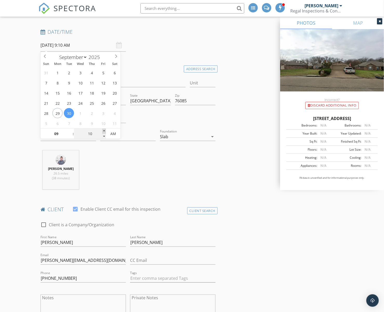
click at [103, 131] on span at bounding box center [104, 130] width 4 height 5
type input "05"
type input "09/30/2025 9:05 AM"
click at [104, 135] on span at bounding box center [104, 136] width 4 height 5
type input "10"
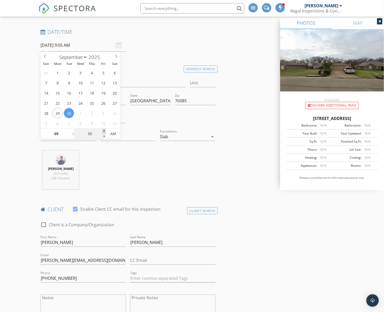
type input "09/30/2025 9:10 AM"
click at [103, 131] on span at bounding box center [104, 130] width 4 height 5
type input "15"
type input "09/30/2025 9:15 AM"
click at [103, 131] on span at bounding box center [104, 130] width 4 height 5
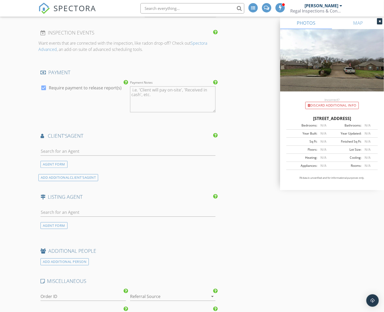
scroll to position [519, 0]
click at [84, 146] on input "text" at bounding box center [127, 150] width 175 height 9
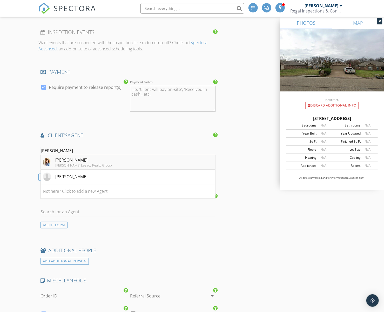
type input "kathy"
click at [63, 157] on div "Kathy Deen" at bounding box center [83, 160] width 57 height 6
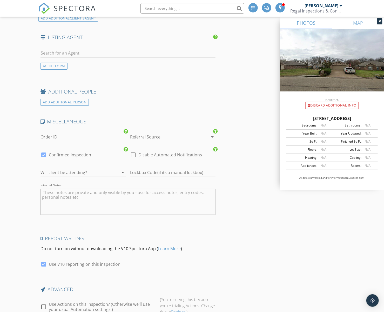
scroll to position [779, 0]
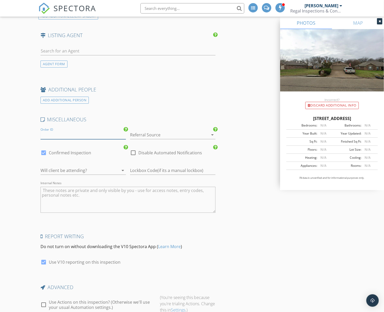
click at [45, 131] on input "Order ID" at bounding box center [82, 135] width 85 height 9
paste input "MLS #2104​3574"
type input "MLS #2104​3574"
click at [43, 148] on div at bounding box center [43, 152] width 9 height 9
checkbox input "false"
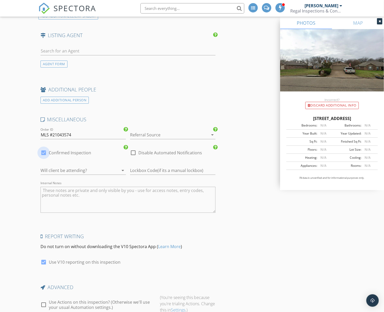
checkbox input "true"
click at [68, 166] on div at bounding box center [75, 170] width 71 height 8
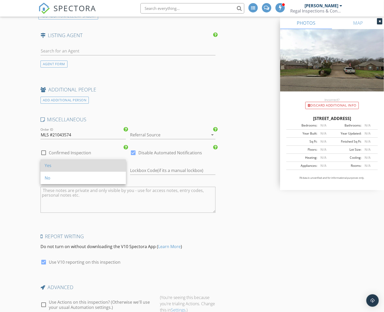
click at [59, 168] on div "Yes" at bounding box center [83, 165] width 77 height 6
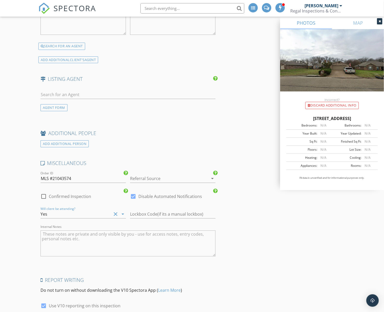
scroll to position [818, 0]
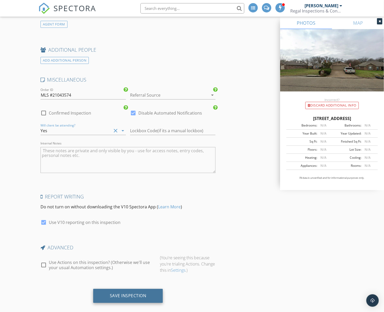
click at [126, 293] on div "Save Inspection" at bounding box center [128, 295] width 37 height 5
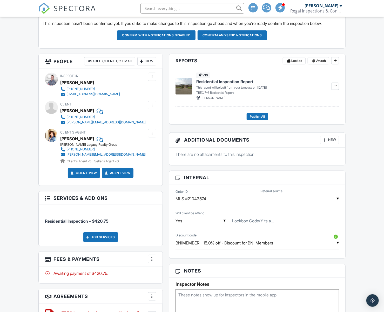
scroll to position [156, 0]
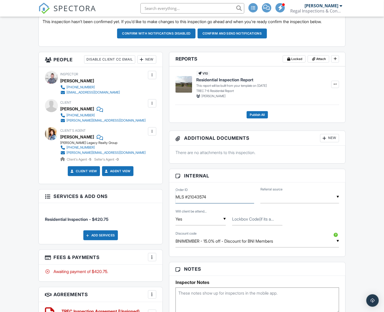
click at [188, 195] on input "MLS #2104​3574" at bounding box center [214, 197] width 79 height 13
click at [218, 197] on input "MLS#: 2104​3574" at bounding box center [214, 197] width 79 height 13
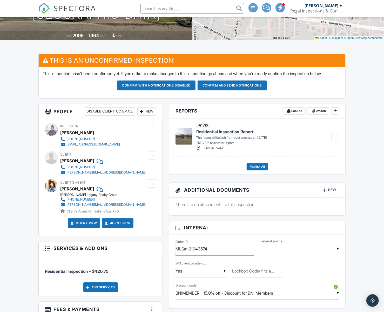
scroll to position [0, 0]
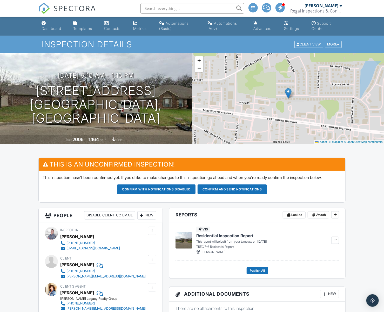
type input "MLS#: 2104​3574"
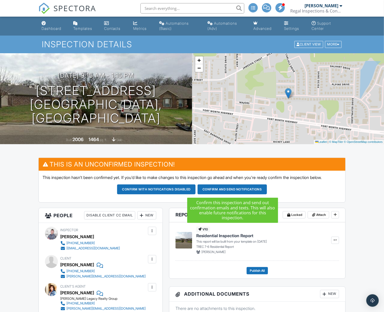
click at [236, 189] on button "Confirm and send notifications" at bounding box center [232, 189] width 69 height 10
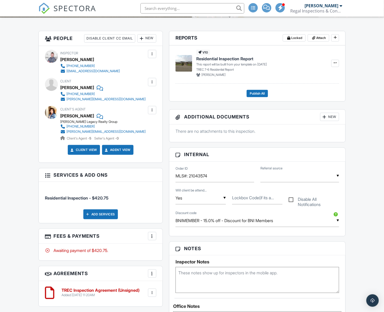
scroll to position [130, 0]
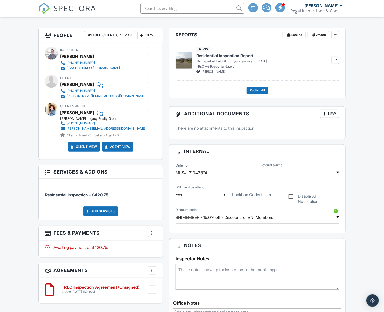
click at [275, 172] on div "▼ Real Estate Agent Internet Search Neighbor Social Media Google Other Real Est…" at bounding box center [299, 172] width 79 height 13
click at [290, 201] on span "Real Estate Agent" at bounding box center [287, 199] width 43 height 13
type input "Real Estate Agent"
click at [246, 196] on label "Lockbox Code(if its a..." at bounding box center [253, 195] width 42 height 6
click at [246, 196] on input "Lockbox Code(if its a..." at bounding box center [257, 194] width 50 height 13
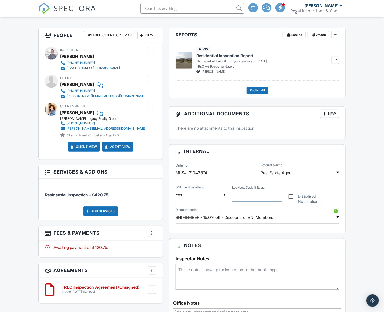
paste input "Supra eKEY"
type input "Supra eKEY"
click at [167, 150] on div "Reports Locked Attach New Residential Inspection Report TREC 7-6 Residential Re…" at bounding box center [257, 250] width 183 height 445
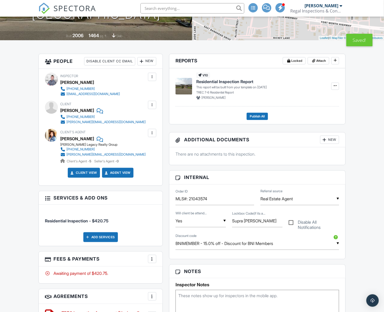
scroll to position [0, 0]
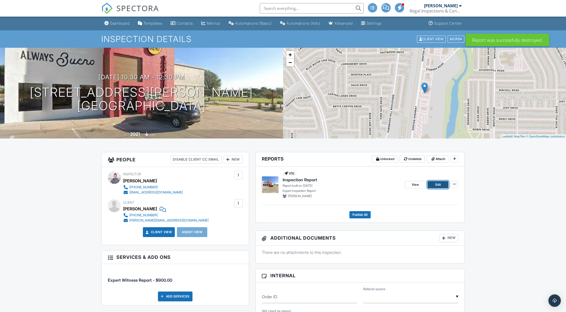
click at [438, 187] on link "Edit" at bounding box center [437, 184] width 21 height 7
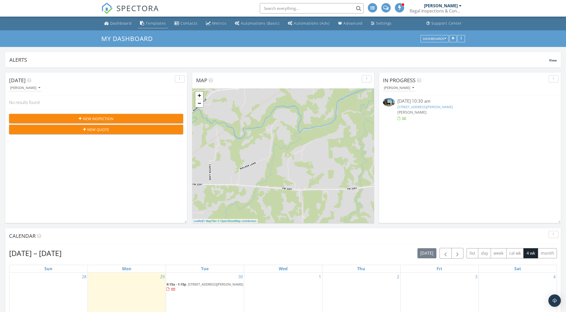
click at [156, 25] on div "Templates" at bounding box center [156, 23] width 20 height 5
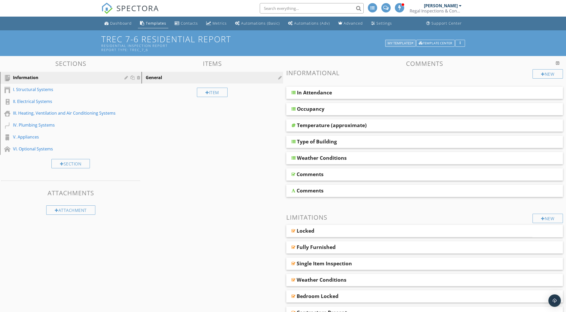
click at [406, 42] on div "My Templates" at bounding box center [400, 44] width 26 height 4
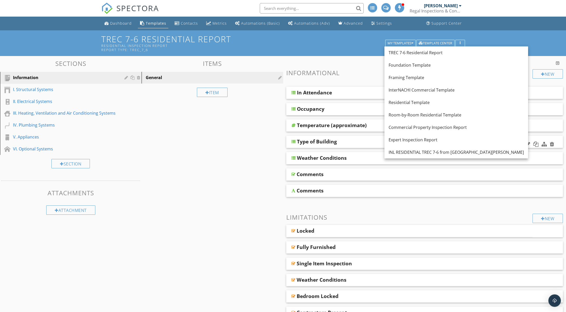
click at [411, 143] on div "Expert Inspection Report" at bounding box center [455, 140] width 135 height 6
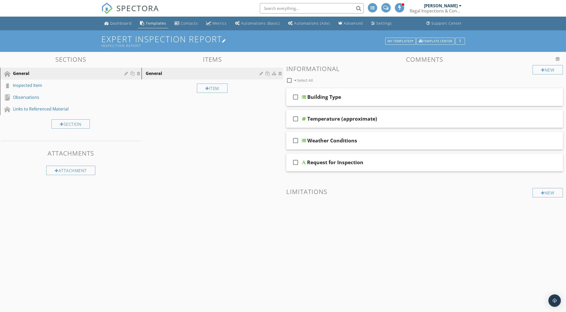
click at [225, 40] on div at bounding box center [224, 41] width 4 height 4
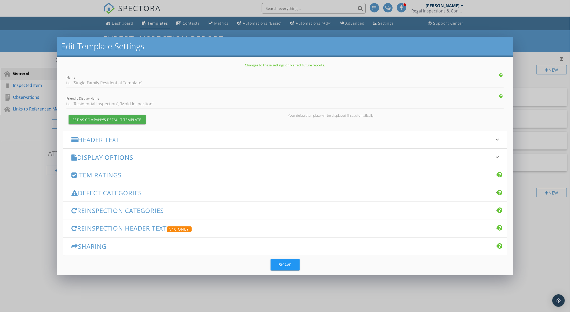
type input "Expert Inspection Report"
type input "Inspection Report"
checkbox input "true"
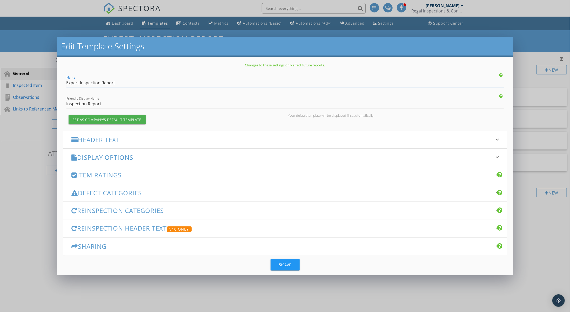
scroll to position [5, 0]
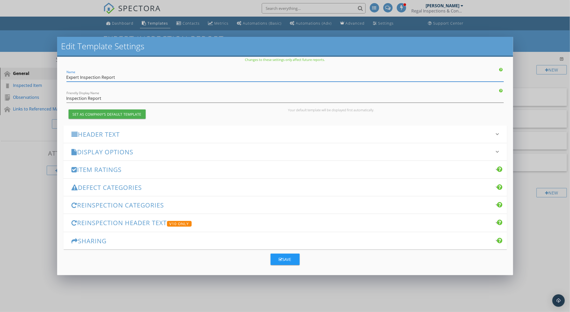
click at [136, 174] on div "Item Ratings keyboard_arrow_down" at bounding box center [284, 169] width 443 height 17
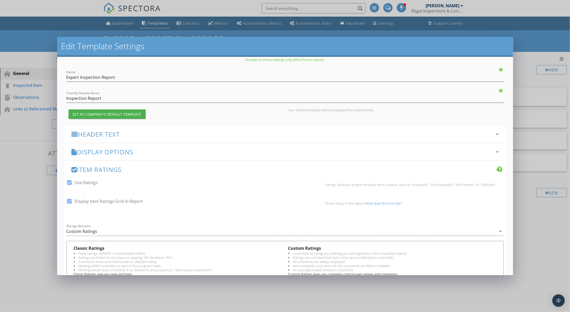
click at [135, 169] on h3 "Item Ratings" at bounding box center [282, 169] width 421 height 7
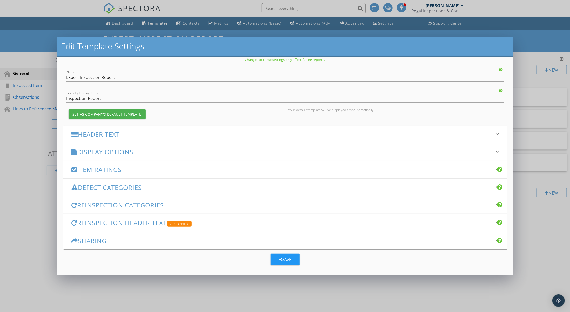
click at [140, 153] on h3 "Display Options" at bounding box center [282, 151] width 421 height 7
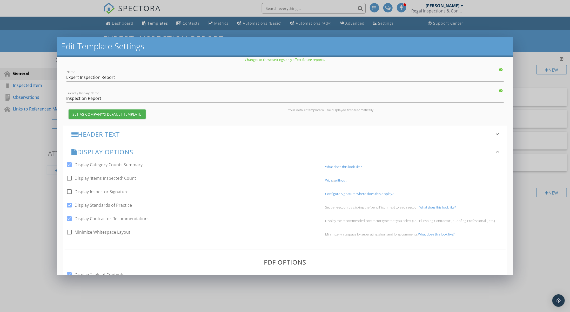
click at [69, 205] on div at bounding box center [69, 205] width 9 height 9
checkbox input "false"
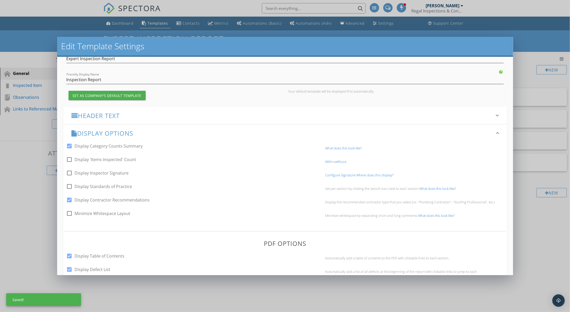
scroll to position [31, 0]
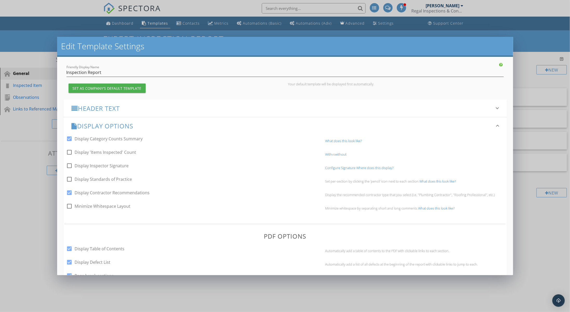
click at [71, 192] on div at bounding box center [69, 192] width 9 height 9
checkbox input "false"
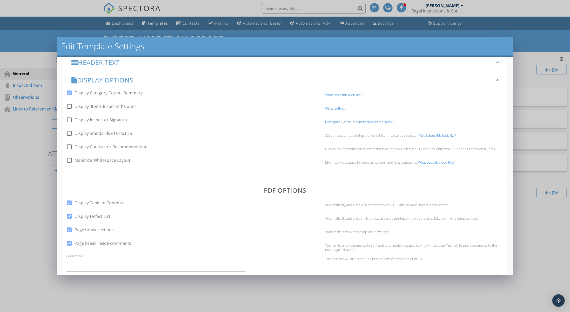
scroll to position [134, 0]
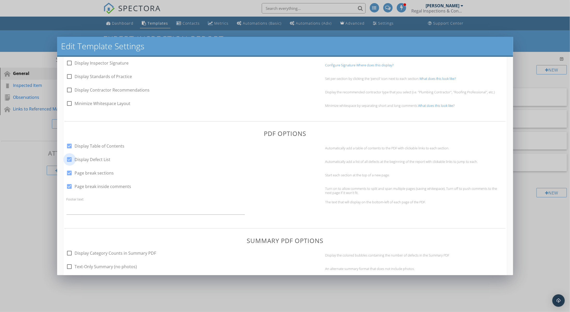
click at [71, 159] on div at bounding box center [69, 159] width 9 height 9
checkbox input "false"
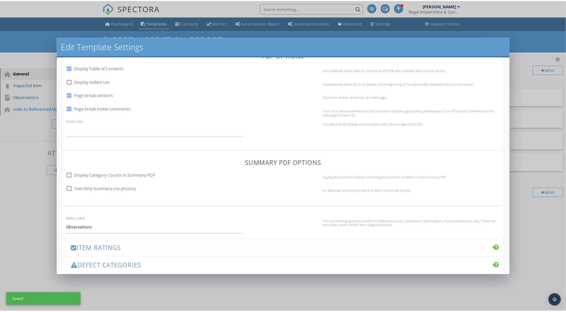
scroll to position [290, 0]
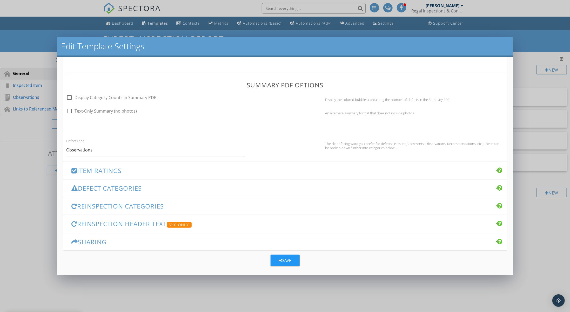
click at [280, 259] on icon "button" at bounding box center [281, 261] width 4 height 4
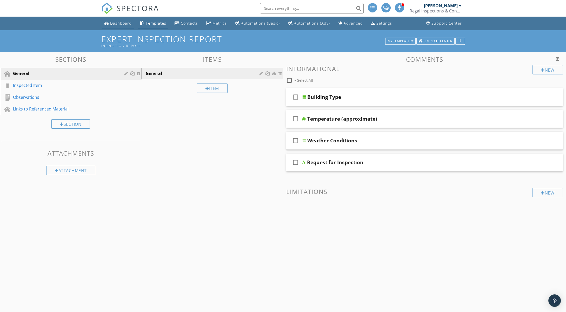
click at [112, 26] on link "Dashboard" at bounding box center [117, 24] width 31 height 10
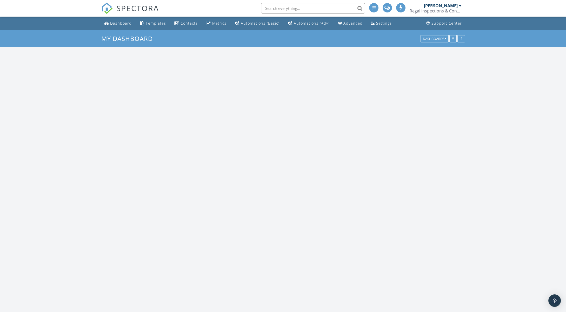
scroll to position [482, 575]
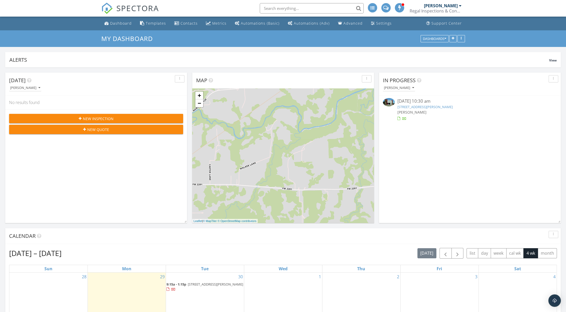
click at [412, 112] on span "[PERSON_NAME]" at bounding box center [411, 112] width 29 height 5
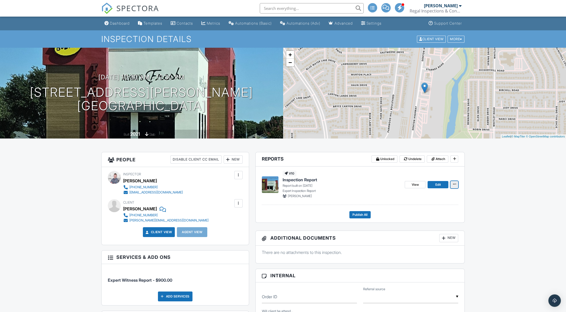
click at [456, 186] on span at bounding box center [453, 184] width 5 height 5
click at [457, 160] on button at bounding box center [454, 158] width 8 height 7
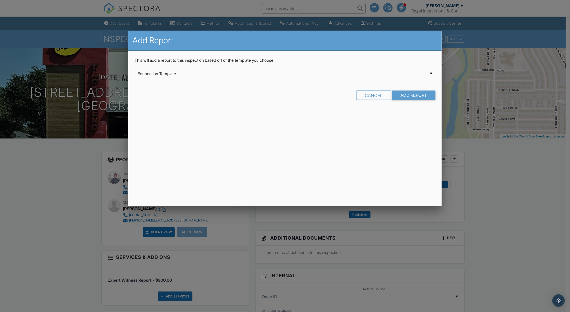
click at [293, 75] on div "▼ Foundation Template Foundation Template Framing Template InterNACHI Commercia…" at bounding box center [285, 73] width 295 height 13
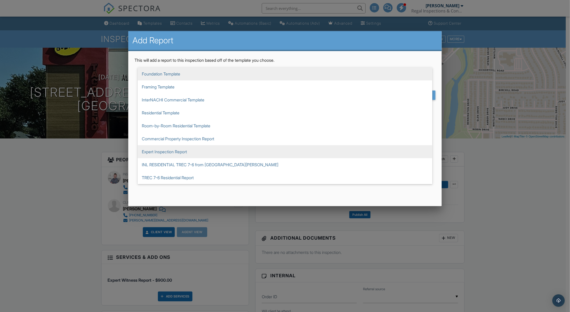
click at [192, 151] on span "Expert Inspection Report" at bounding box center [285, 151] width 295 height 13
type input "Expert Inspection Report"
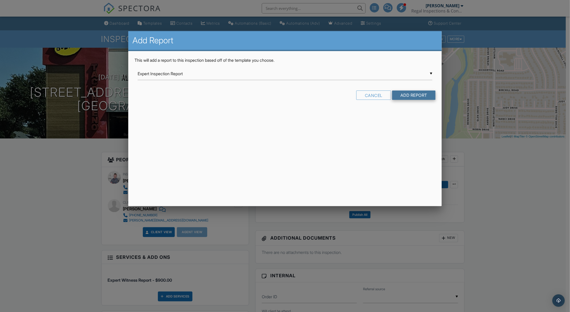
click at [422, 97] on input "Add Report" at bounding box center [413, 95] width 43 height 9
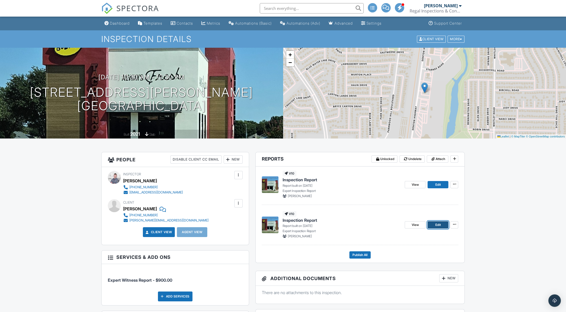
click at [437, 226] on span "Edit" at bounding box center [437, 224] width 5 height 5
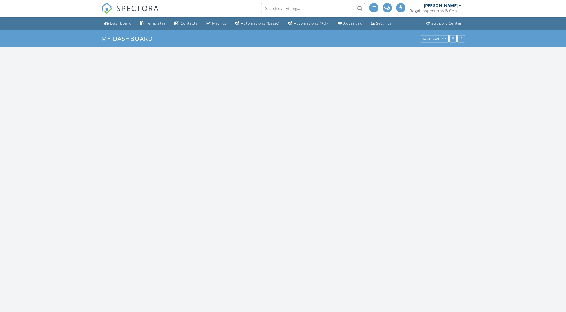
scroll to position [482, 575]
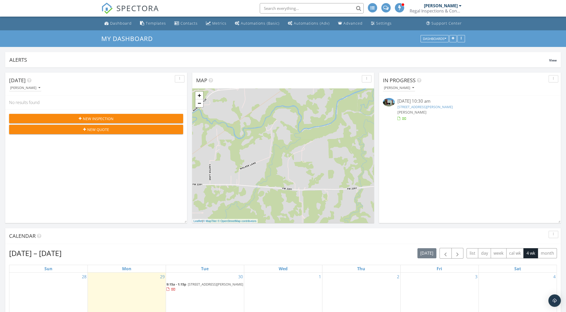
click at [417, 112] on span "[PERSON_NAME]" at bounding box center [411, 112] width 29 height 5
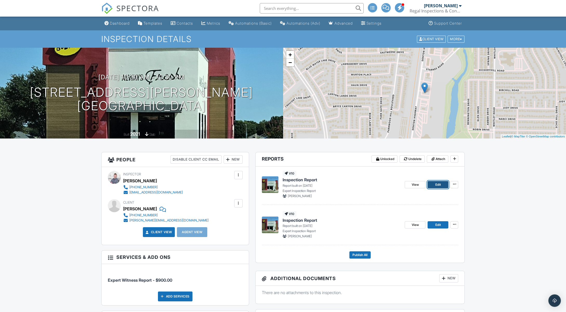
click at [438, 186] on span "Edit" at bounding box center [437, 184] width 5 height 5
